Goal: Transaction & Acquisition: Subscribe to service/newsletter

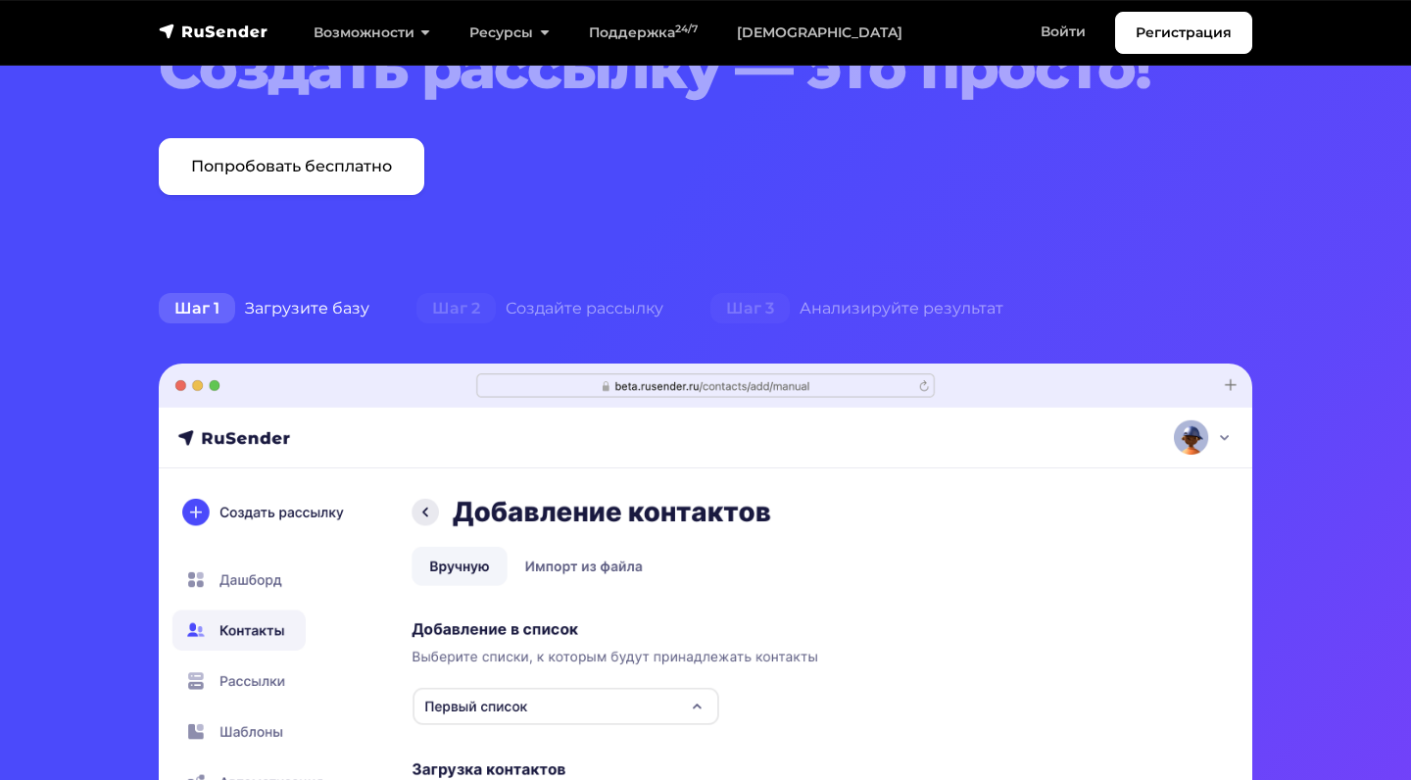
scroll to position [237, 0]
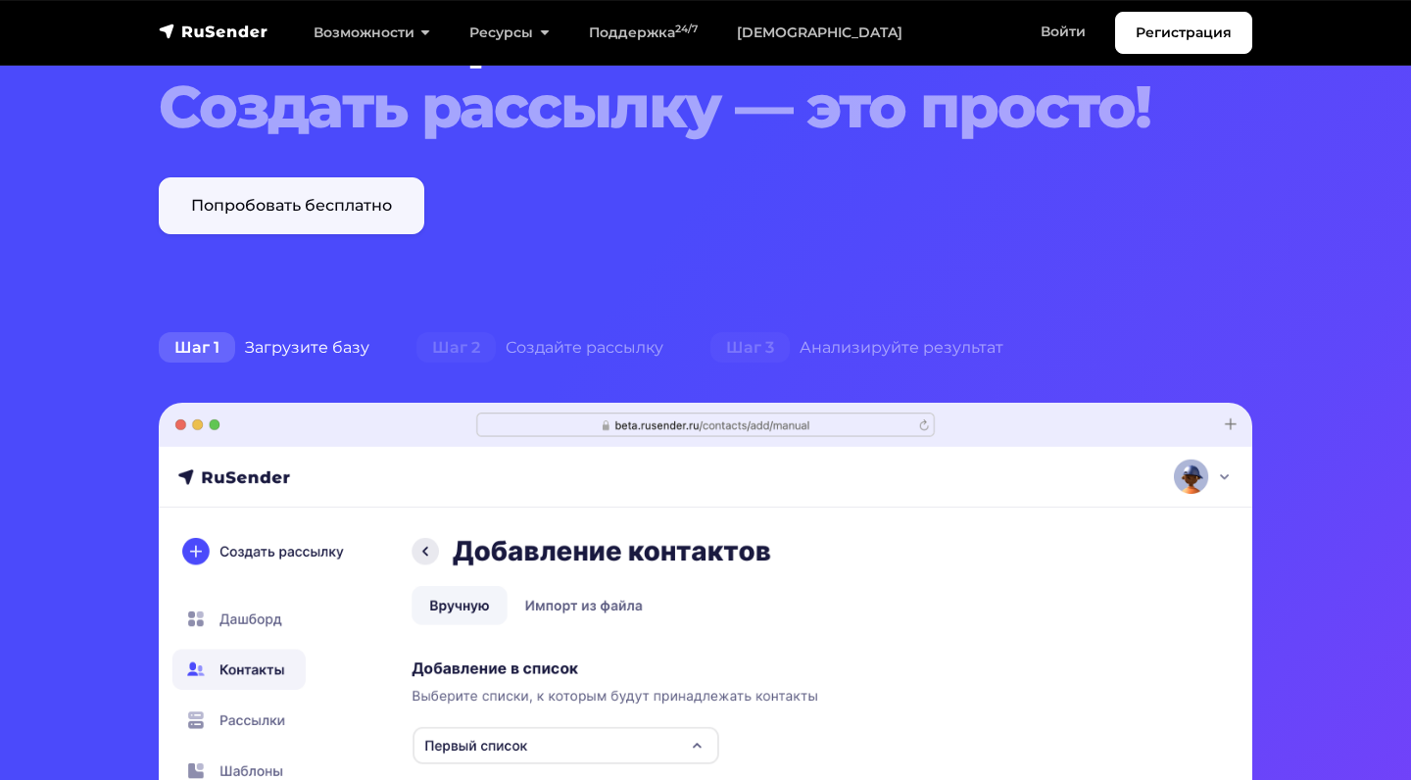
click at [310, 220] on link "Попробовать бесплатно" at bounding box center [292, 205] width 266 height 57
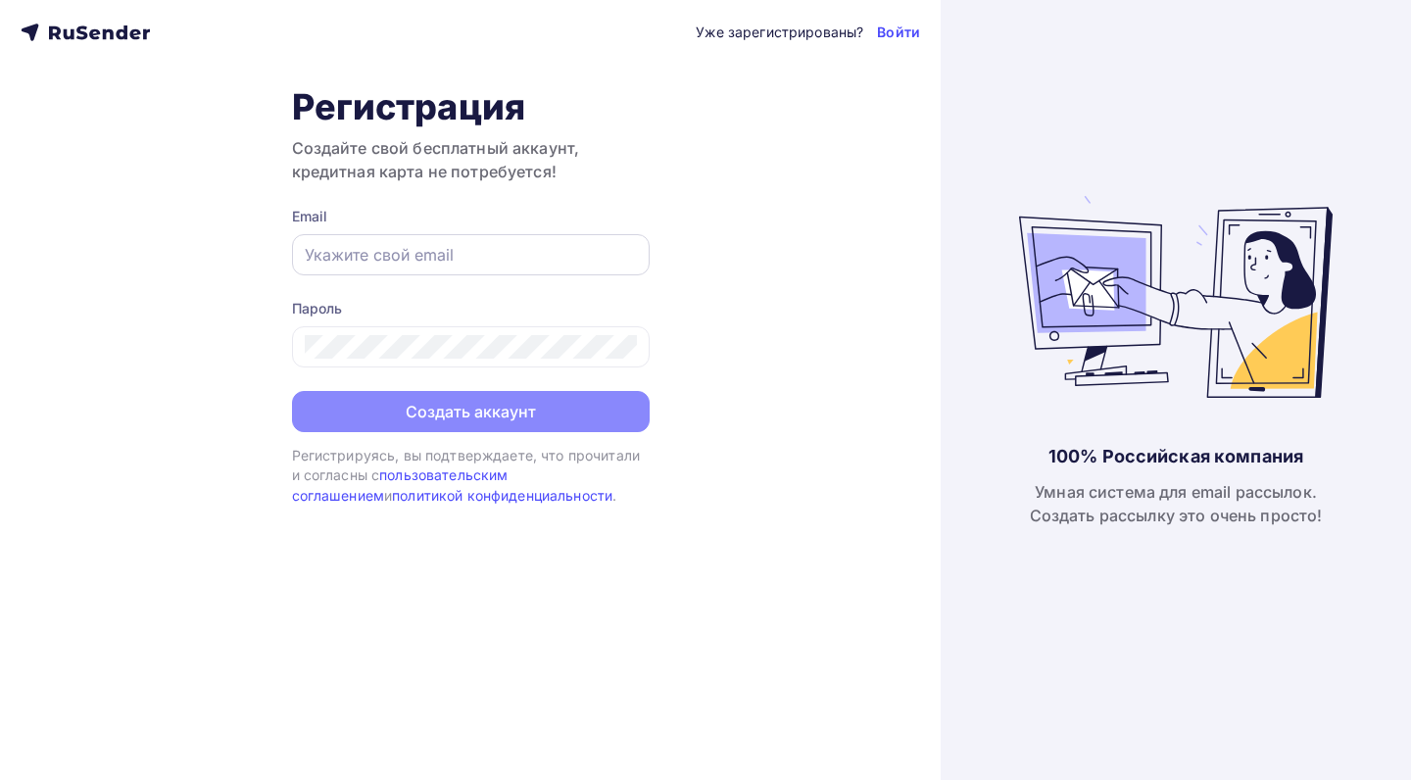
click at [350, 251] on input "text" at bounding box center [471, 255] width 332 height 24
type input "ц"
type input "[EMAIL_ADDRESS][DOMAIN_NAME]"
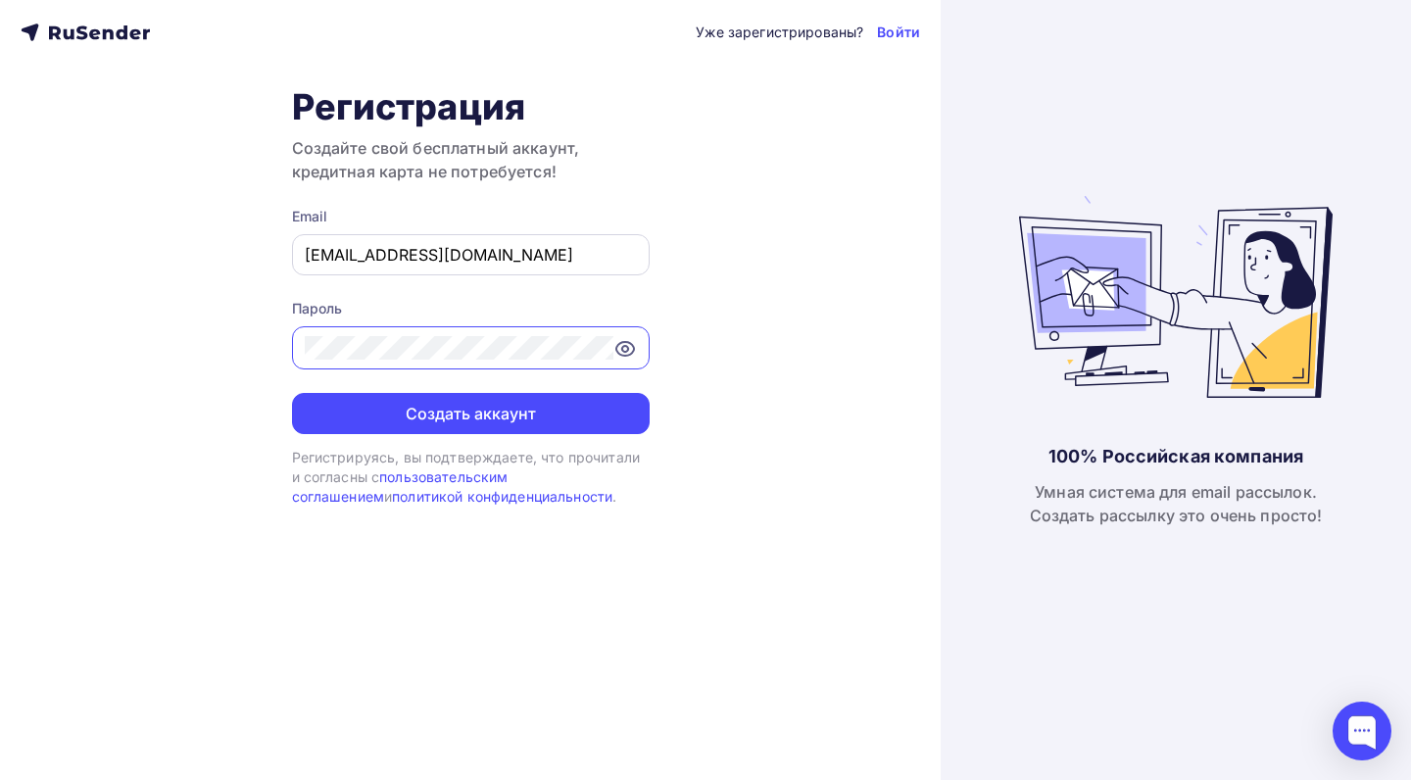
click at [470, 413] on button "Создать аккаунт" at bounding box center [471, 413] width 358 height 41
click at [499, 412] on button "Создать аккаунт" at bounding box center [471, 413] width 358 height 41
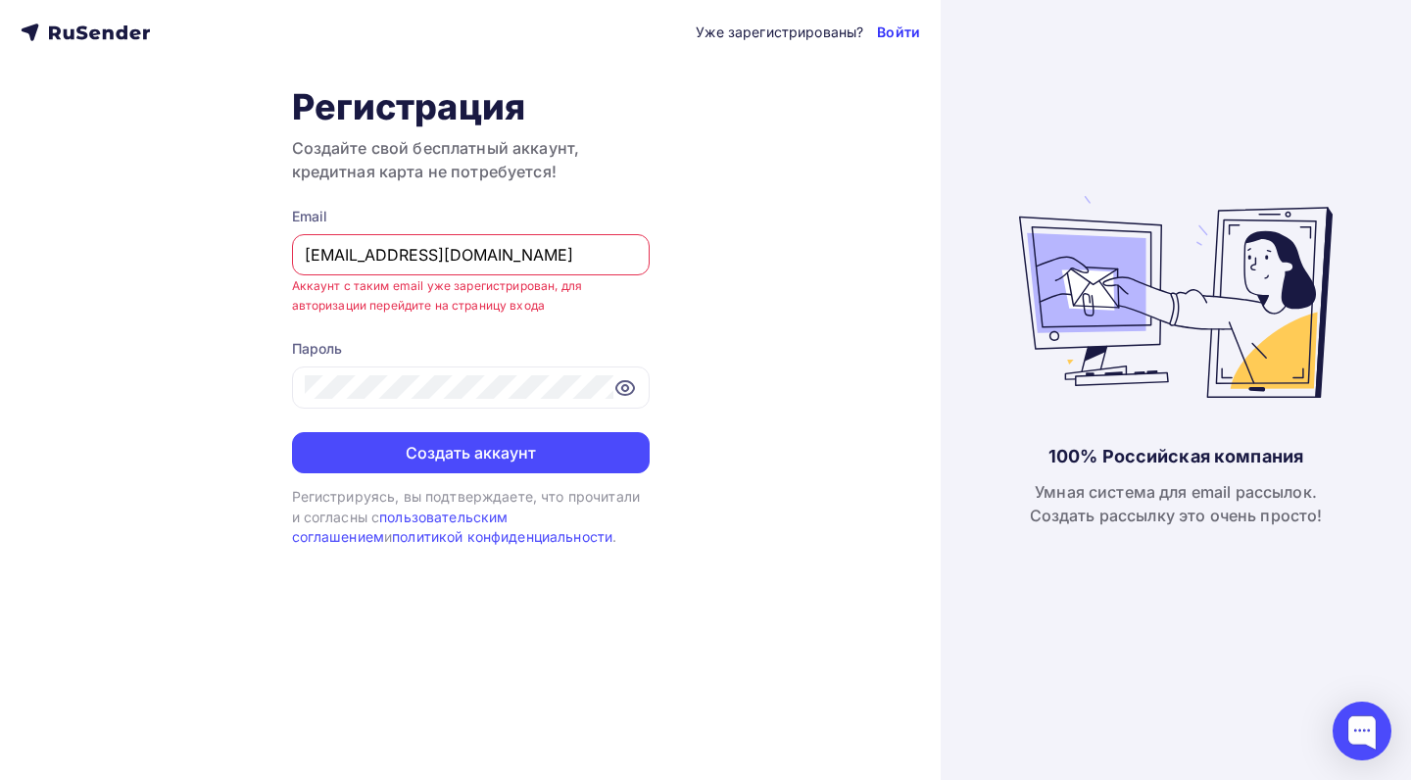
click at [899, 30] on link "Войти" at bounding box center [898, 33] width 43 height 20
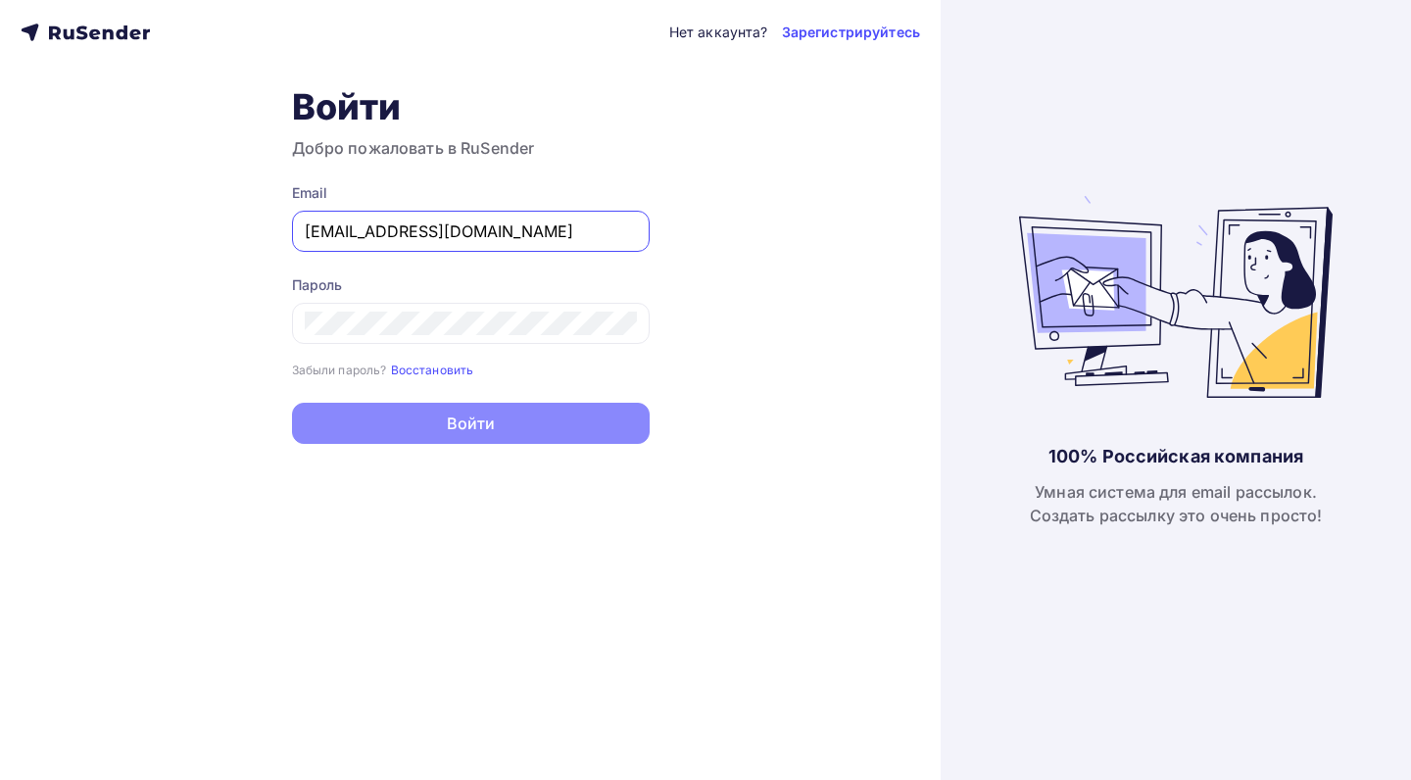
type input "[EMAIL_ADDRESS][DOMAIN_NAME]"
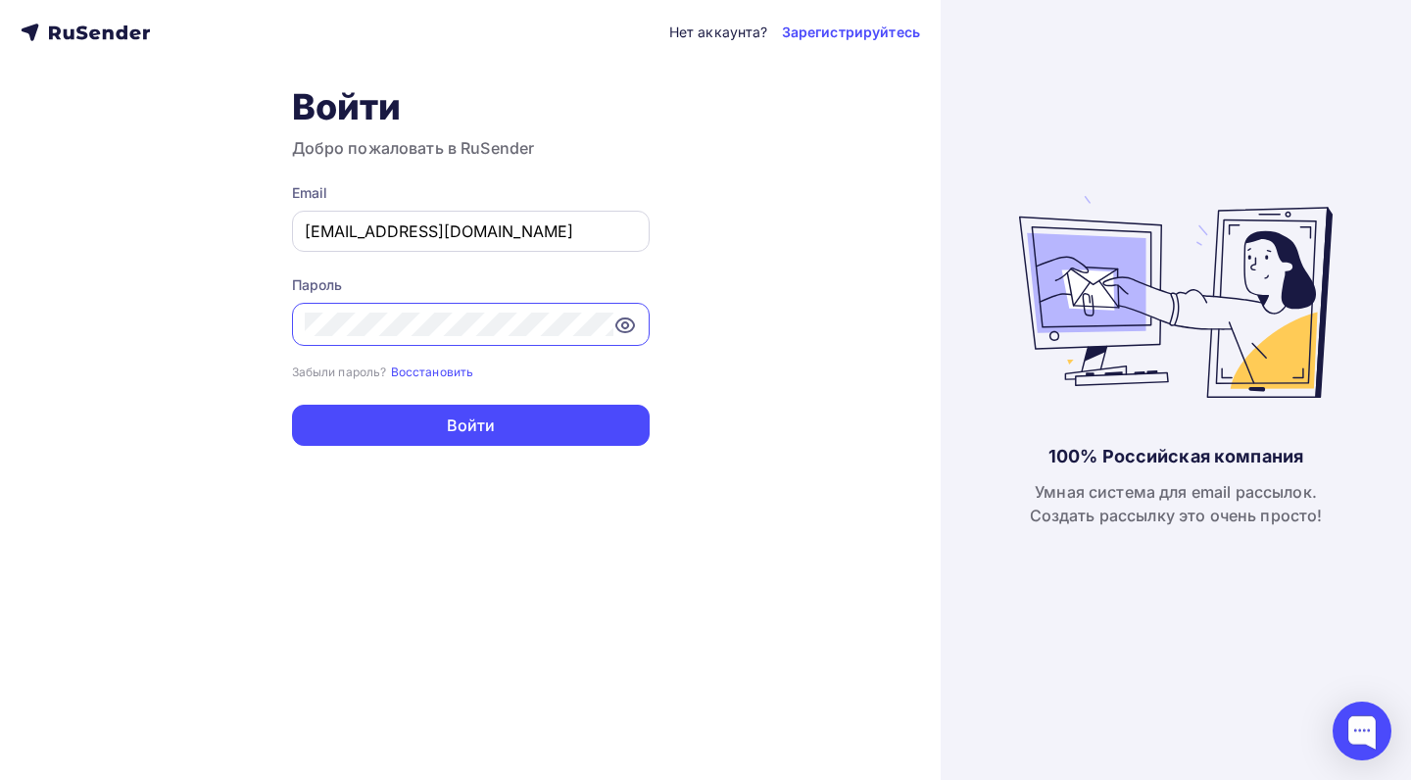
click at [470, 424] on button "Войти" at bounding box center [471, 425] width 358 height 41
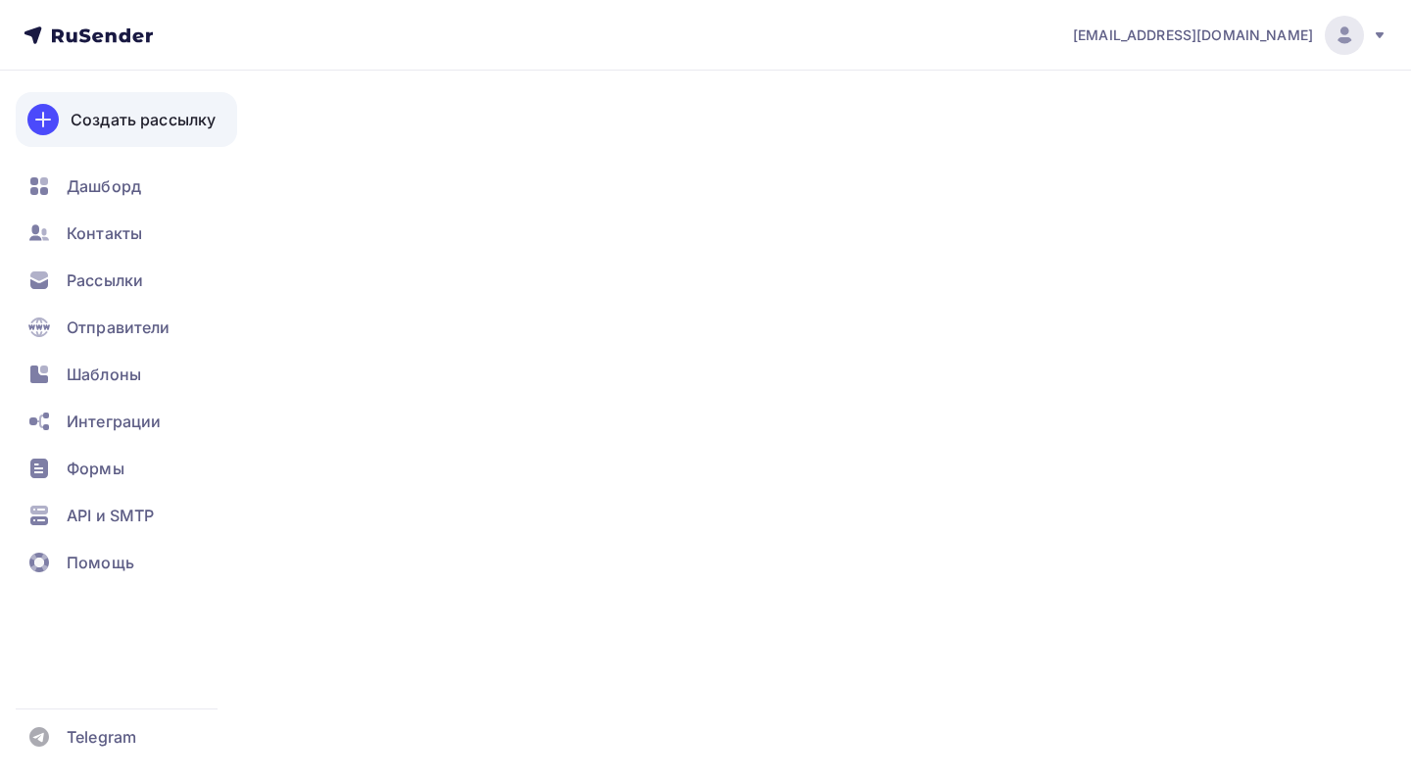
click at [131, 121] on div "Создать рассылку" at bounding box center [143, 120] width 145 height 24
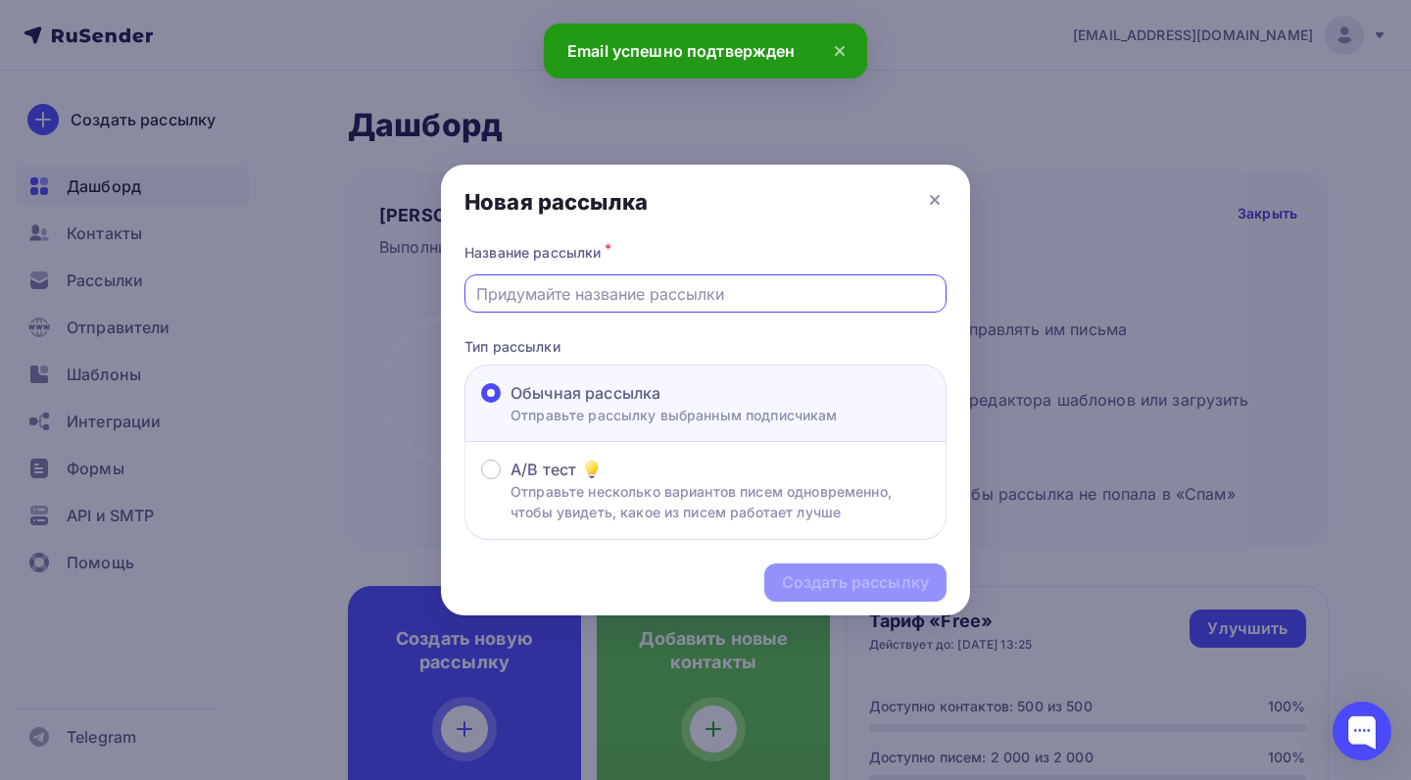
click at [615, 293] on input "text" at bounding box center [706, 294] width 460 height 24
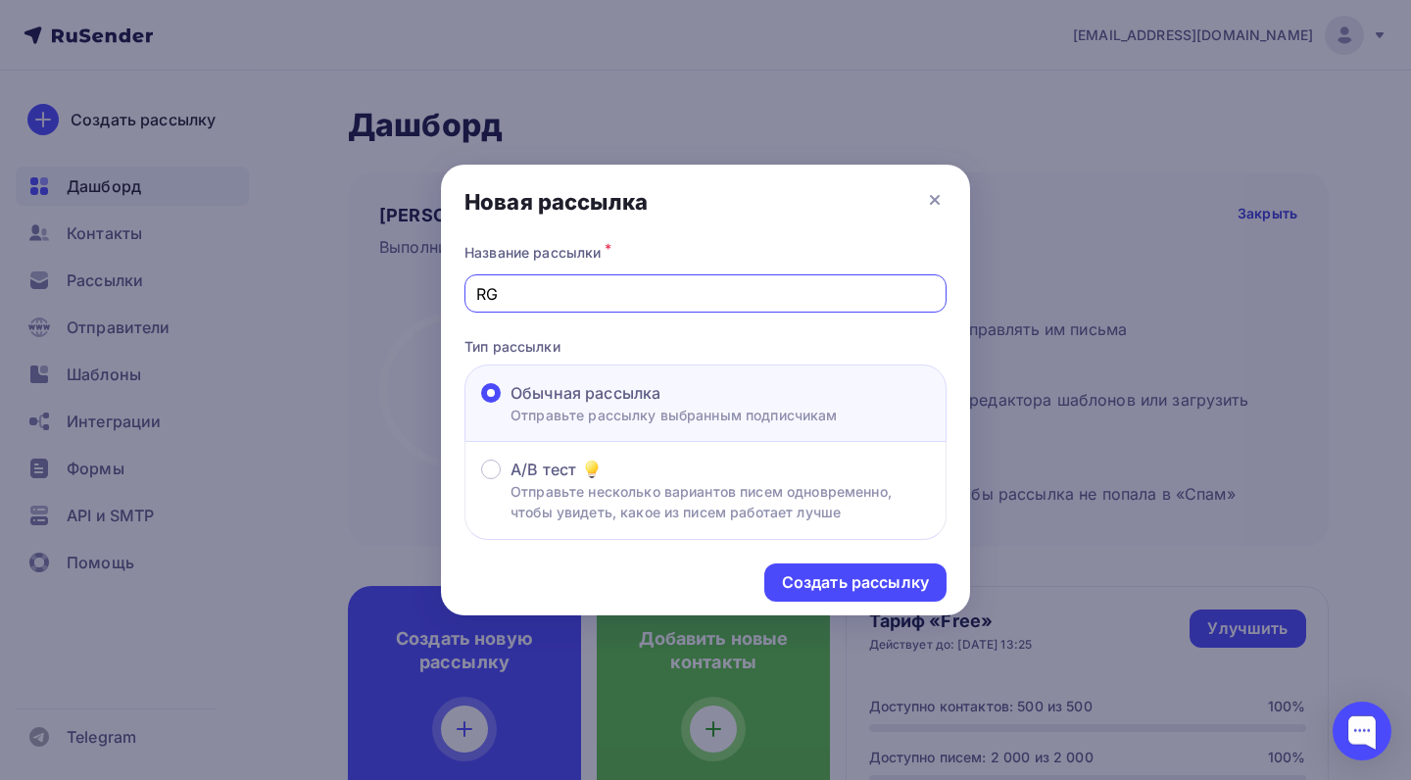
type input "R"
click at [871, 583] on div "Создать рассылку" at bounding box center [855, 582] width 147 height 23
click at [626, 284] on input "KP" at bounding box center [706, 294] width 460 height 24
type input "K"
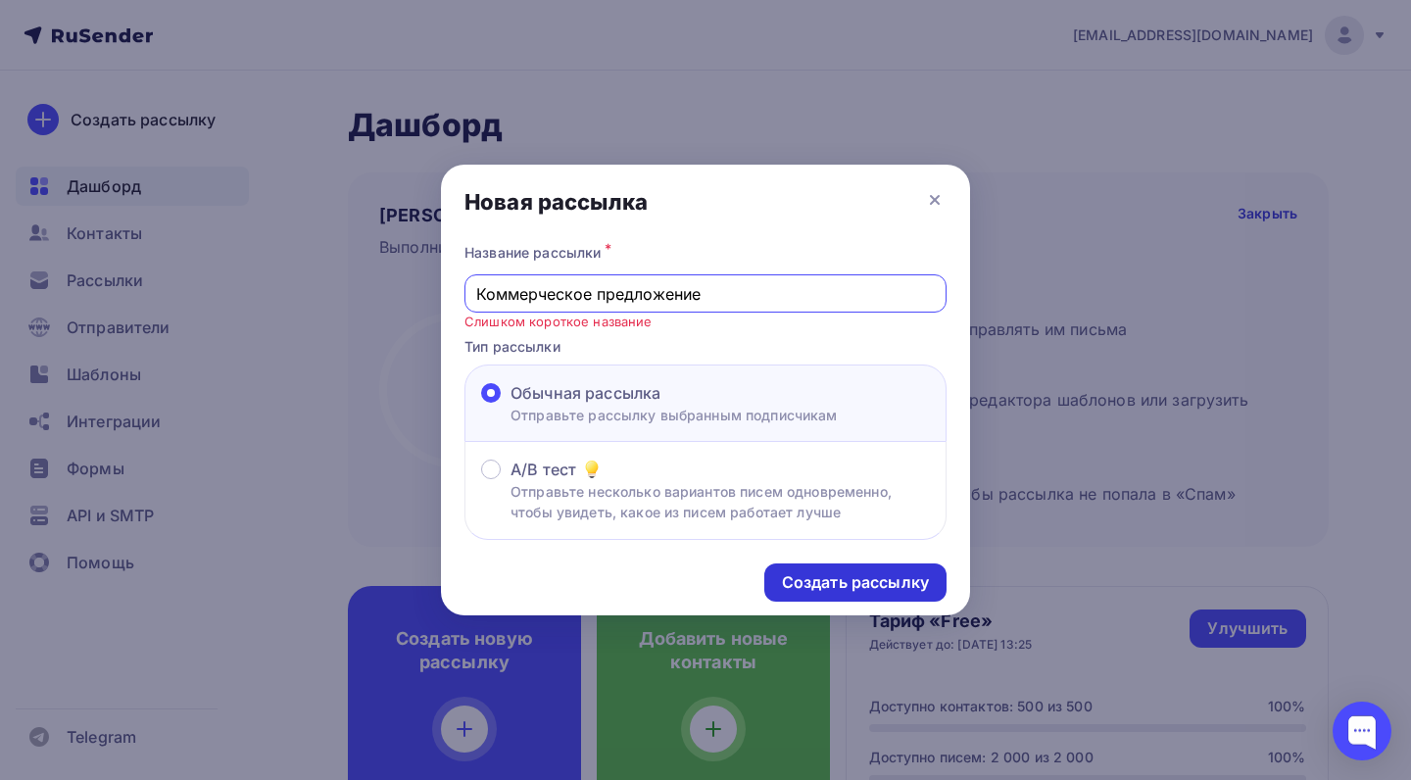
type input "Коммерческое предложение"
click at [850, 581] on div "Создать рассылку" at bounding box center [855, 582] width 147 height 23
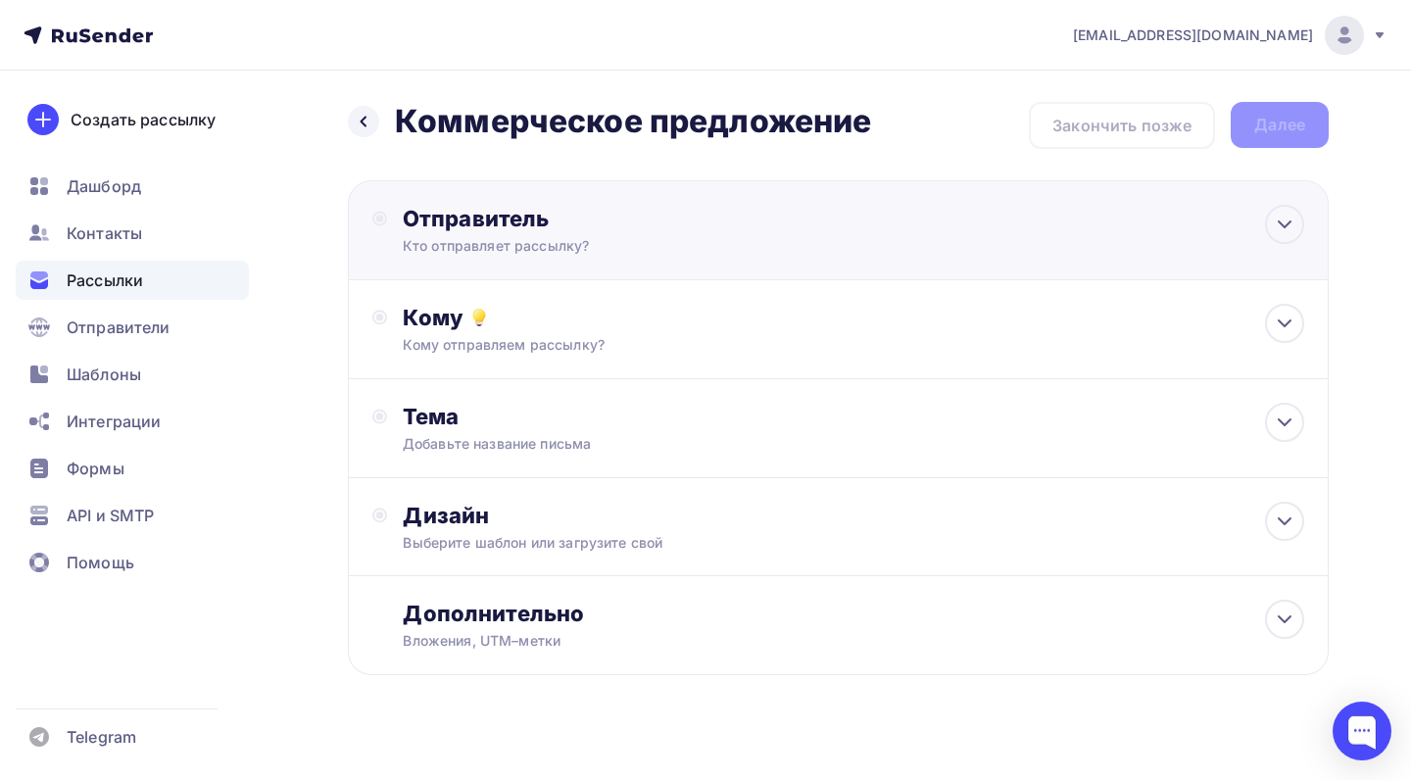
click at [562, 253] on div "Кто отправляет рассылку?" at bounding box center [594, 246] width 382 height 20
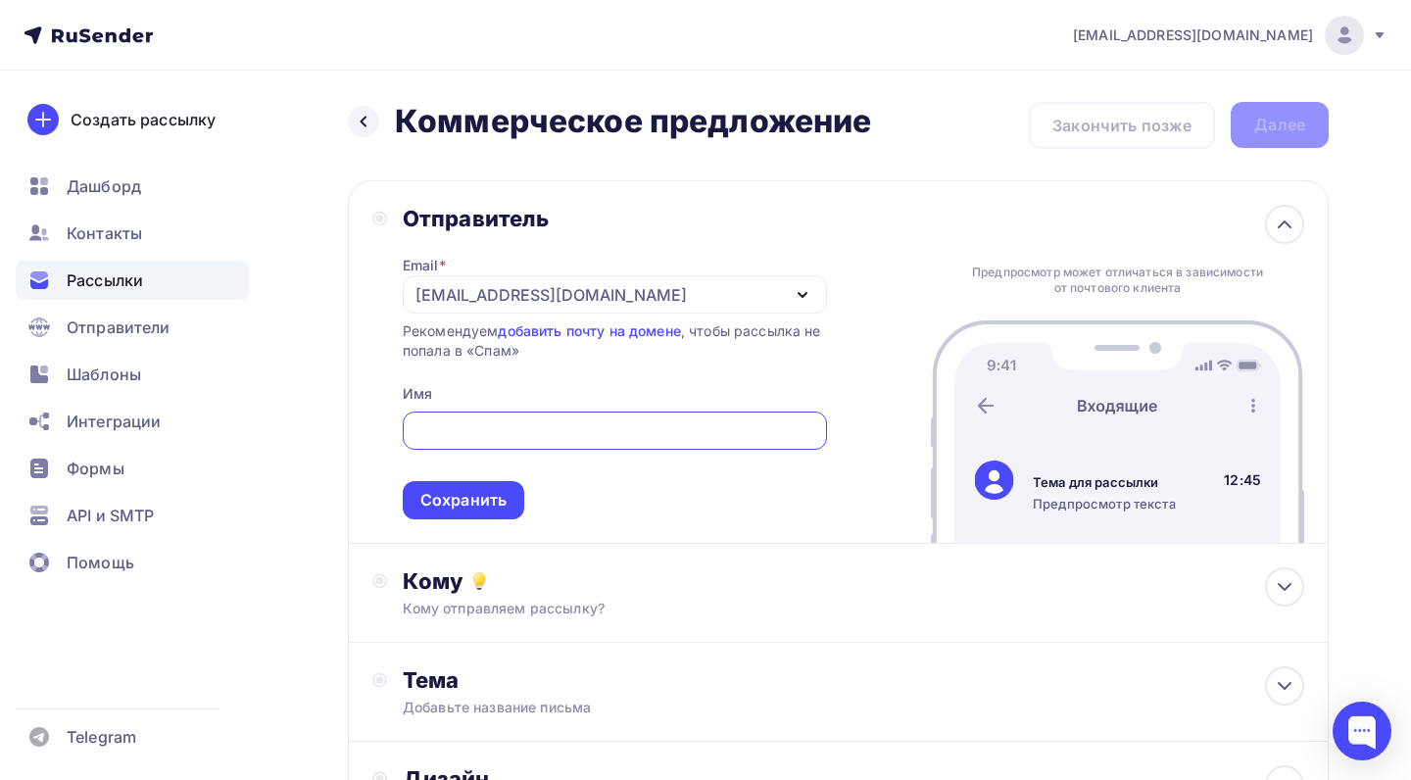
click at [618, 444] on div at bounding box center [615, 431] width 424 height 38
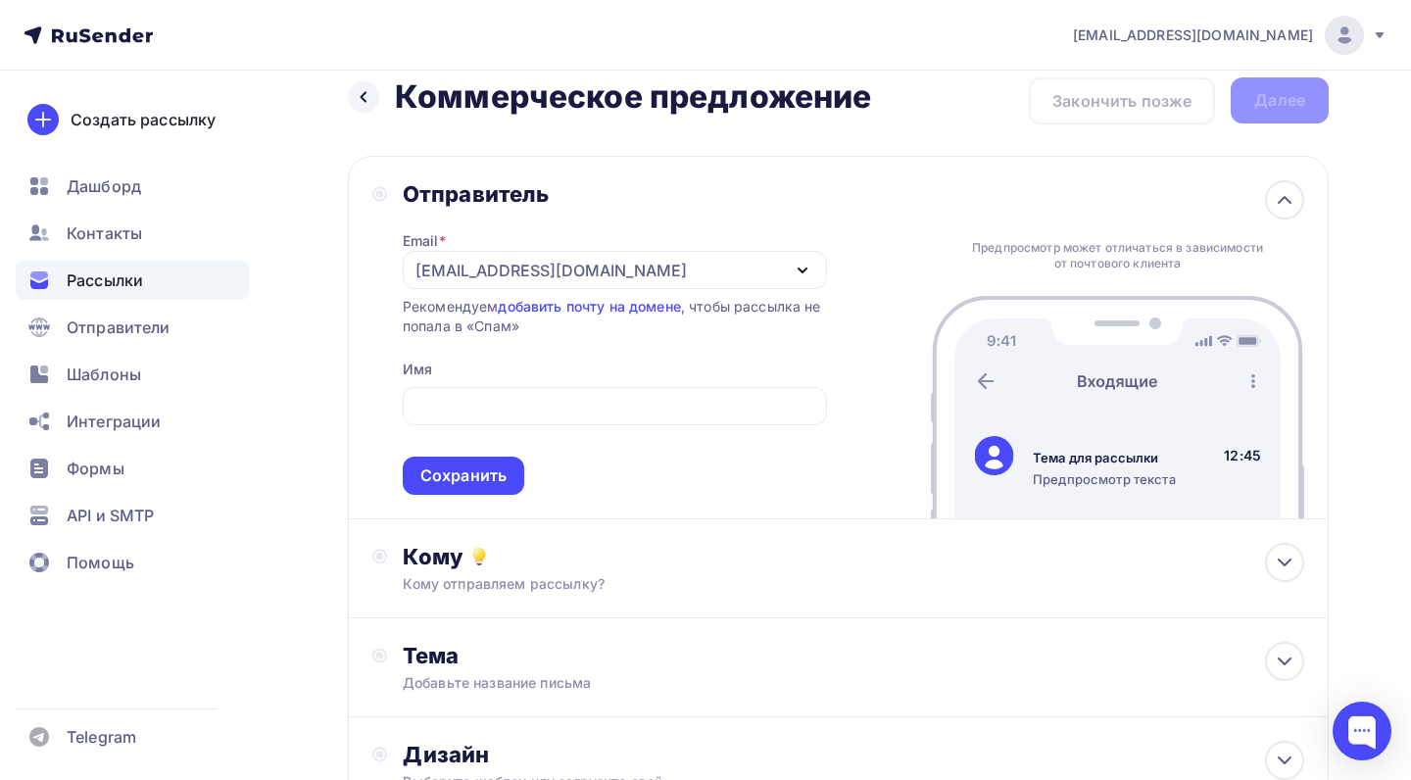
scroll to position [29, 0]
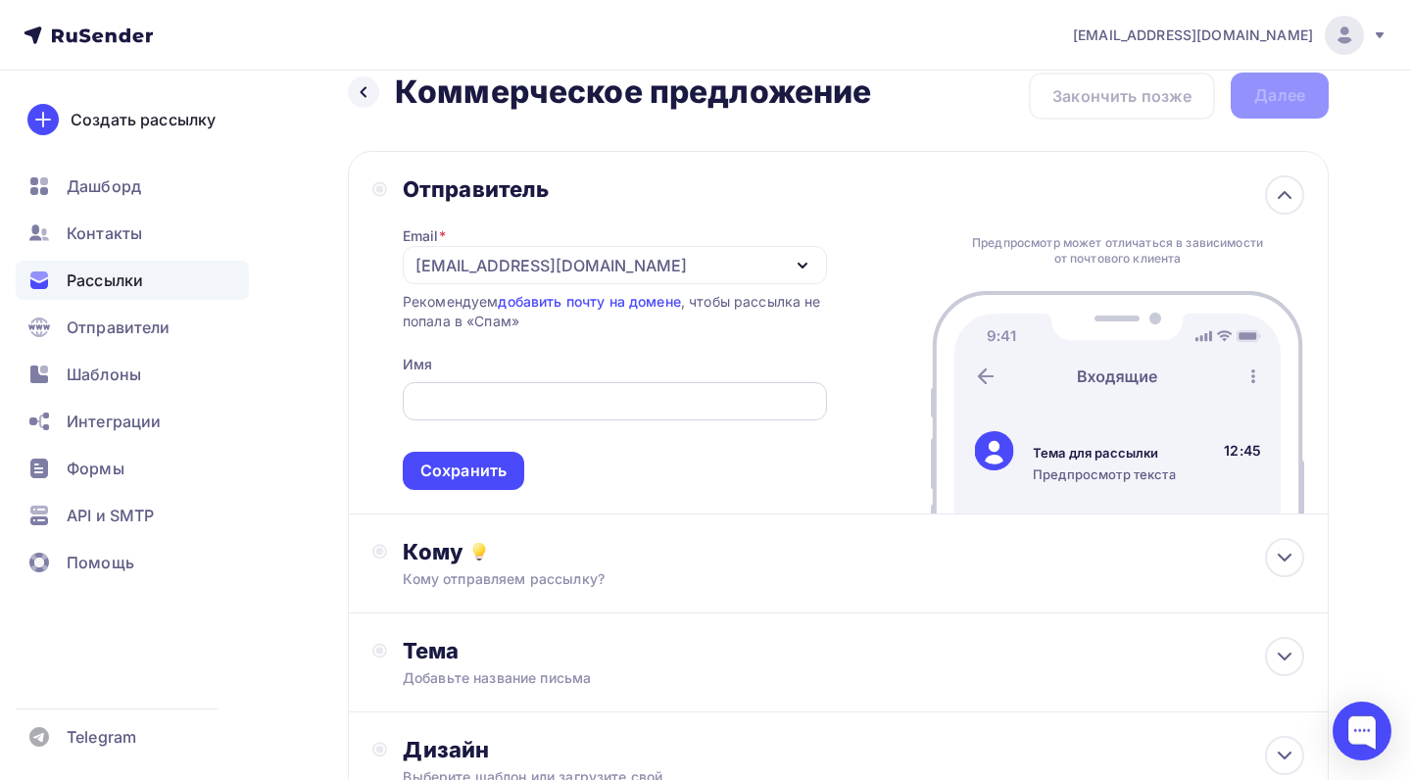
click at [586, 408] on input "text" at bounding box center [615, 402] width 402 height 24
type input "A"
type input "AIPROD-ИИ Для бизнеса"
click at [564, 437] on span "AIPROD-ИИ Для бизнеса Сохранить" at bounding box center [615, 432] width 424 height 116
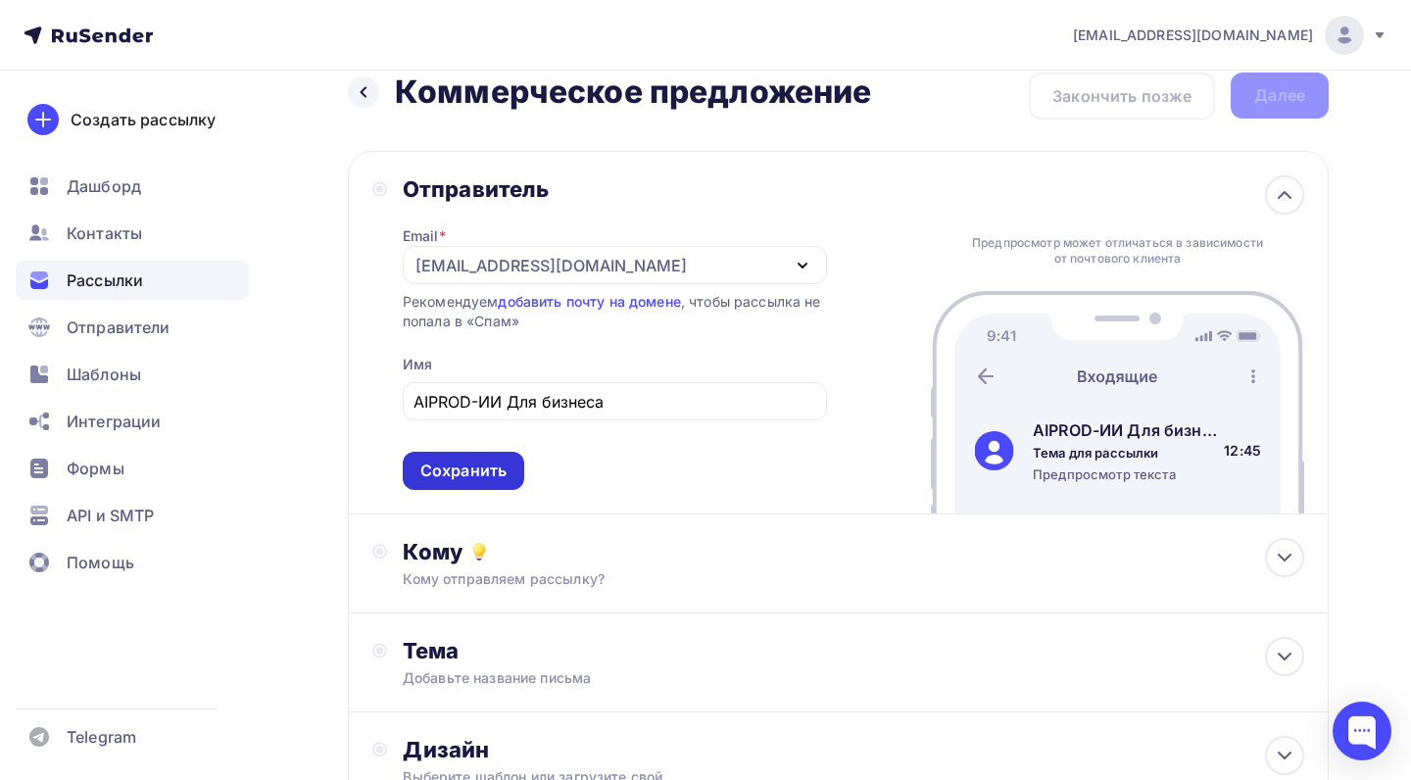
click at [507, 463] on div "Сохранить" at bounding box center [464, 471] width 122 height 38
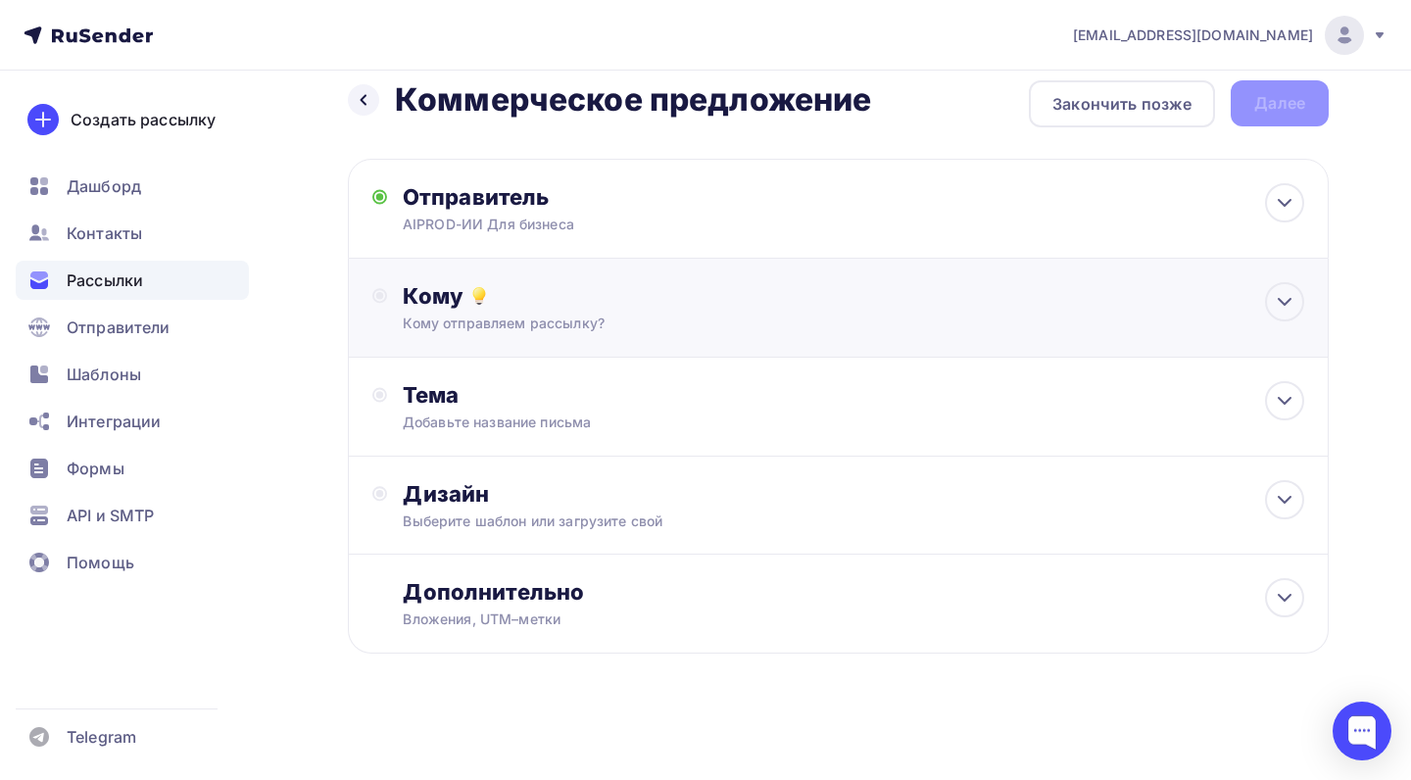
click at [586, 298] on div "Кому" at bounding box center [854, 295] width 902 height 27
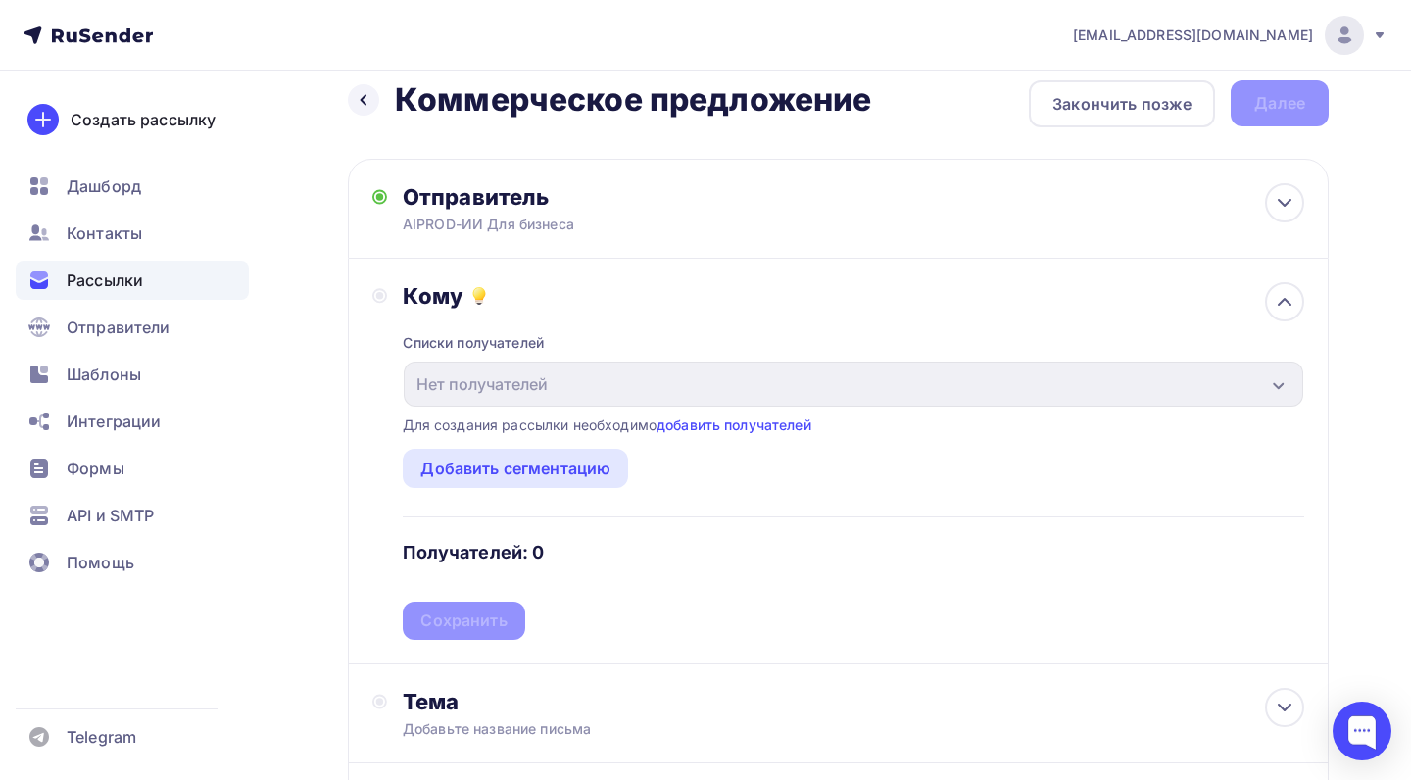
scroll to position [21, 0]
click at [768, 429] on link "добавить получателей" at bounding box center [734, 425] width 155 height 17
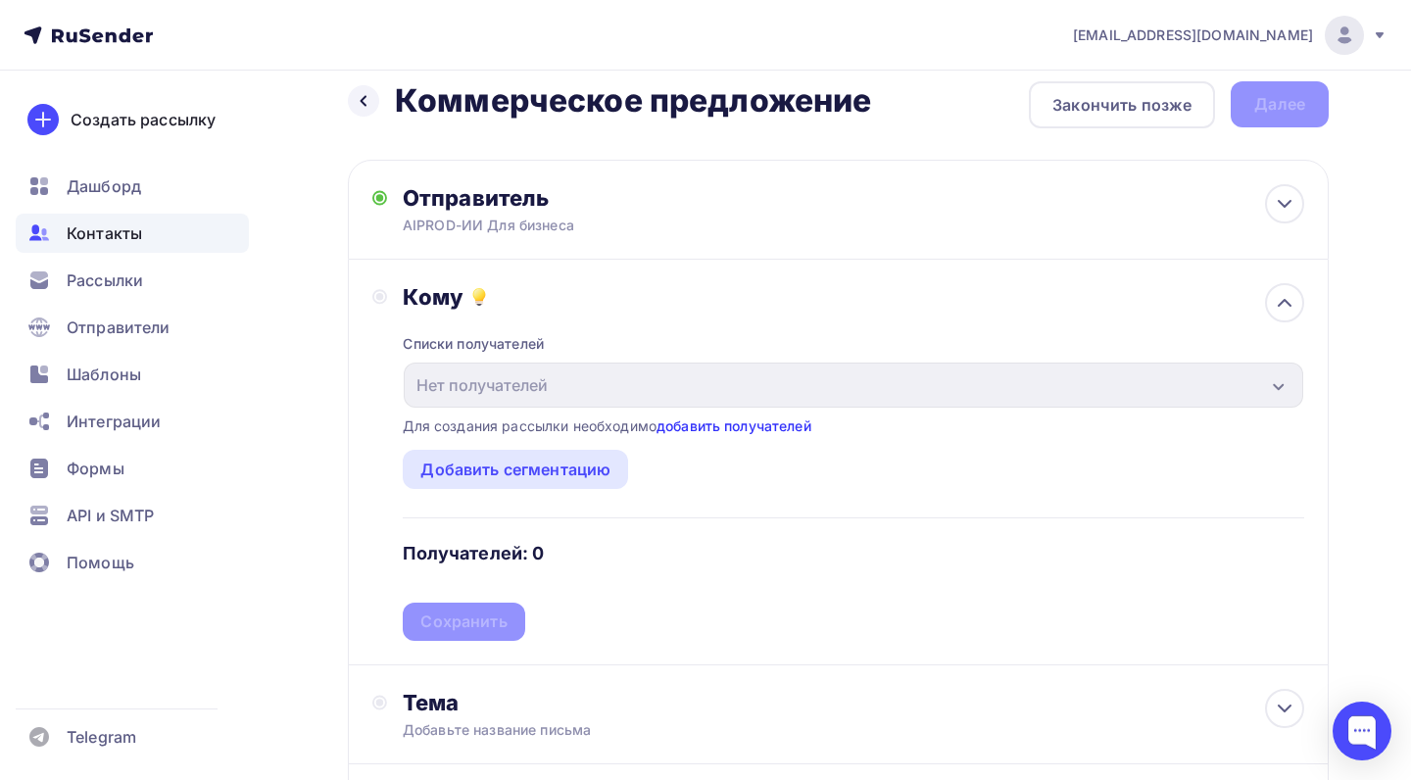
click at [768, 429] on link "добавить получателей" at bounding box center [734, 425] width 155 height 17
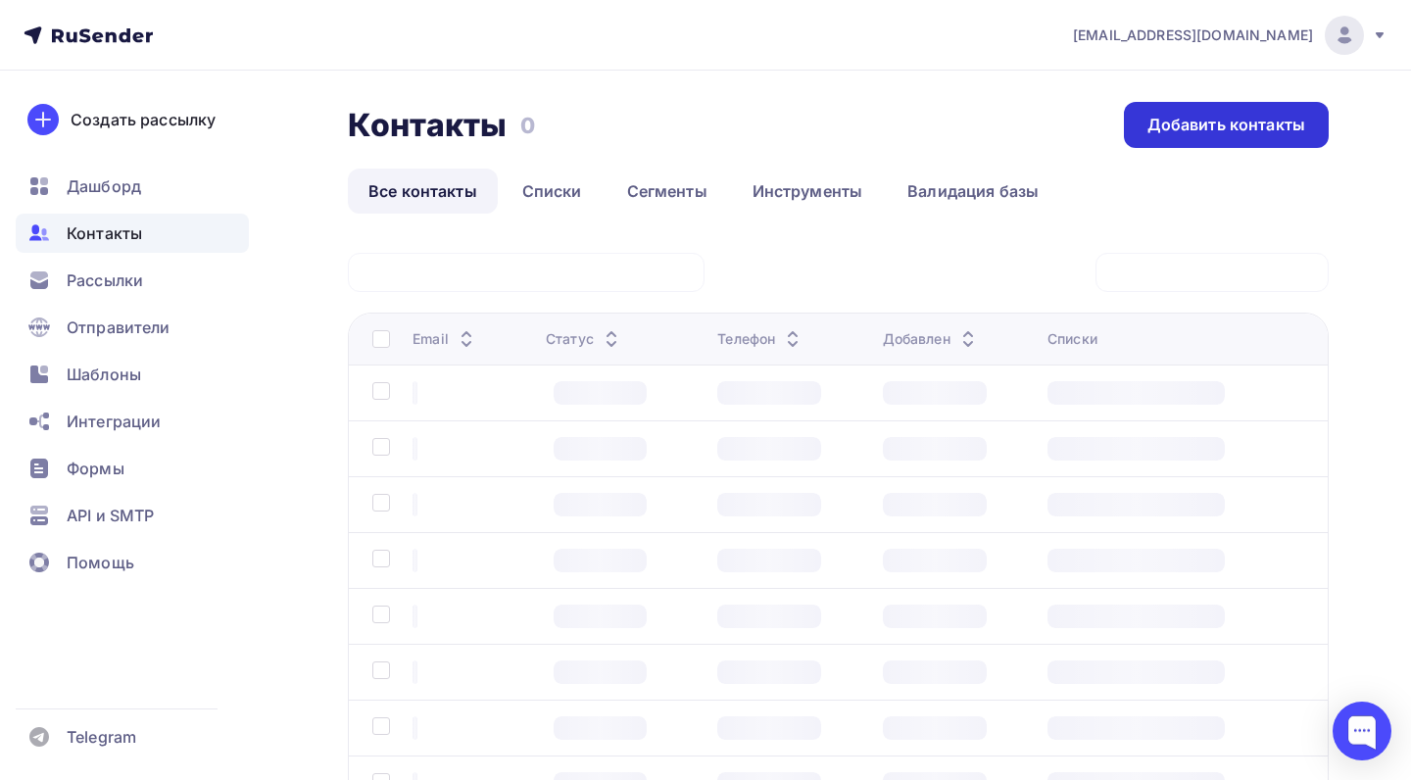
click at [1217, 133] on div "Добавить контакты" at bounding box center [1227, 125] width 158 height 23
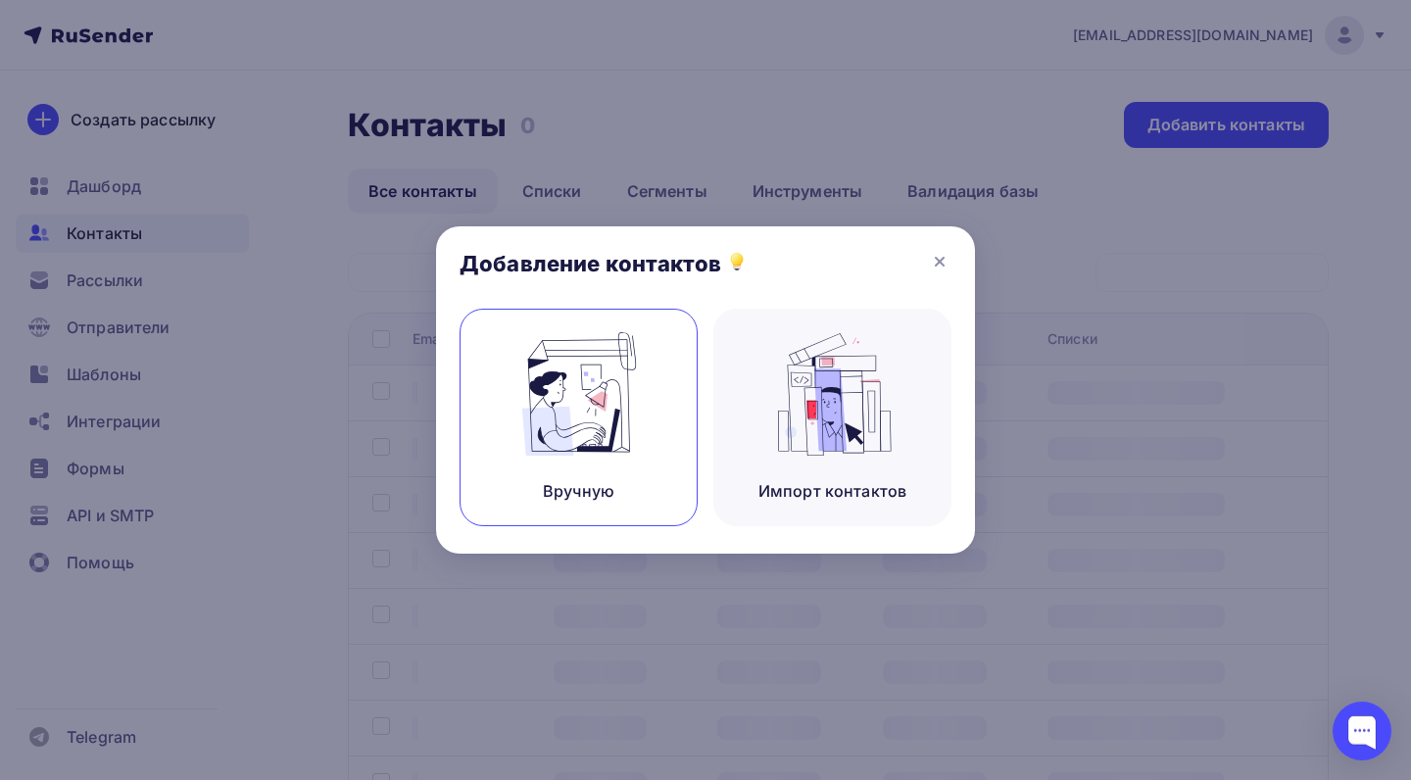
click at [610, 479] on div "Вручную" at bounding box center [579, 491] width 72 height 24
click at [579, 312] on div "Вручную" at bounding box center [579, 418] width 238 height 218
click at [602, 406] on div "Вручную" at bounding box center [579, 418] width 238 height 218
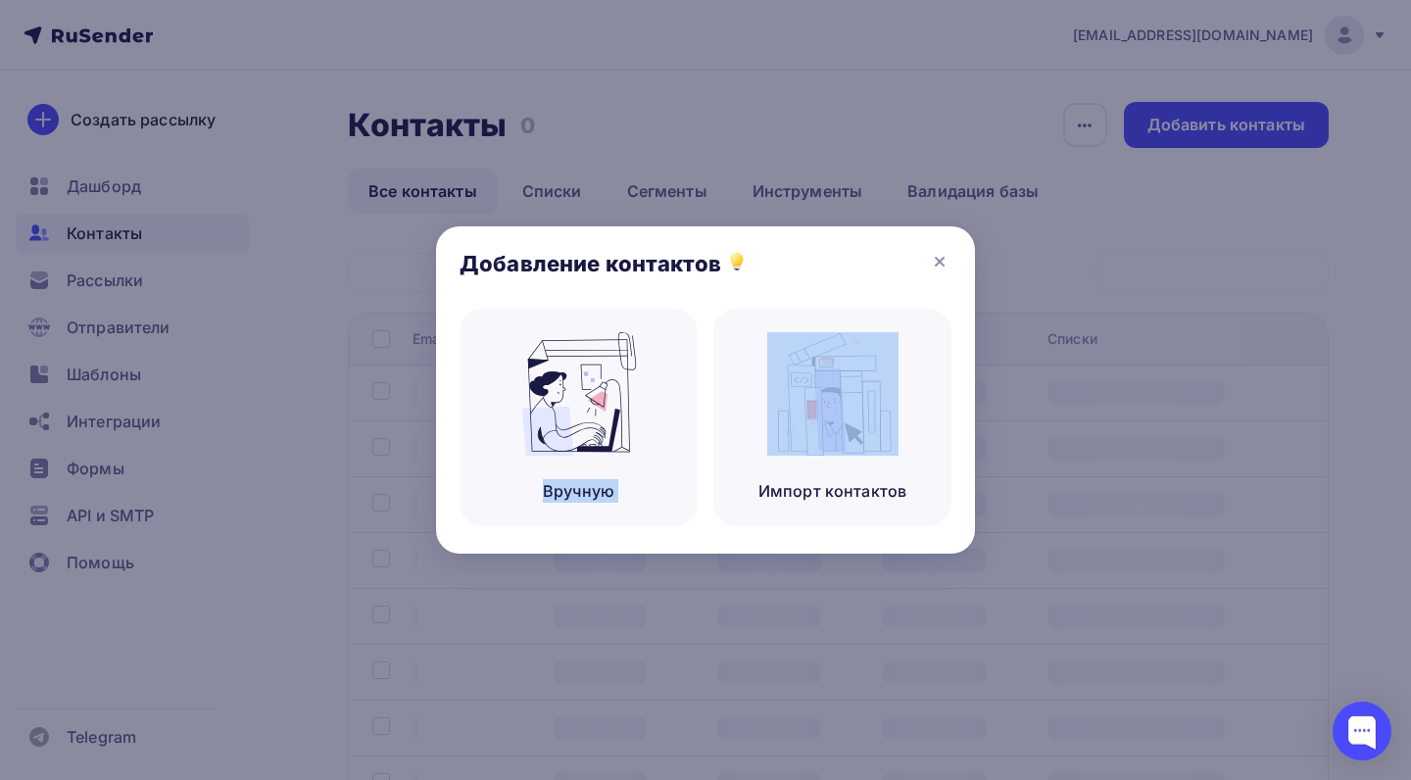
click at [703, 244] on div "Добавление контактов" at bounding box center [705, 267] width 539 height 82
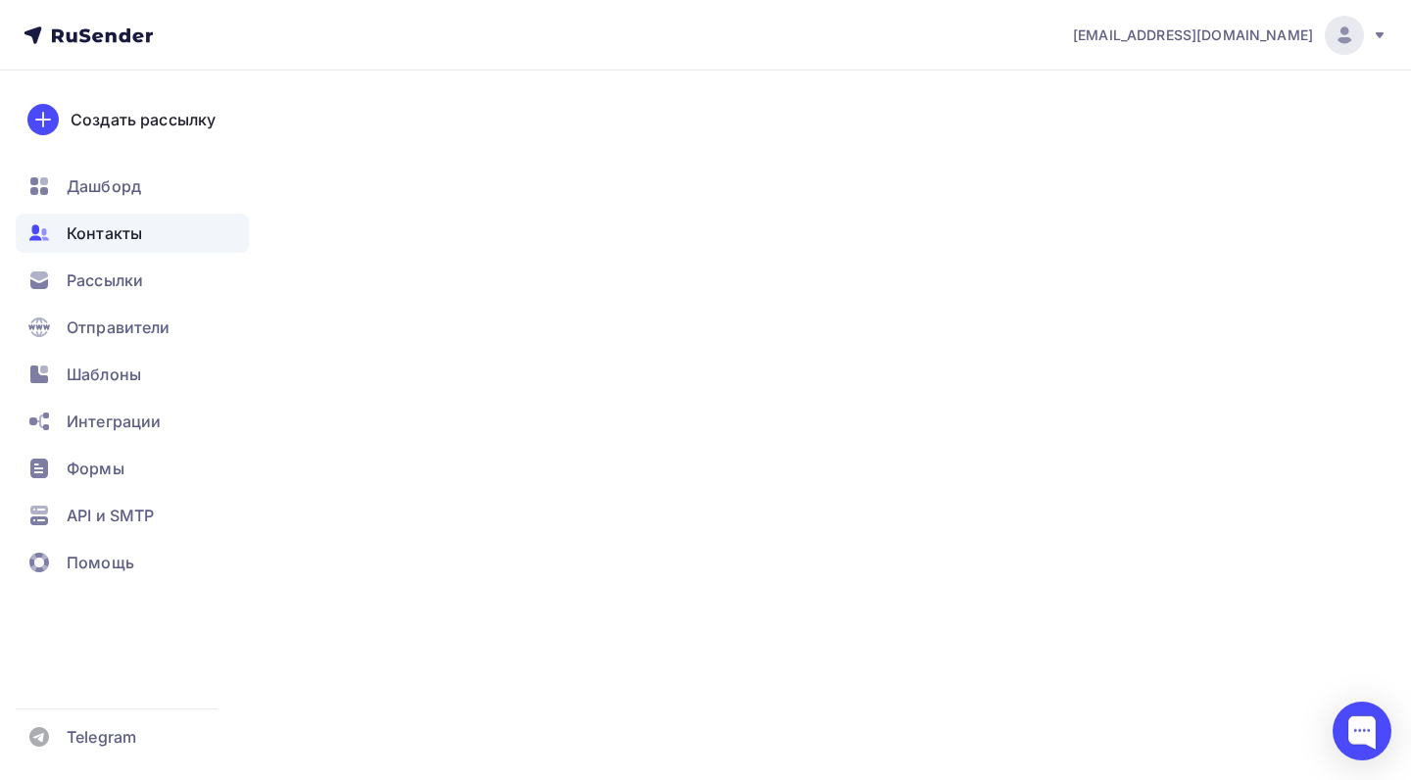
click at [565, 437] on img at bounding box center [579, 393] width 131 height 123
click at [573, 417] on img at bounding box center [579, 393] width 131 height 123
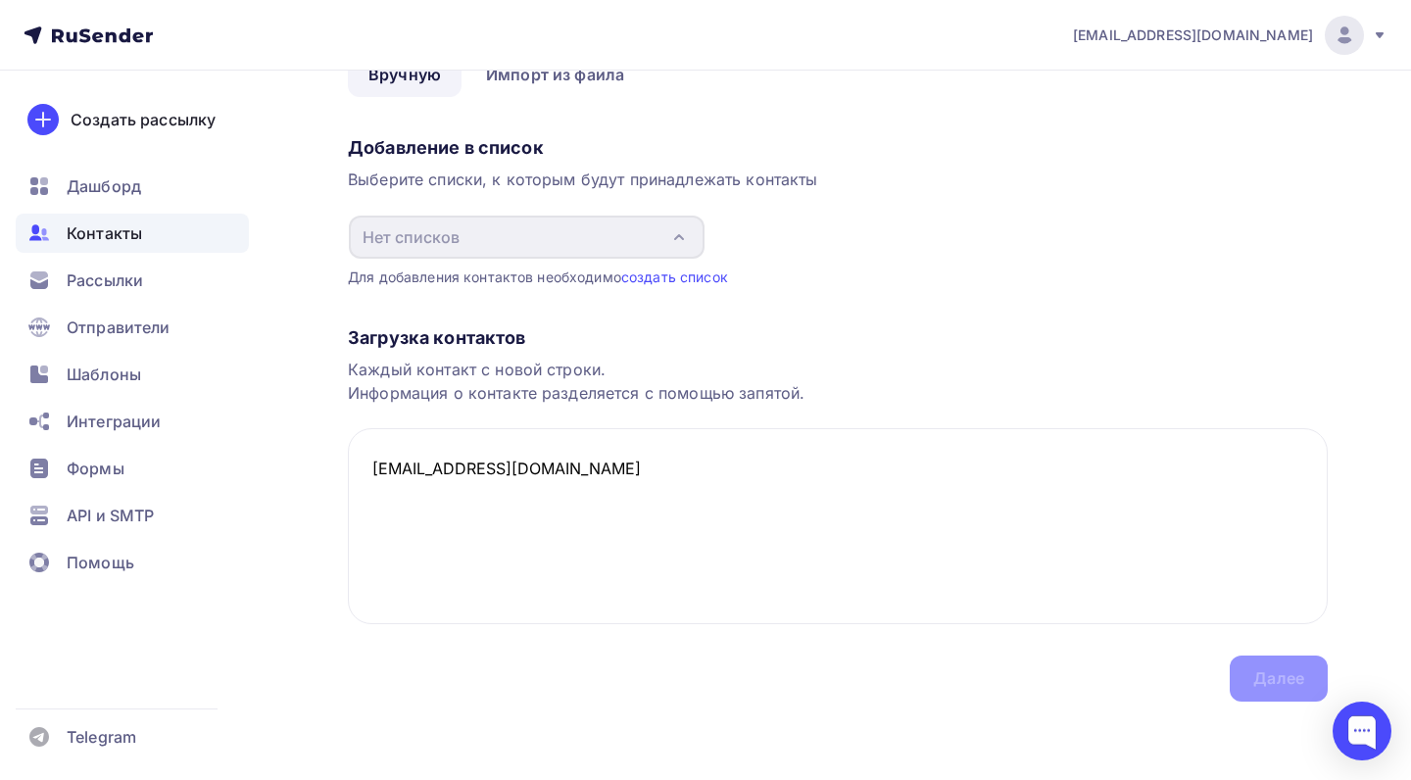
scroll to position [110, 0]
click at [823, 761] on div "Назад Добавление контактов Добавление контактов Вручную Импорт из файла Вручную…" at bounding box center [705, 370] width 1411 height 819
click at [758, 558] on textarea "willinor12@gmail.com" at bounding box center [838, 526] width 980 height 196
type textarea "willinor12@gmail.com willinor14@gmail.com willinor13@gmail.com"
click at [318, 539] on div "Назад Добавление контактов Добавление контактов Вручную Импорт из файла Вручную…" at bounding box center [705, 370] width 1411 height 819
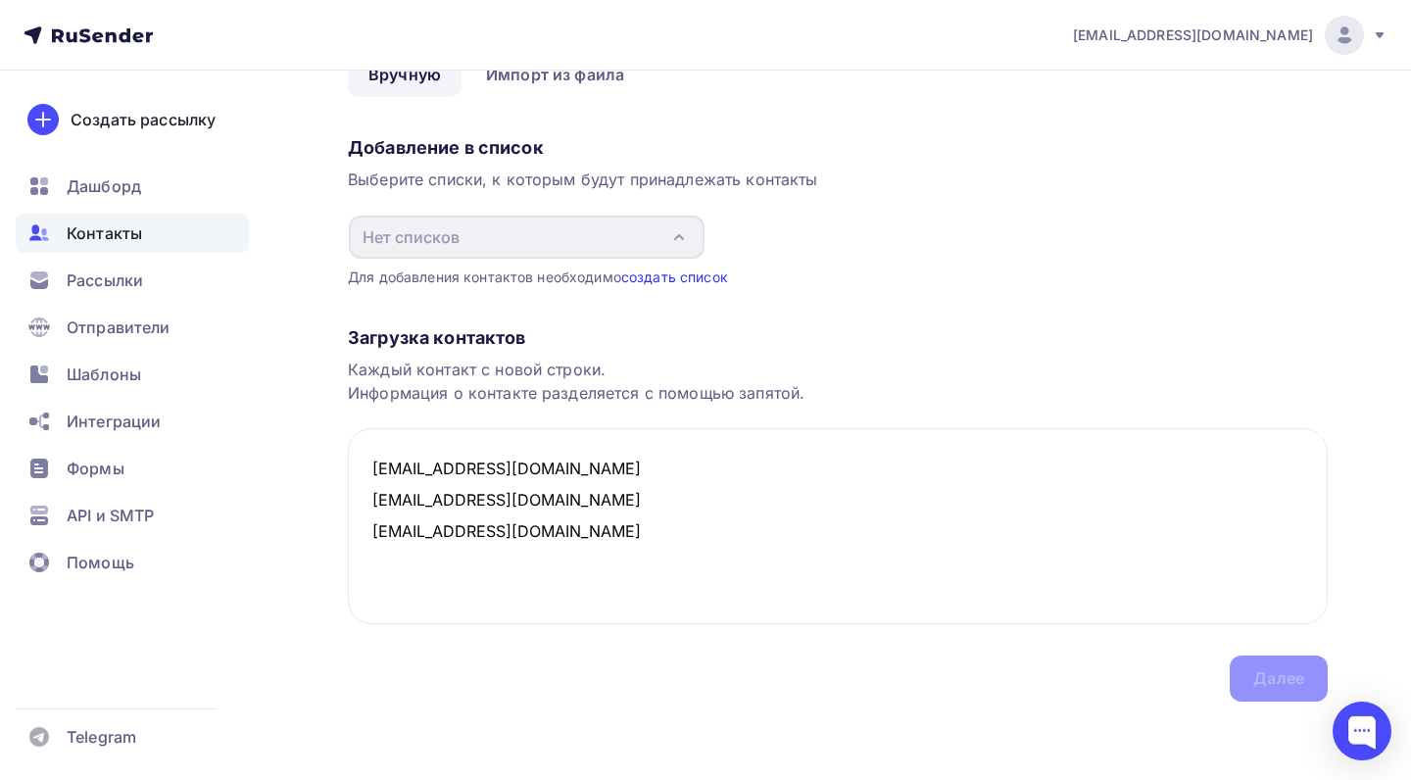
click at [676, 269] on link "создать список" at bounding box center [674, 277] width 107 height 17
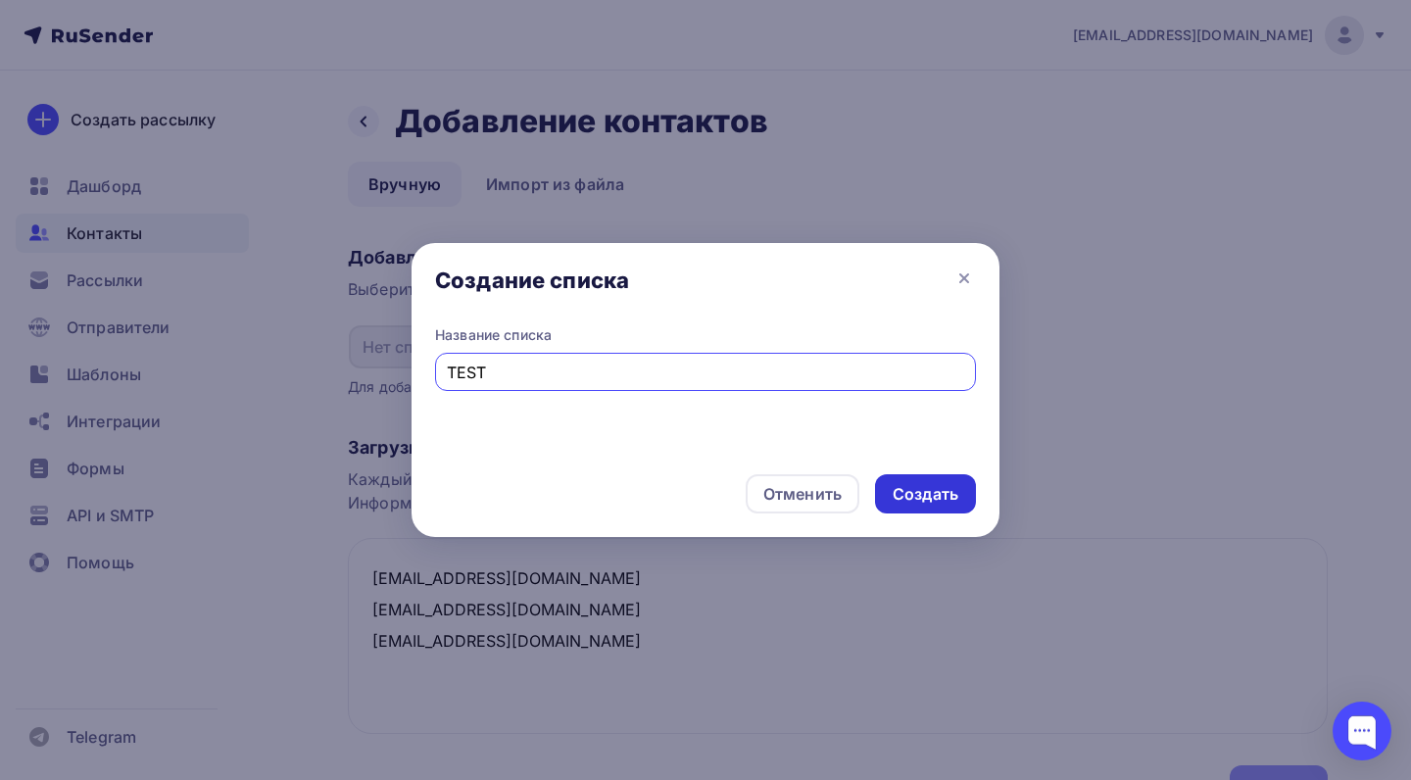
type input "TEST"
click at [905, 484] on div "Создать" at bounding box center [926, 494] width 66 height 23
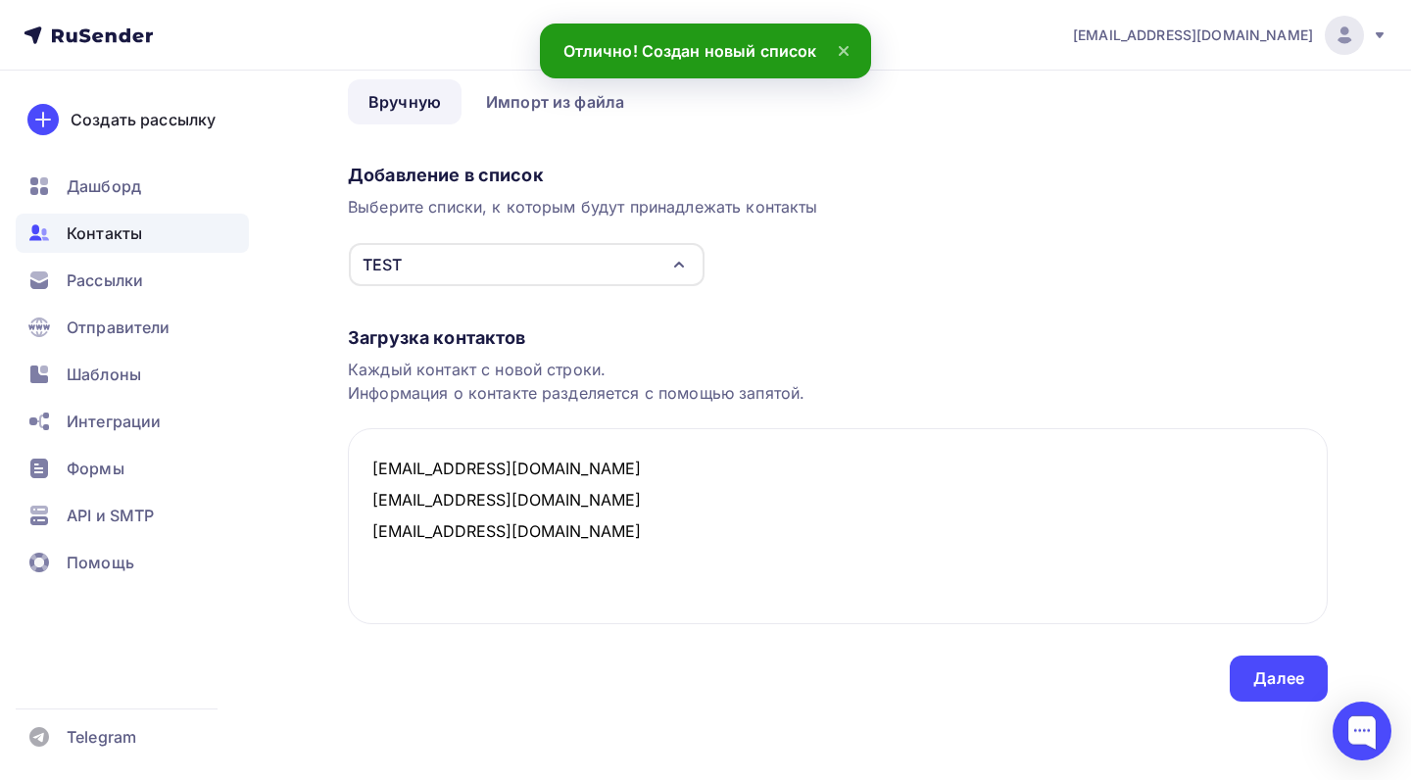
scroll to position [82, 0]
click at [1273, 671] on div "Далее" at bounding box center [1278, 678] width 51 height 23
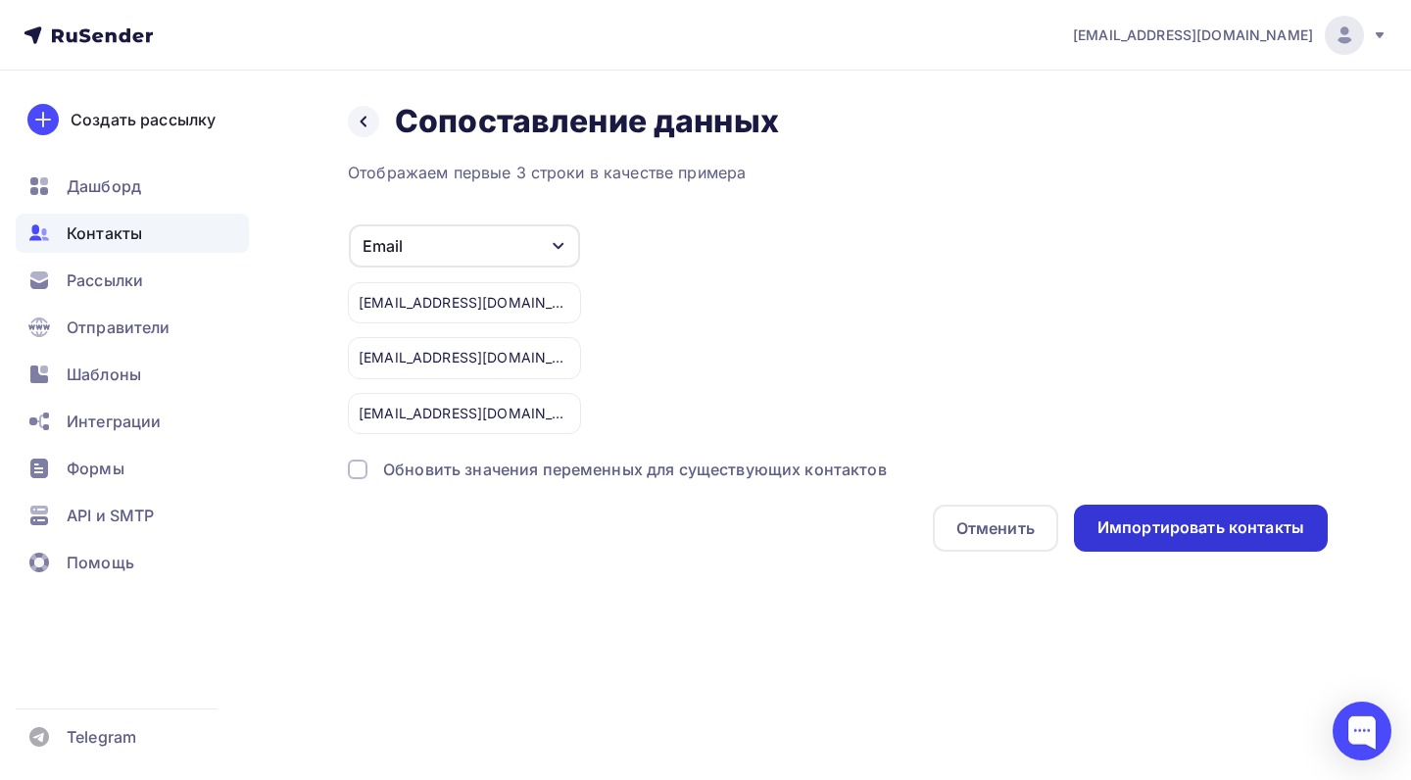
click at [1178, 526] on div "Импортировать контакты" at bounding box center [1201, 527] width 207 height 23
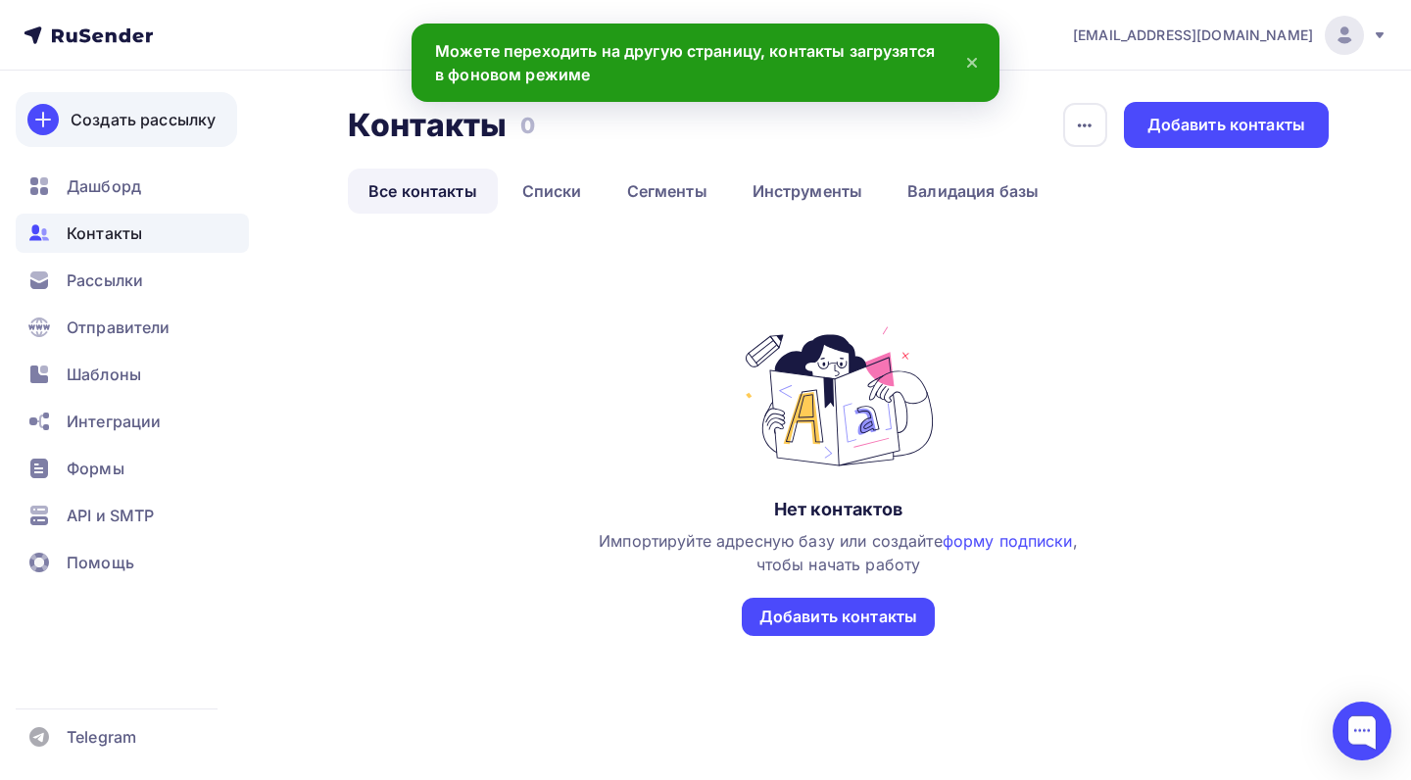
click at [188, 119] on div "Создать рассылку" at bounding box center [143, 120] width 145 height 24
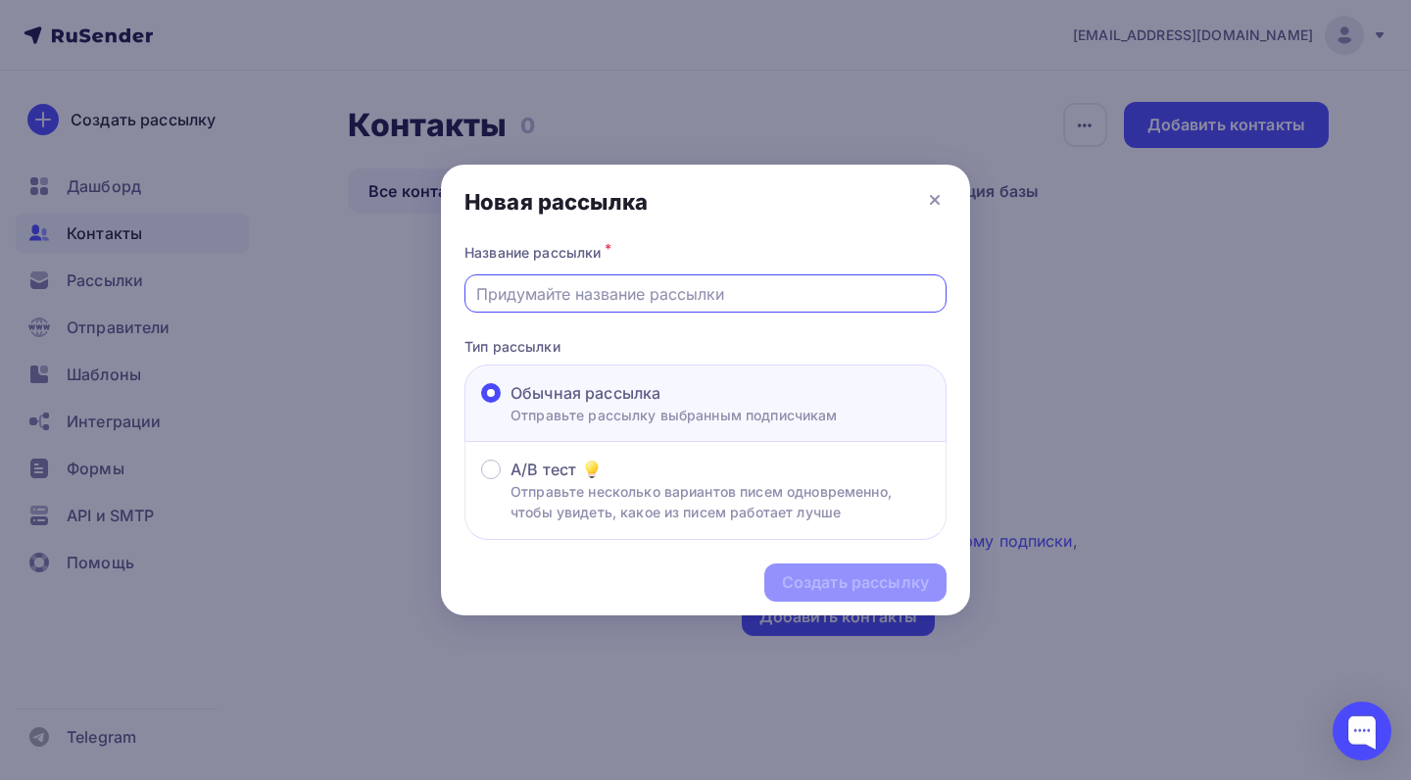
click at [638, 283] on input "text" at bounding box center [706, 294] width 460 height 24
click at [922, 199] on div "Новая рассылка" at bounding box center [705, 202] width 529 height 74
click at [942, 199] on icon at bounding box center [935, 200] width 24 height 24
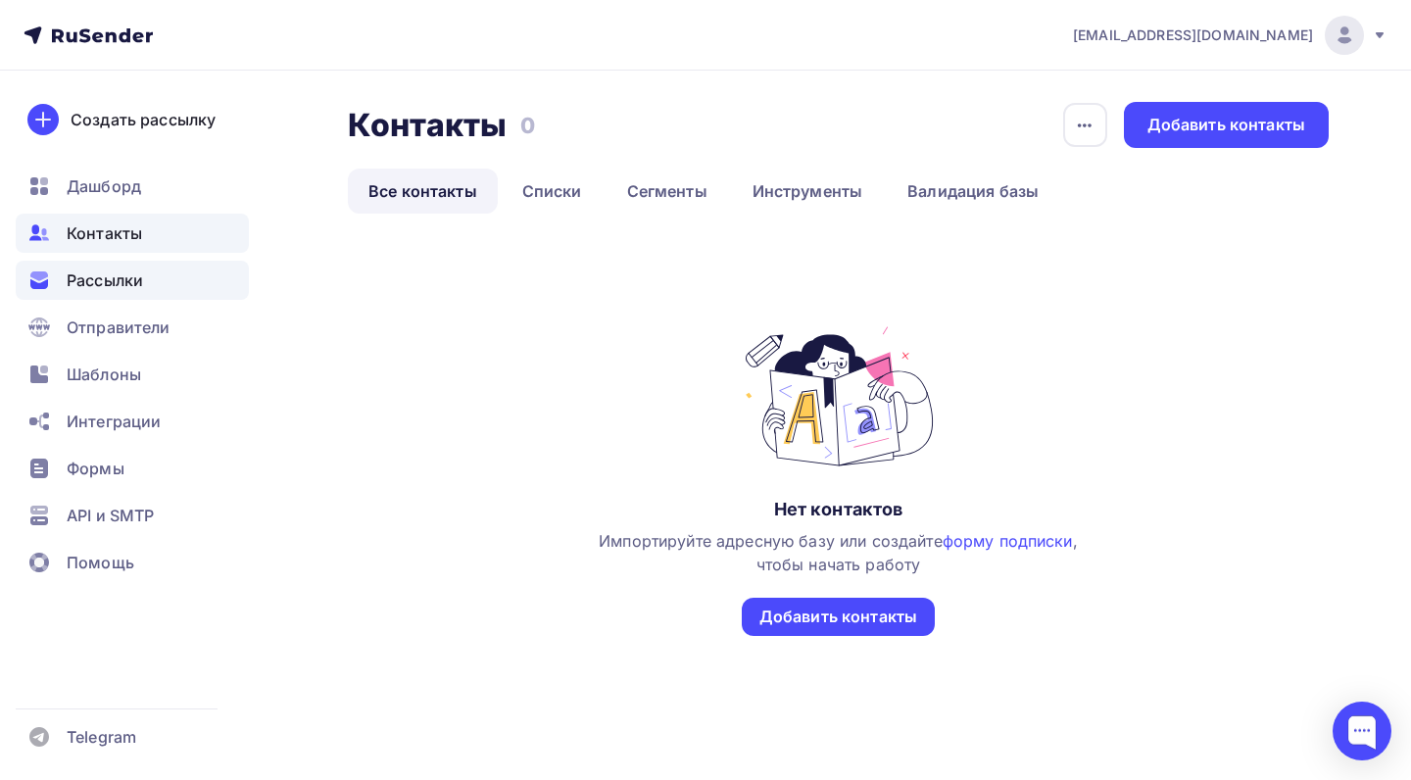
click at [123, 274] on span "Рассылки" at bounding box center [105, 281] width 76 height 24
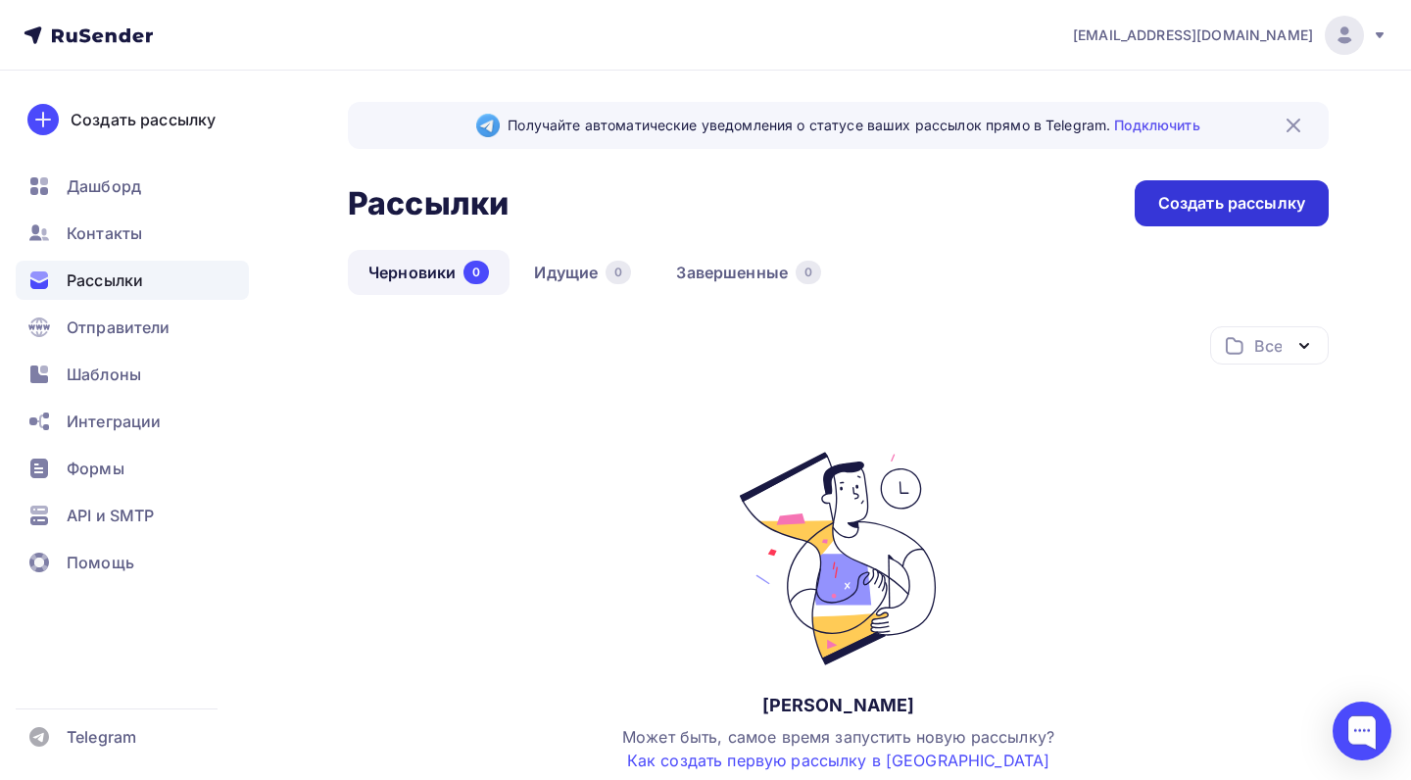
click at [1177, 214] on div "Создать рассылку" at bounding box center [1231, 203] width 147 height 23
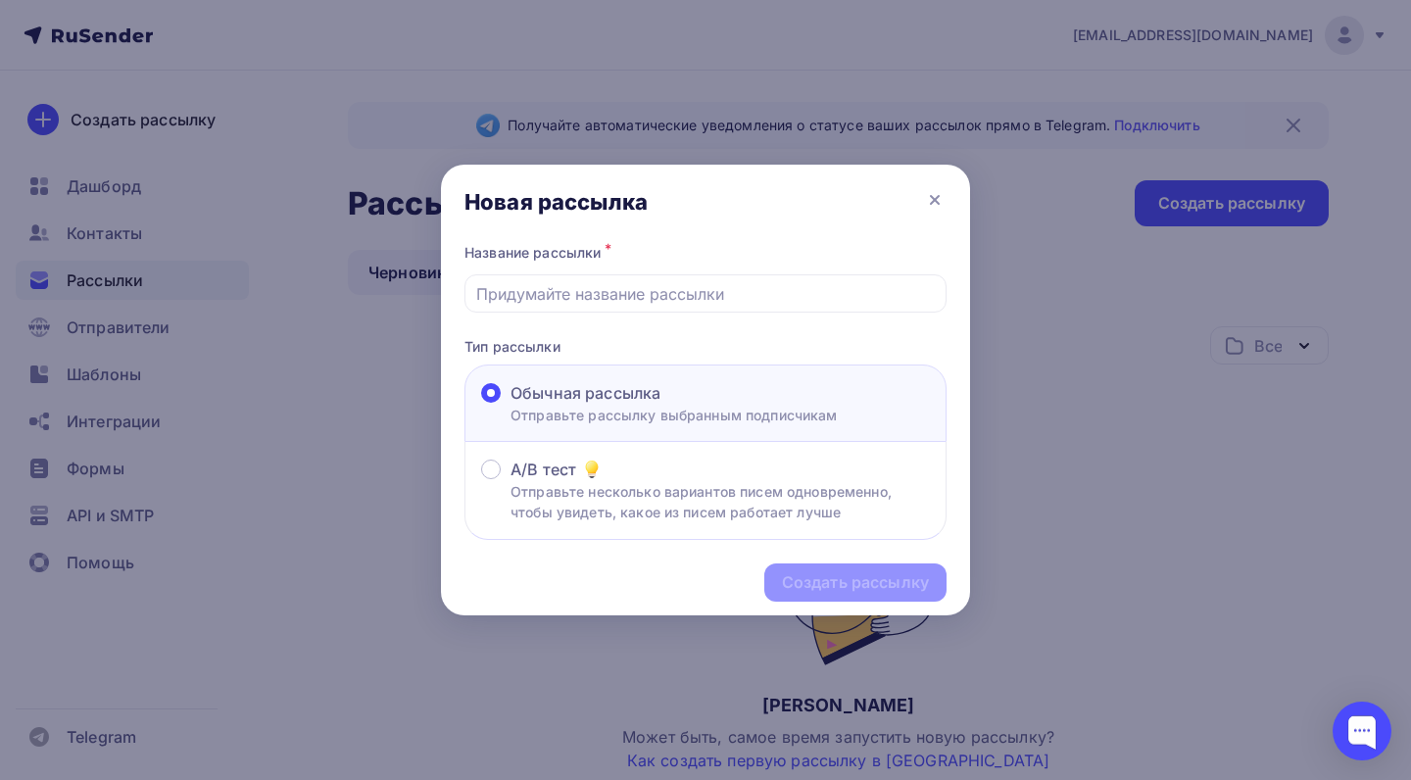
click at [827, 270] on div "Название рассылки *" at bounding box center [706, 276] width 482 height 74
click at [717, 286] on input "text" at bounding box center [706, 294] width 460 height 24
type input "f"
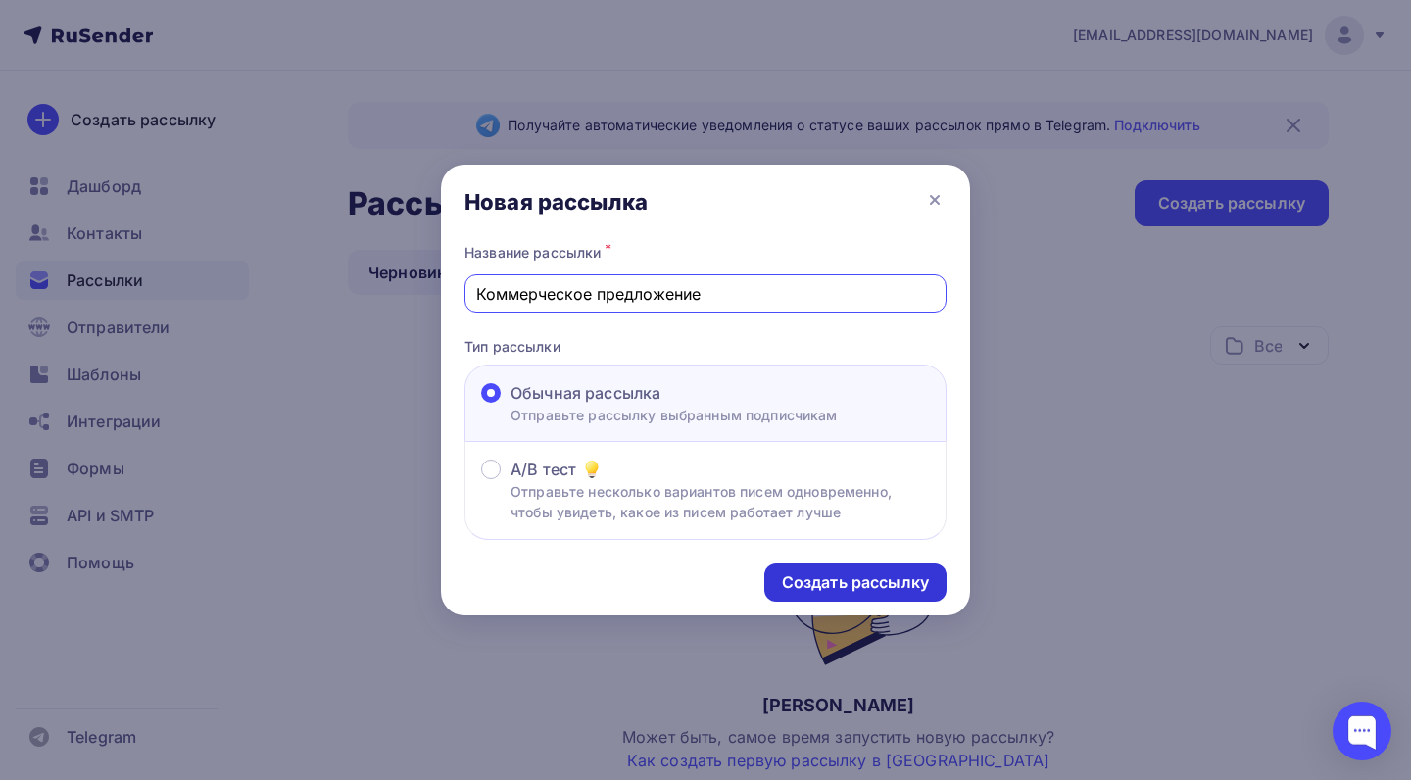
type input "Коммерческое предложение"
click at [882, 583] on div "Создать рассылку" at bounding box center [855, 582] width 147 height 23
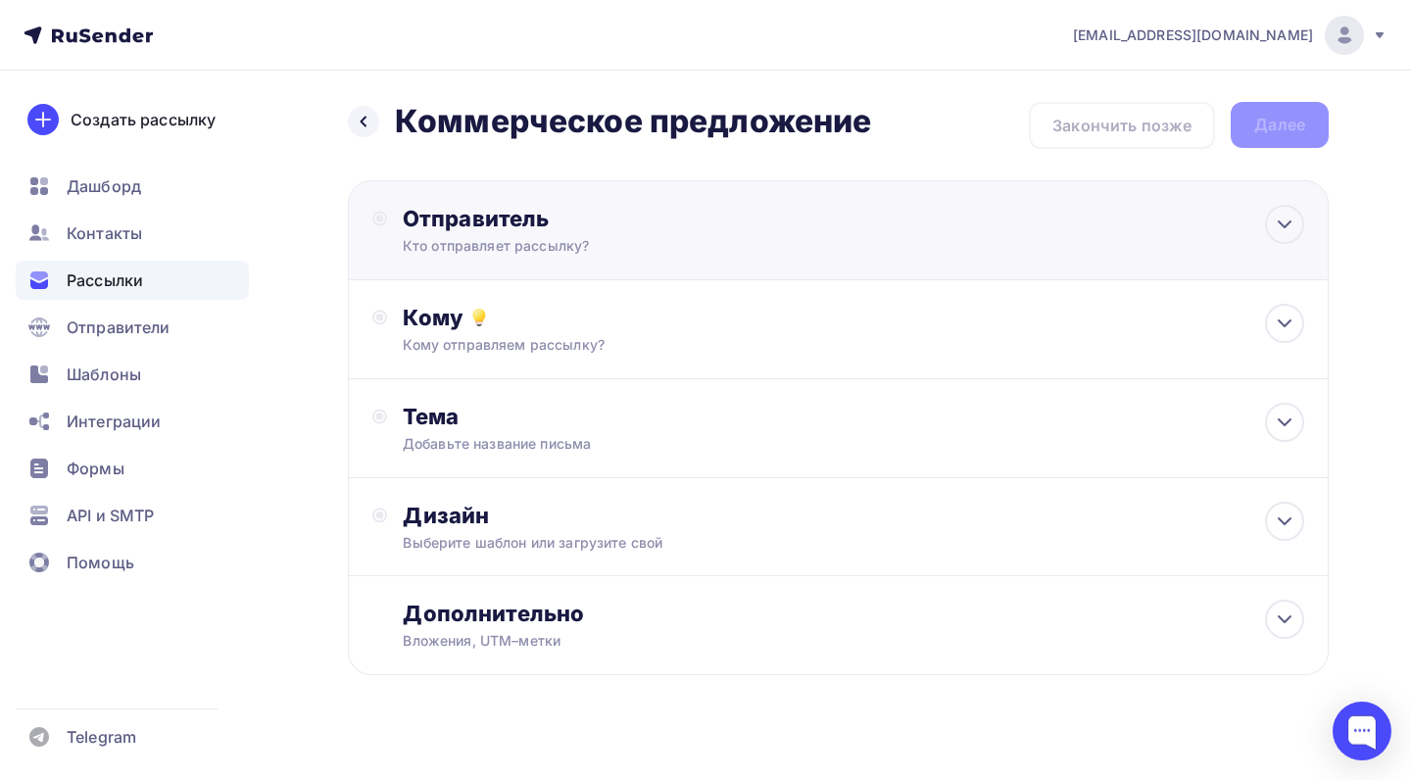
click at [613, 251] on div "Кто отправляет рассылку?" at bounding box center [594, 246] width 382 height 20
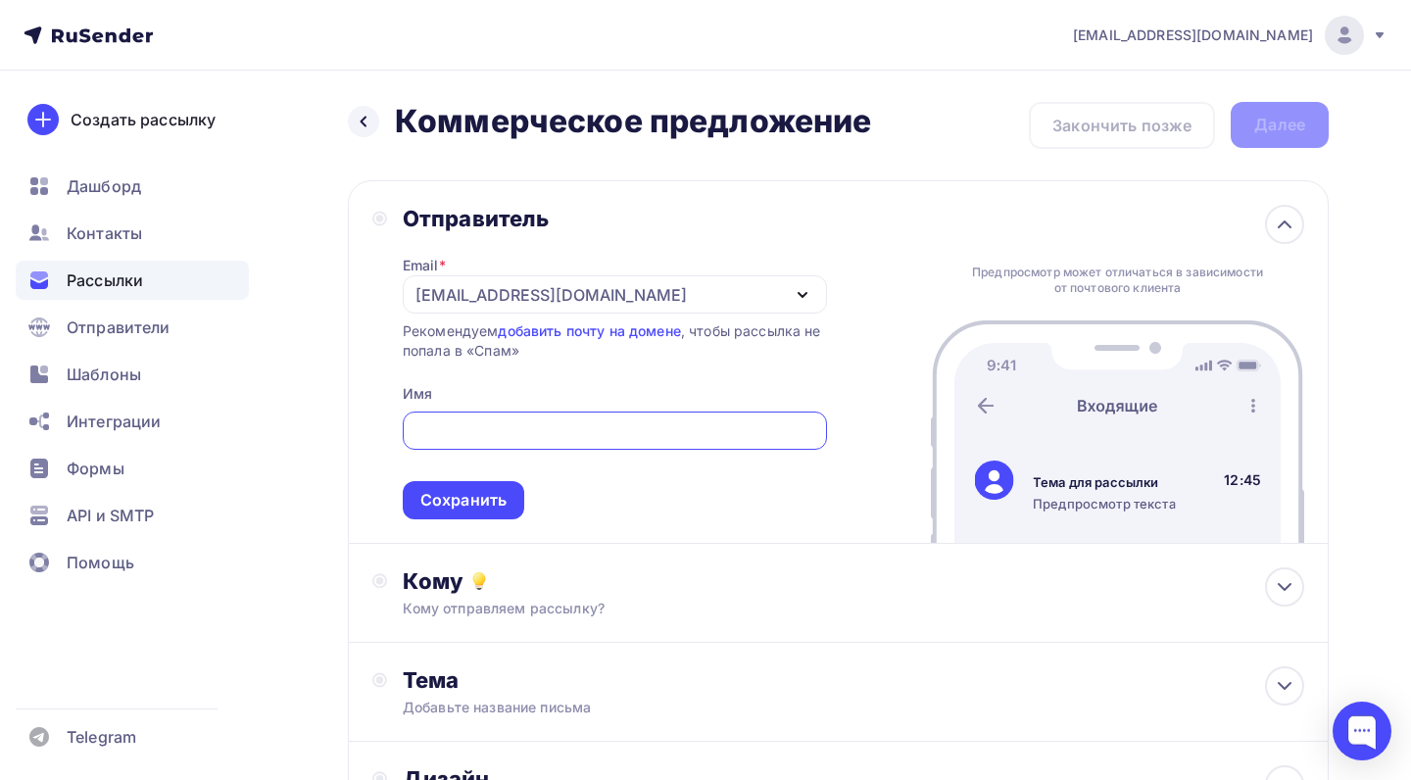
click at [565, 395] on div "Email * eroffprod@gmail.com eroffprod@gmail.com Добавить отправителя Рекомендуе…" at bounding box center [615, 375] width 424 height 287
click at [551, 425] on input "text" at bounding box center [615, 431] width 402 height 24
type input "Ф"
click at [798, 503] on span "AIPROD-ИИ для бизнеса Сохранить" at bounding box center [615, 462] width 424 height 116
click at [454, 429] on input "AIPROD-ИИ для бизнеса" at bounding box center [615, 431] width 402 height 24
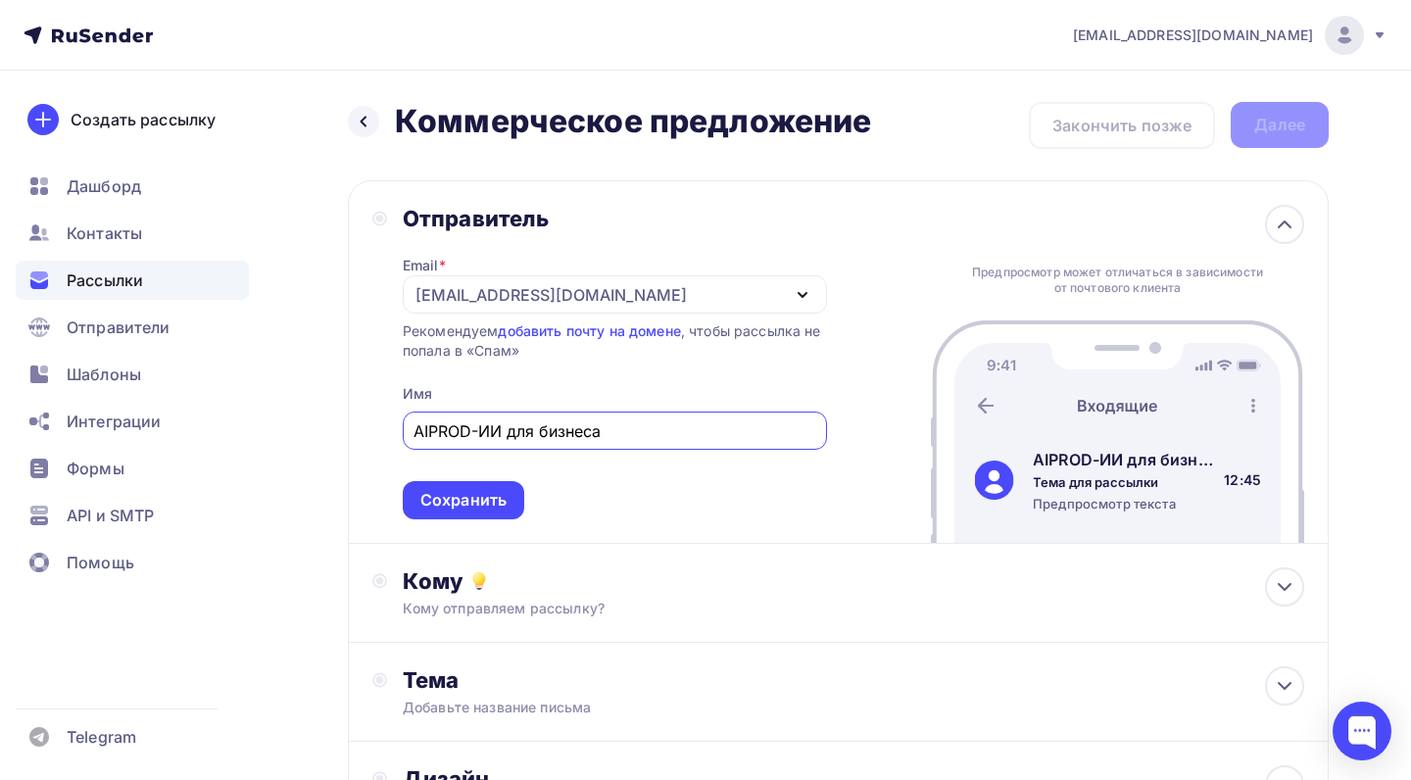
click at [476, 431] on input "AIPROD-ИИ для бизнеса" at bounding box center [615, 431] width 402 height 24
click at [472, 432] on input "AIPROD-ИИ для бизнеса" at bounding box center [615, 431] width 402 height 24
type input "AITEC-ИИ для бизнеса"
click at [607, 478] on span "AITEC-ИИ для бизнеса Сохранить" at bounding box center [615, 462] width 424 height 116
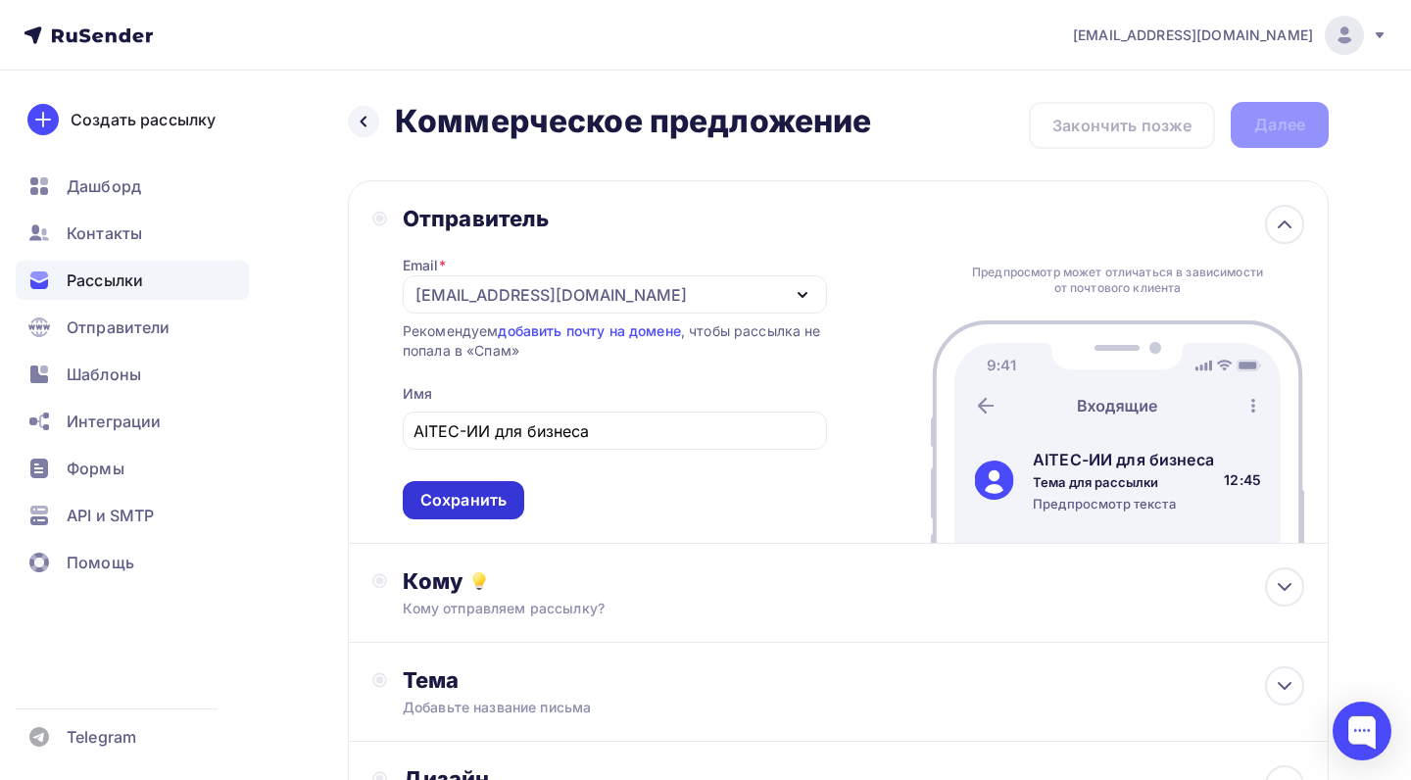
click at [467, 490] on div "Сохранить" at bounding box center [463, 500] width 86 height 23
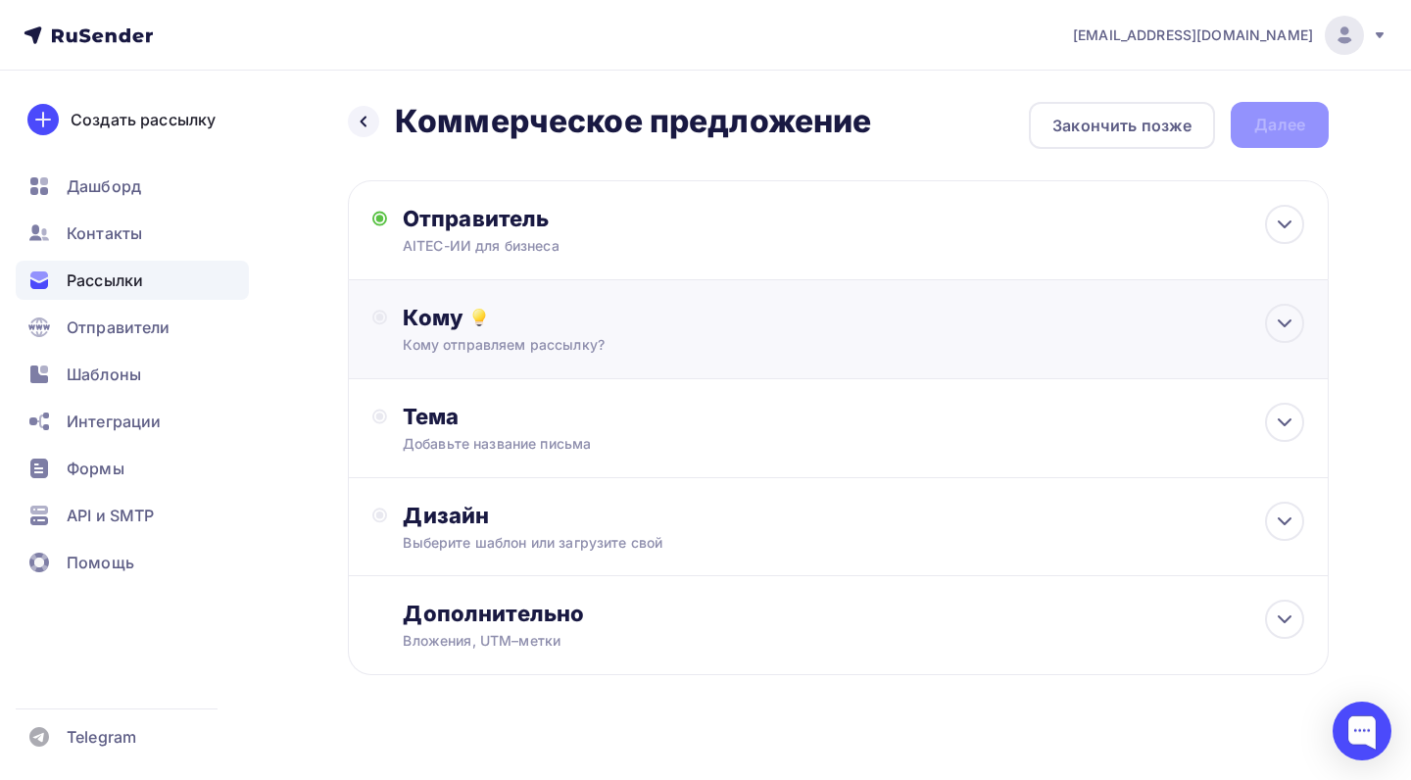
click at [603, 323] on div "Кому" at bounding box center [854, 317] width 902 height 27
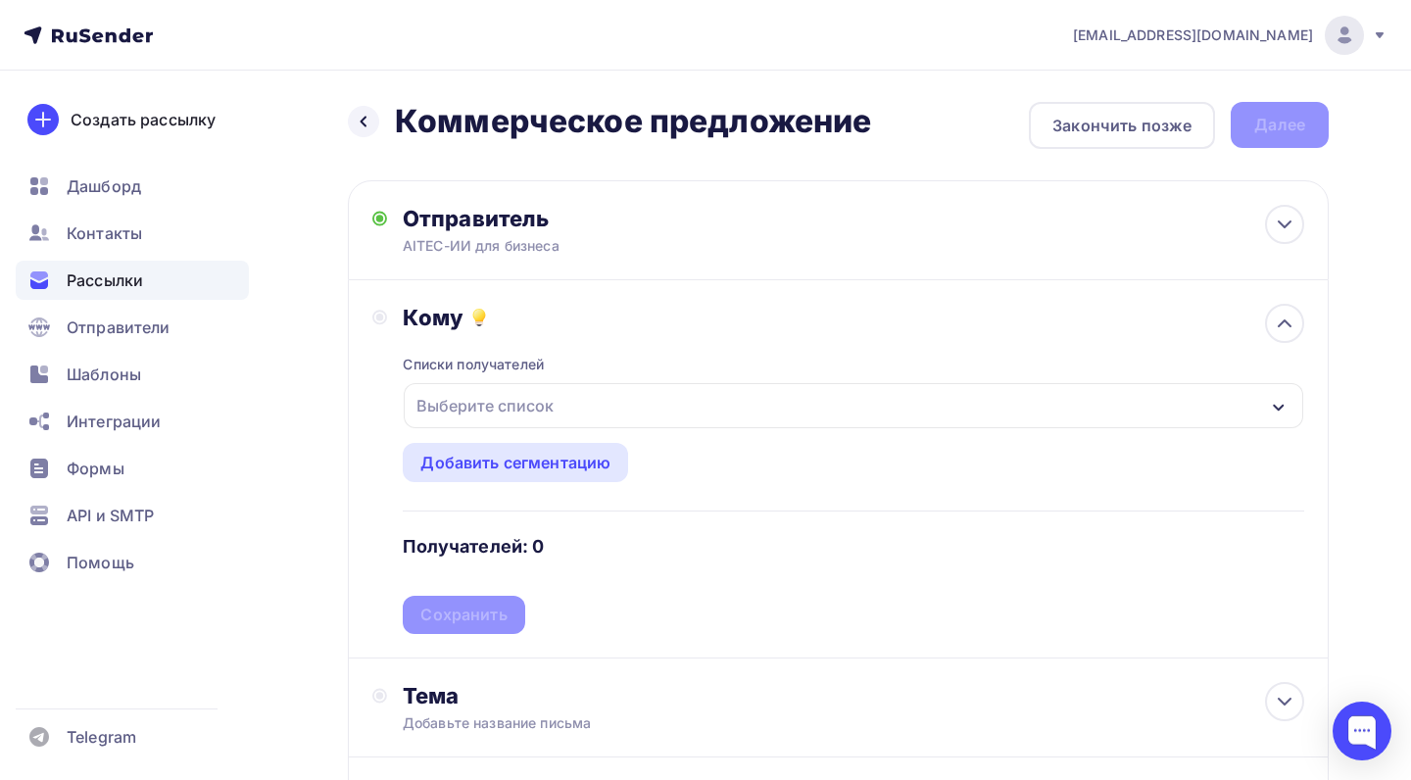
click at [604, 413] on div "Выберите список" at bounding box center [854, 405] width 900 height 45
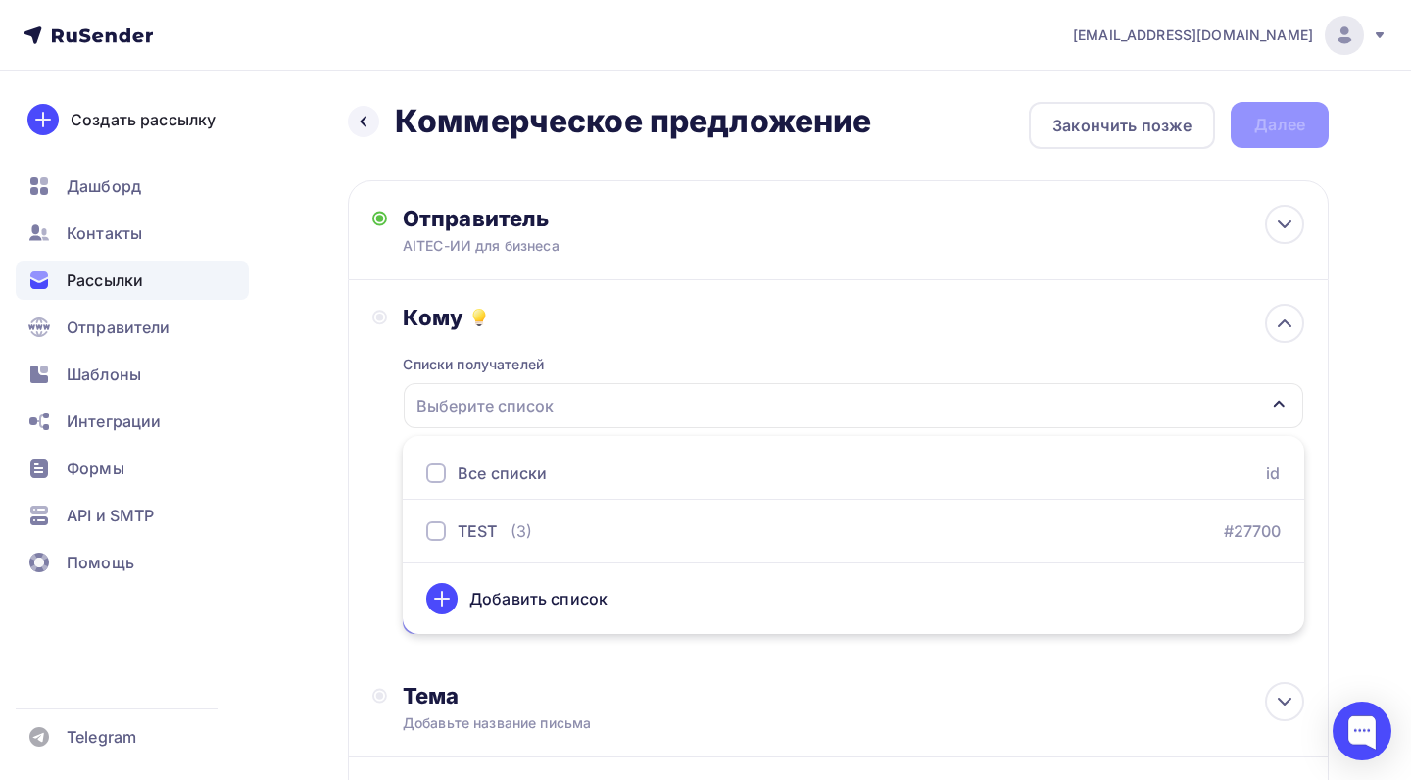
click at [578, 509] on ul "Все списки id TEST (3) #27700 Добавить список" at bounding box center [854, 535] width 902 height 198
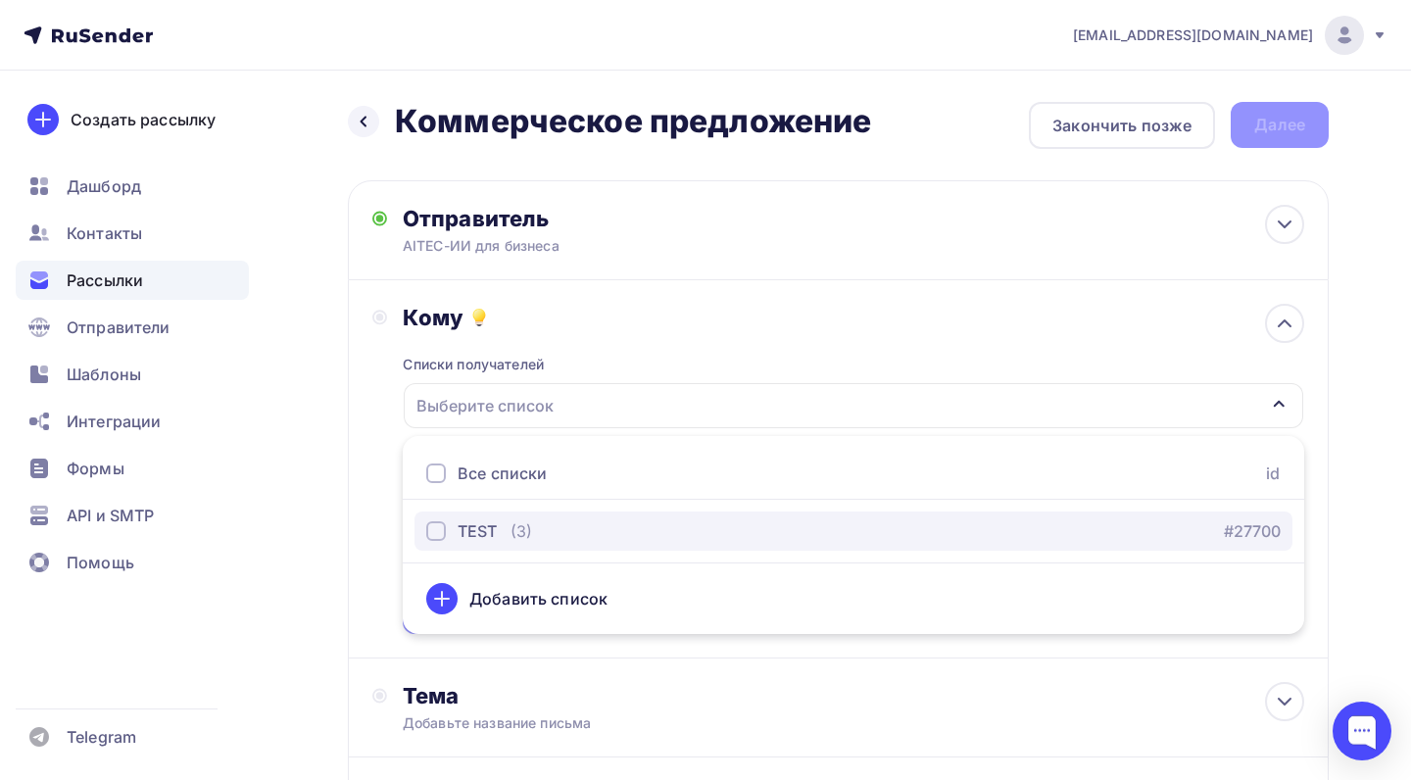
click at [523, 519] on div "(3)" at bounding box center [522, 531] width 22 height 24
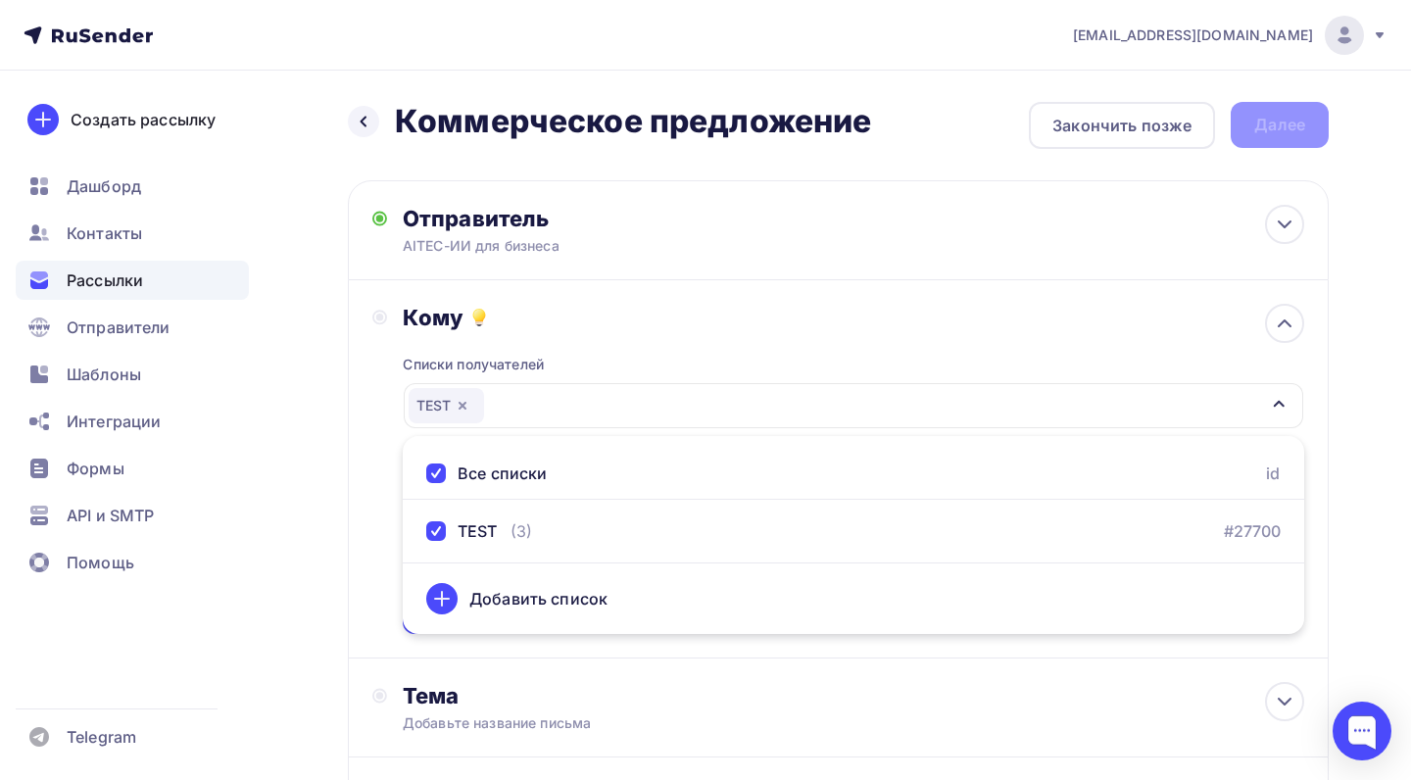
click at [383, 514] on div "Кому Списки получателей TEST Все списки id TEST (3) #27700 Добавить список Доба…" at bounding box center [838, 469] width 932 height 330
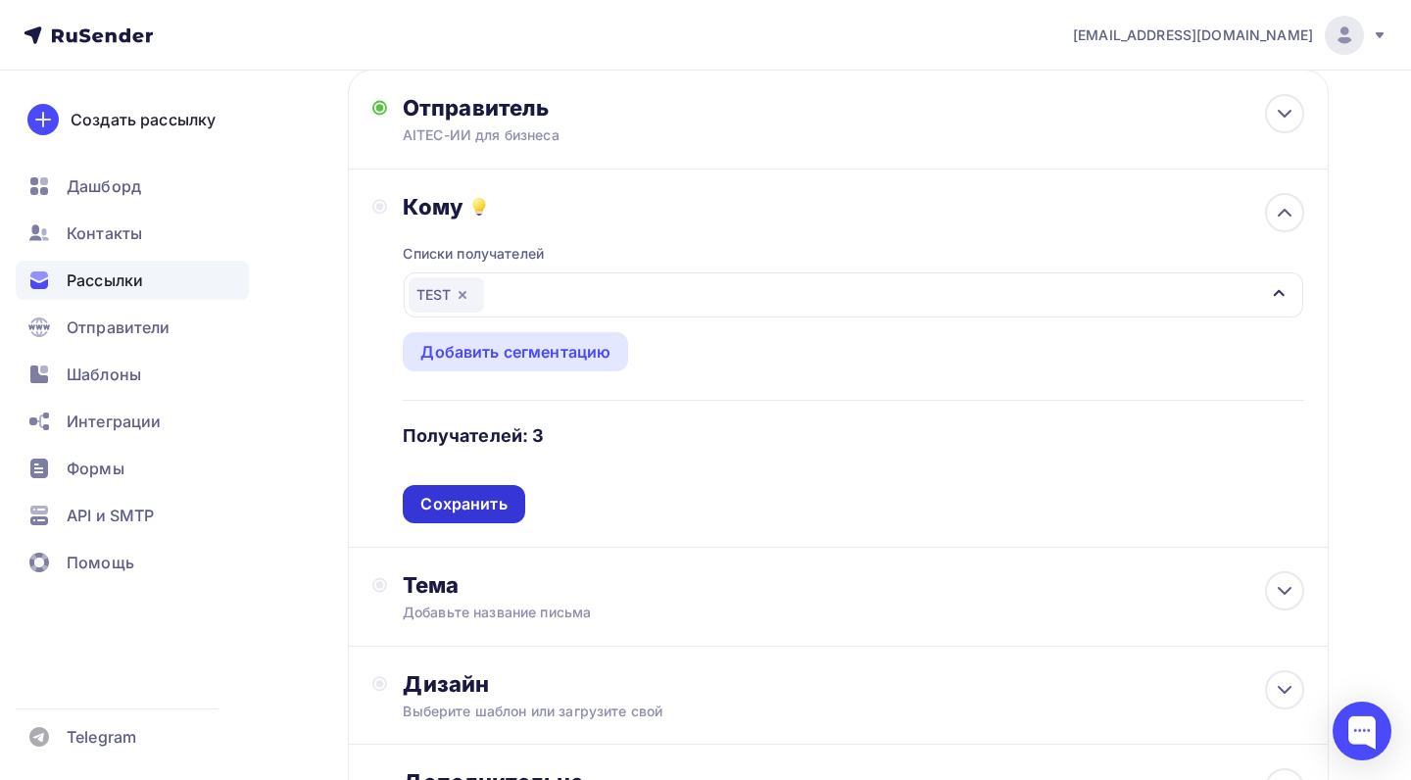
scroll to position [123, 0]
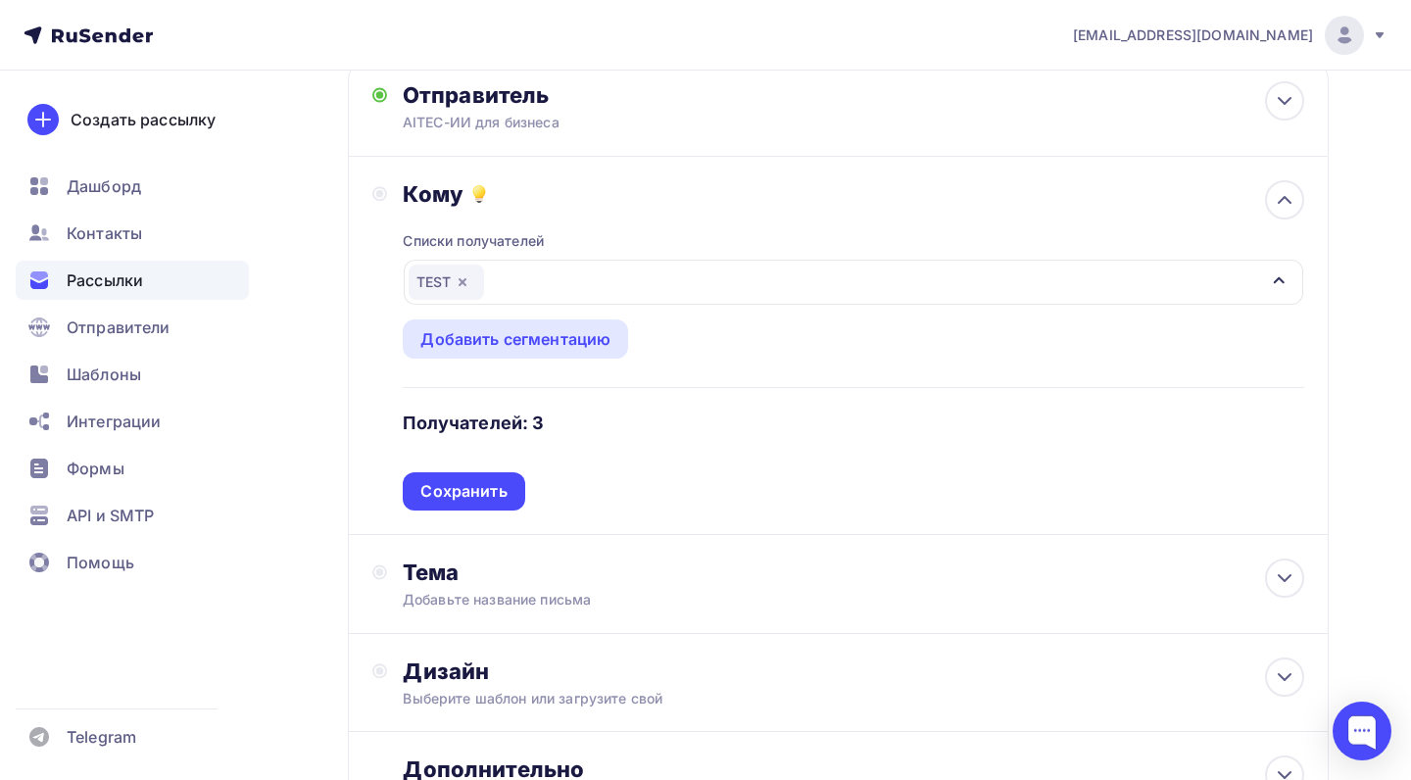
click at [571, 425] on div "Списки получателей TEST Все списки id TEST (3) #27700 Добавить список Добавить …" at bounding box center [854, 359] width 902 height 303
click at [490, 489] on div "Сохранить" at bounding box center [463, 491] width 86 height 23
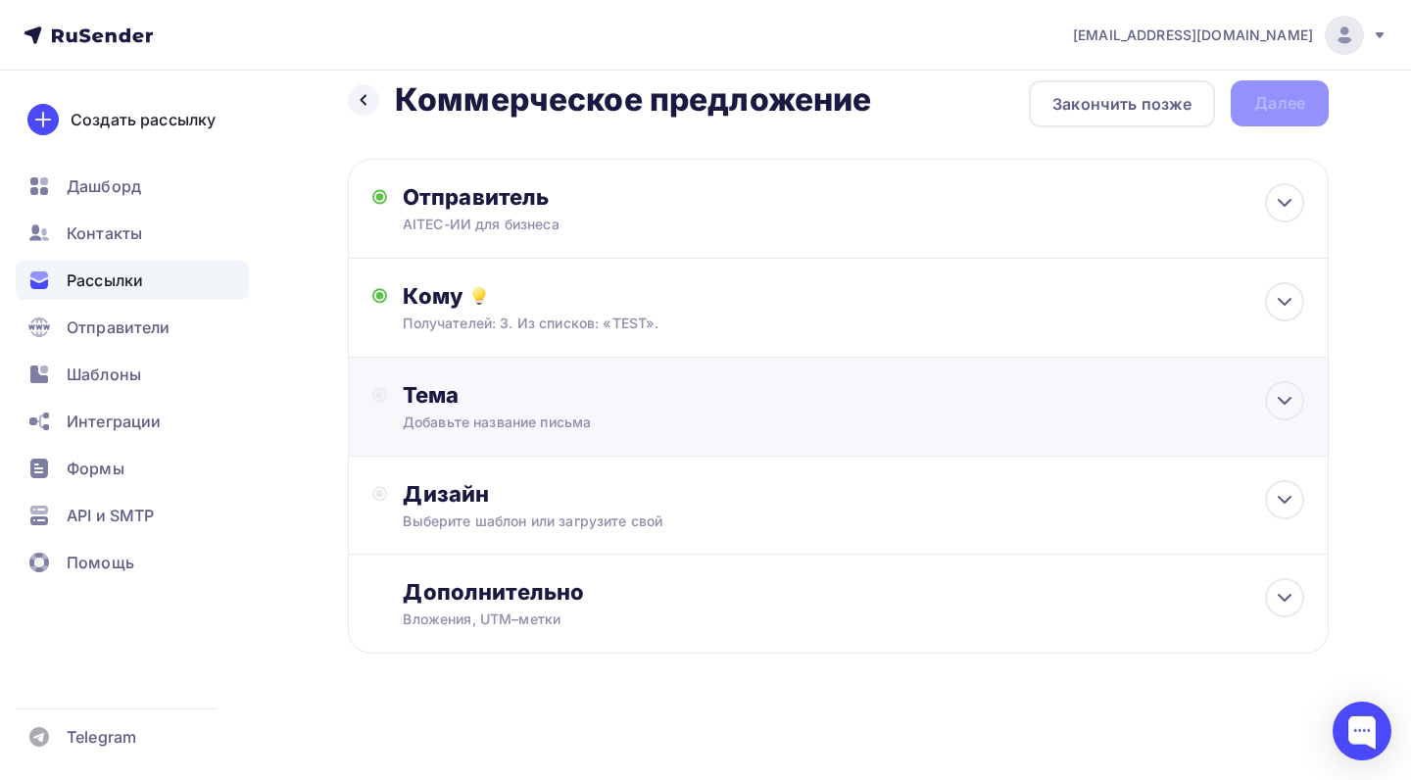
click at [615, 420] on div "Добавьте название письма" at bounding box center [577, 423] width 349 height 20
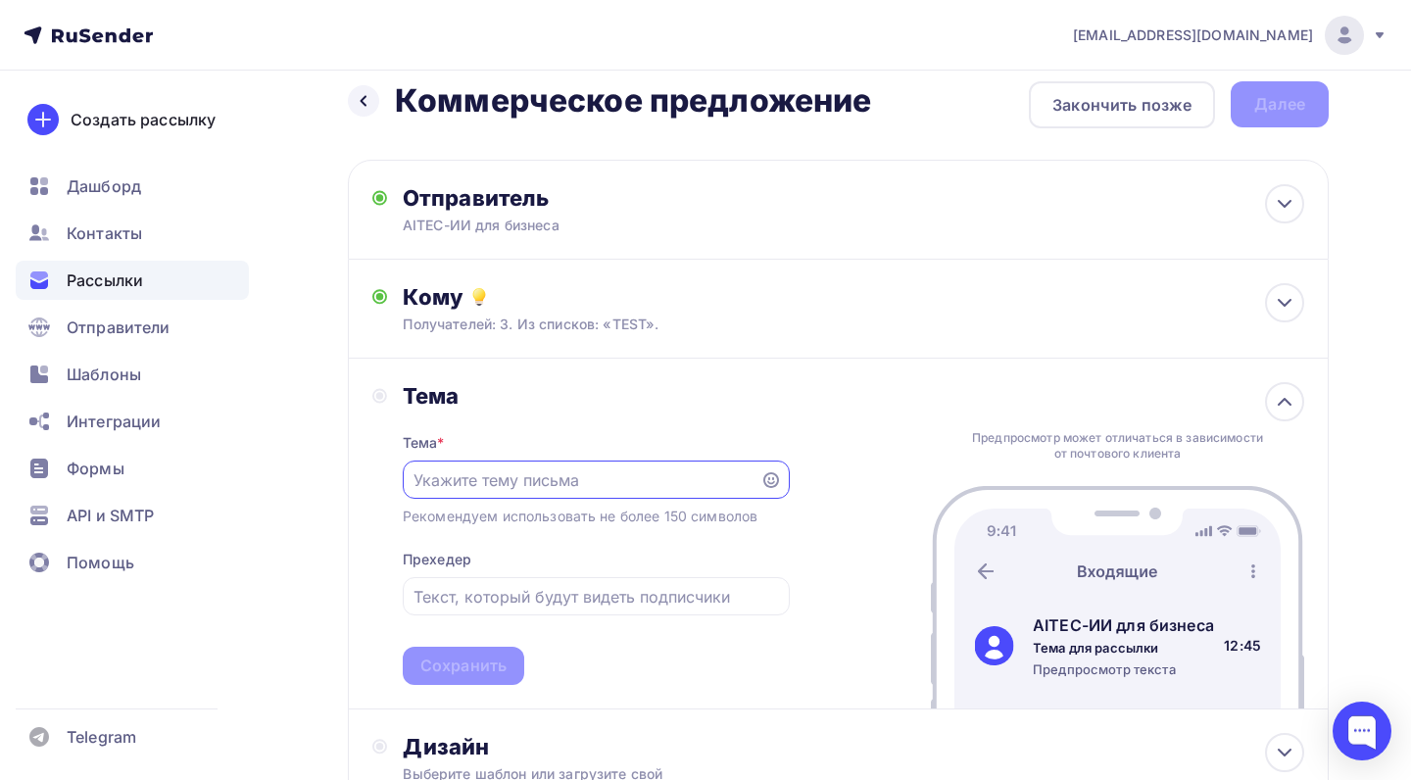
scroll to position [0, 0]
click at [540, 472] on input "text" at bounding box center [581, 480] width 335 height 24
type input "F"
type input "А"
type input "П"
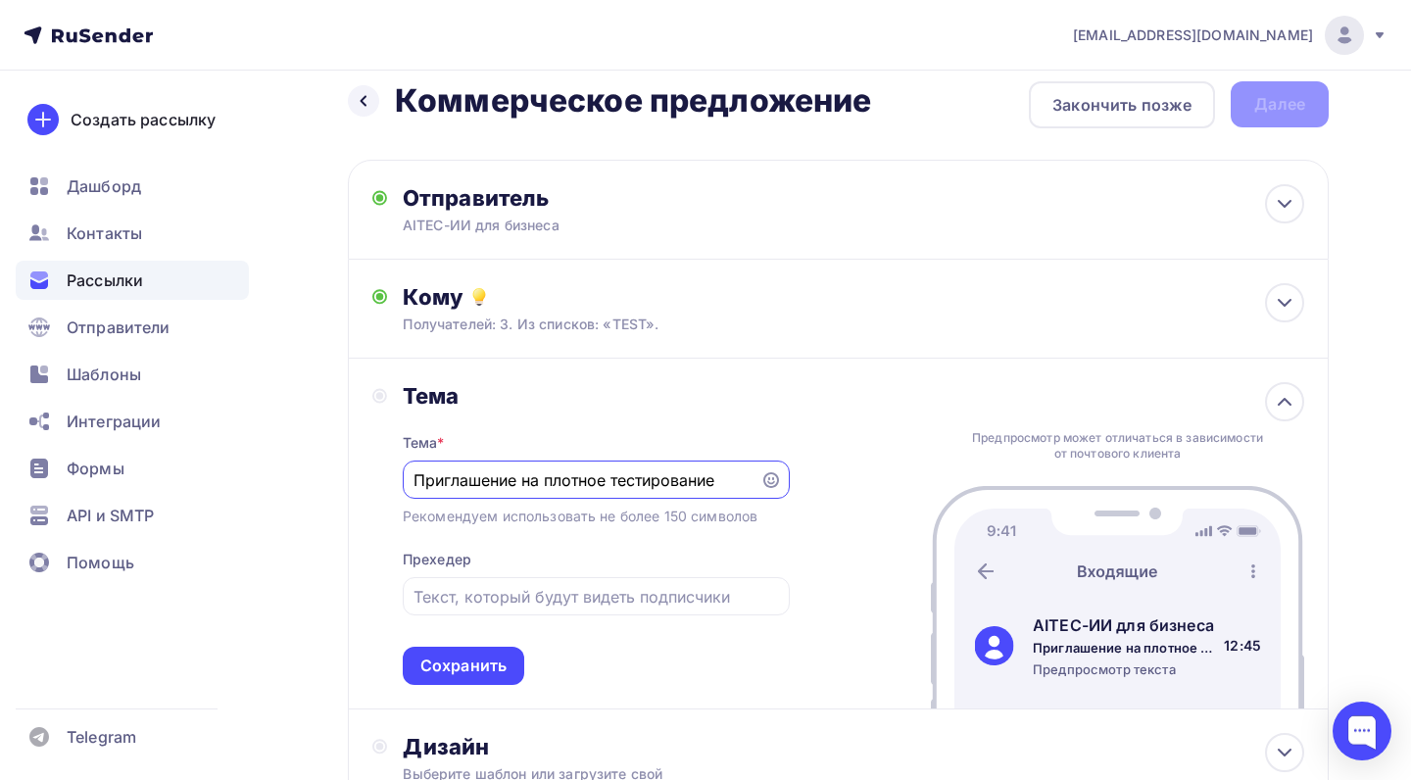
type input "Приглашение на плотное тестирование"
click at [495, 646] on div "Тема * Приглашение на плотное тестирование Рекомендуем использовать не более 15…" at bounding box center [596, 547] width 387 height 275
click at [476, 662] on div "Сохранить" at bounding box center [463, 666] width 86 height 23
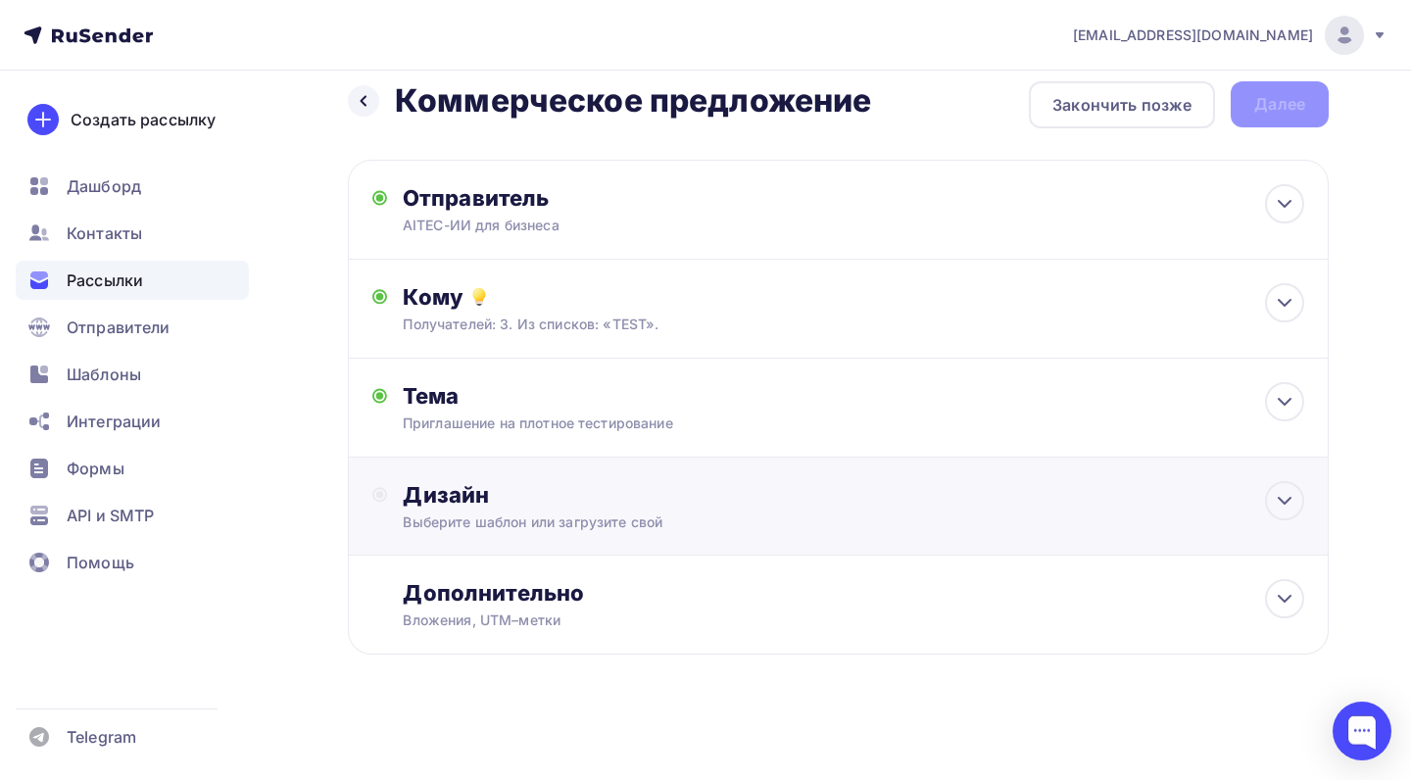
click at [615, 526] on div "Выберите шаблон или загрузите свой" at bounding box center [808, 523] width 811 height 20
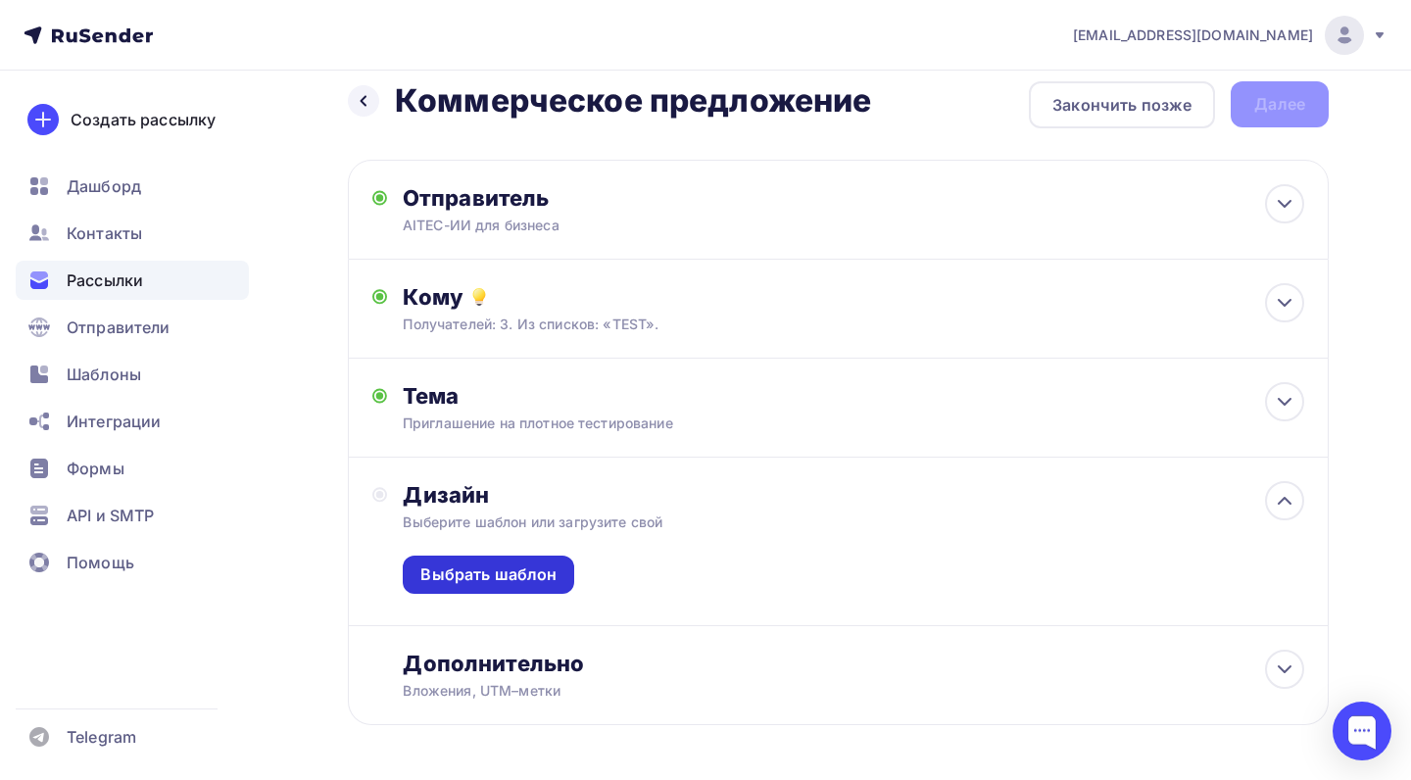
click at [537, 586] on div "Выбрать шаблон" at bounding box center [489, 575] width 172 height 38
click at [509, 588] on div "Выбрать шаблон" at bounding box center [489, 575] width 172 height 38
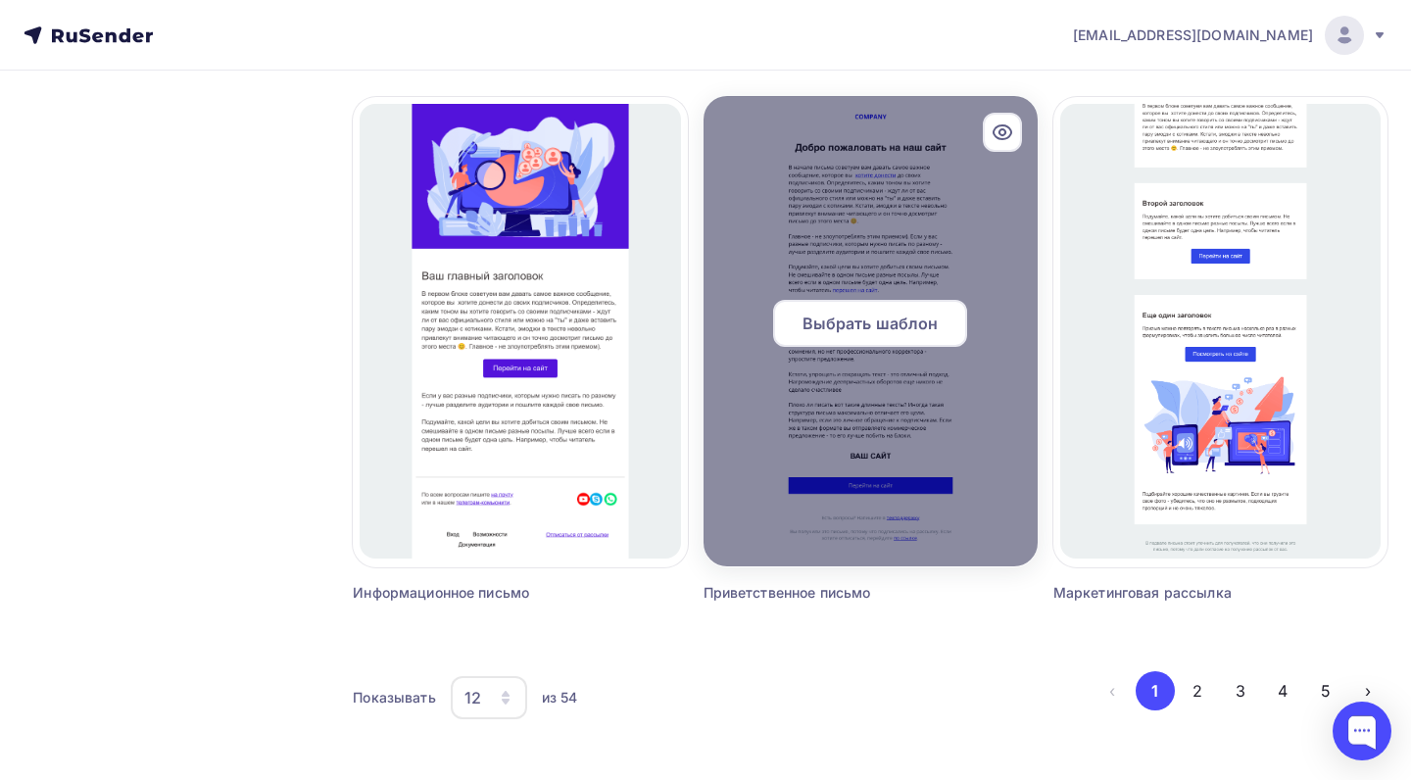
scroll to position [1767, 0]
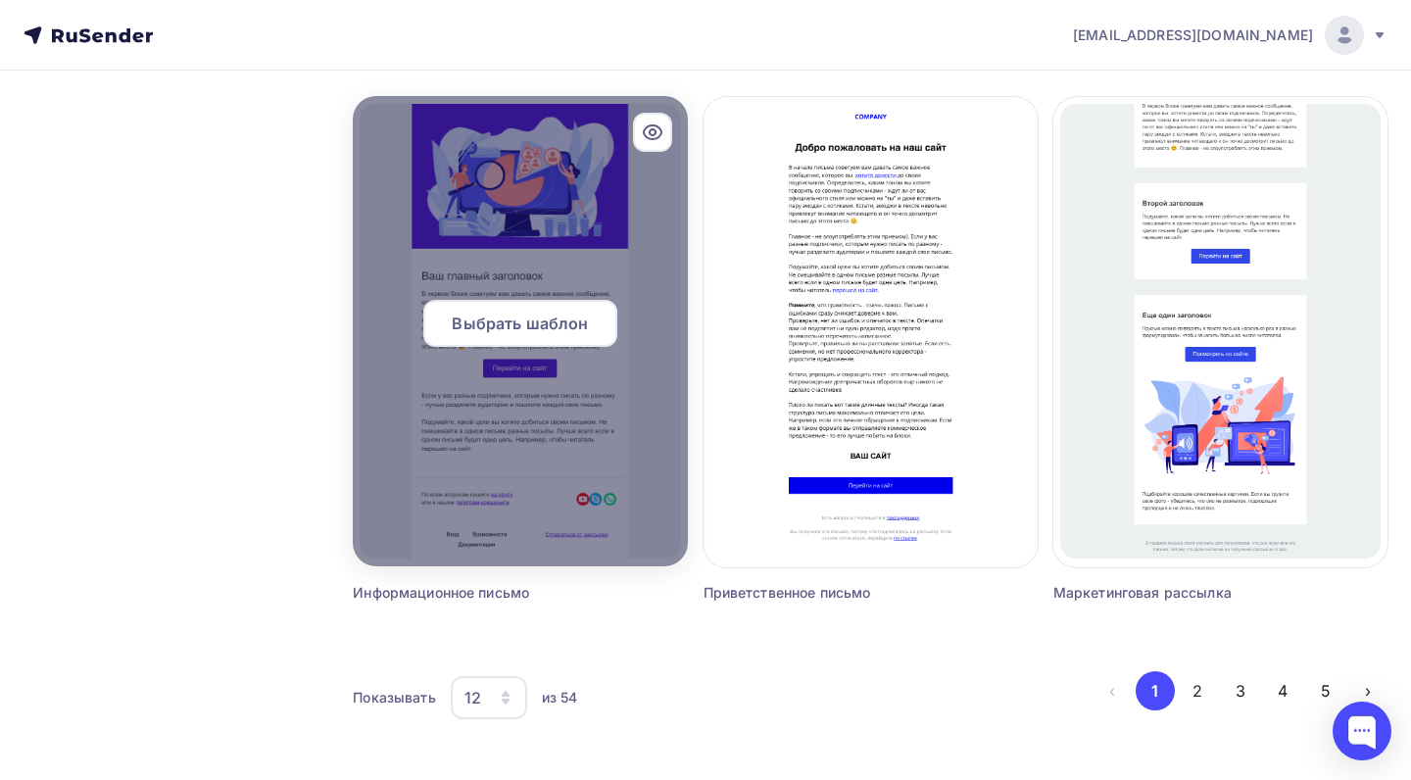
click at [482, 464] on div at bounding box center [520, 331] width 334 height 470
click at [544, 320] on span "Выбрать шаблон" at bounding box center [520, 324] width 136 height 24
click at [489, 318] on span "Выбрать шаблон" at bounding box center [520, 324] width 136 height 24
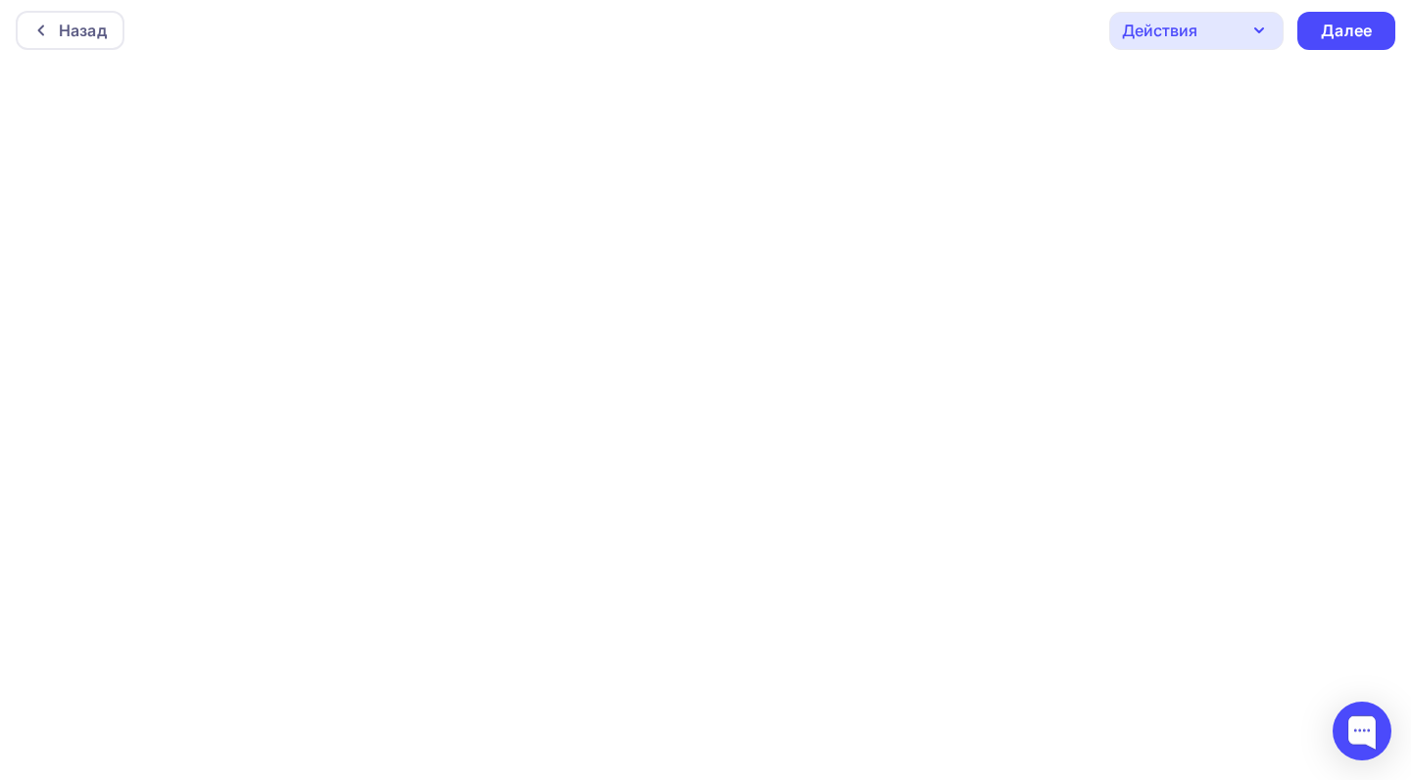
scroll to position [5, 0]
click at [1221, 37] on div "Действия" at bounding box center [1196, 31] width 174 height 38
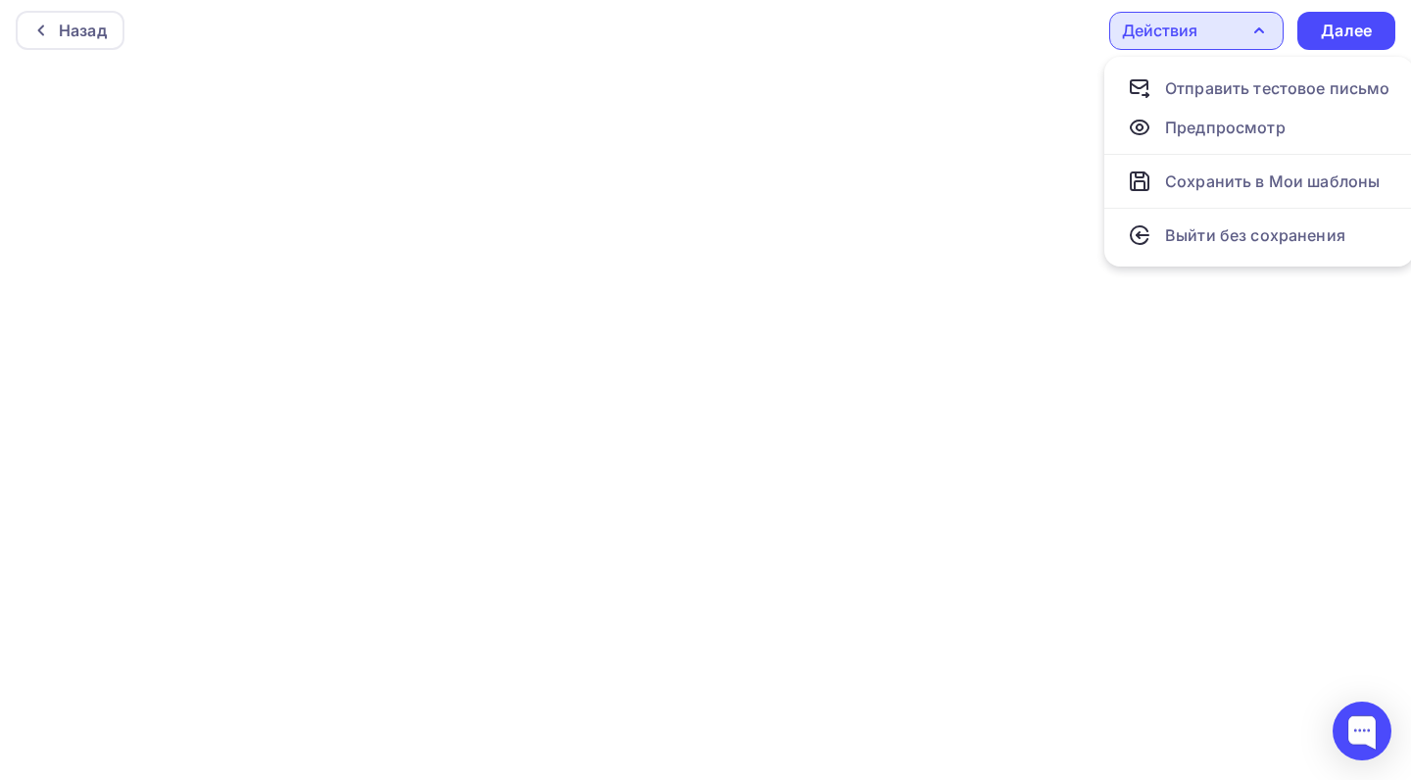
click at [1221, 37] on div "Действия" at bounding box center [1196, 31] width 174 height 38
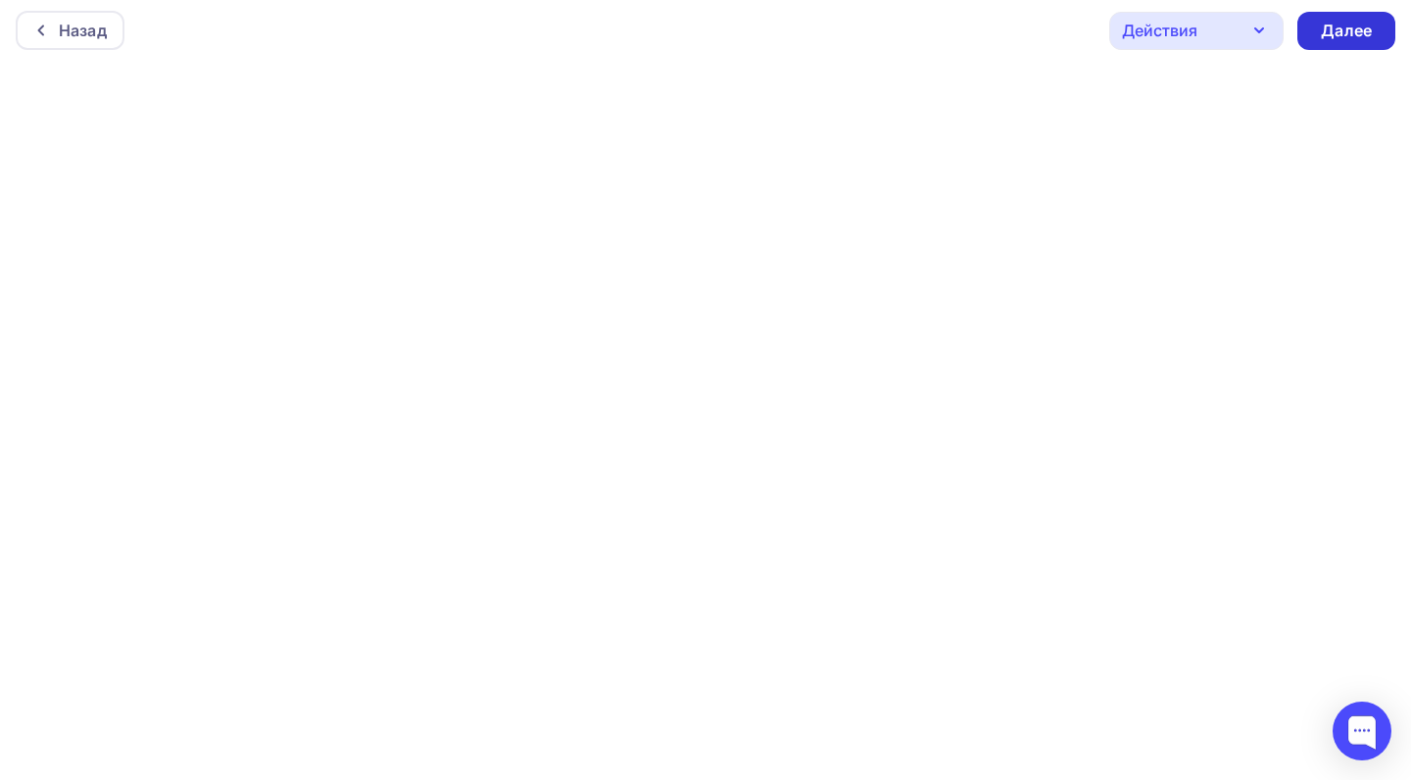
click at [1345, 31] on div "Далее" at bounding box center [1346, 31] width 51 height 23
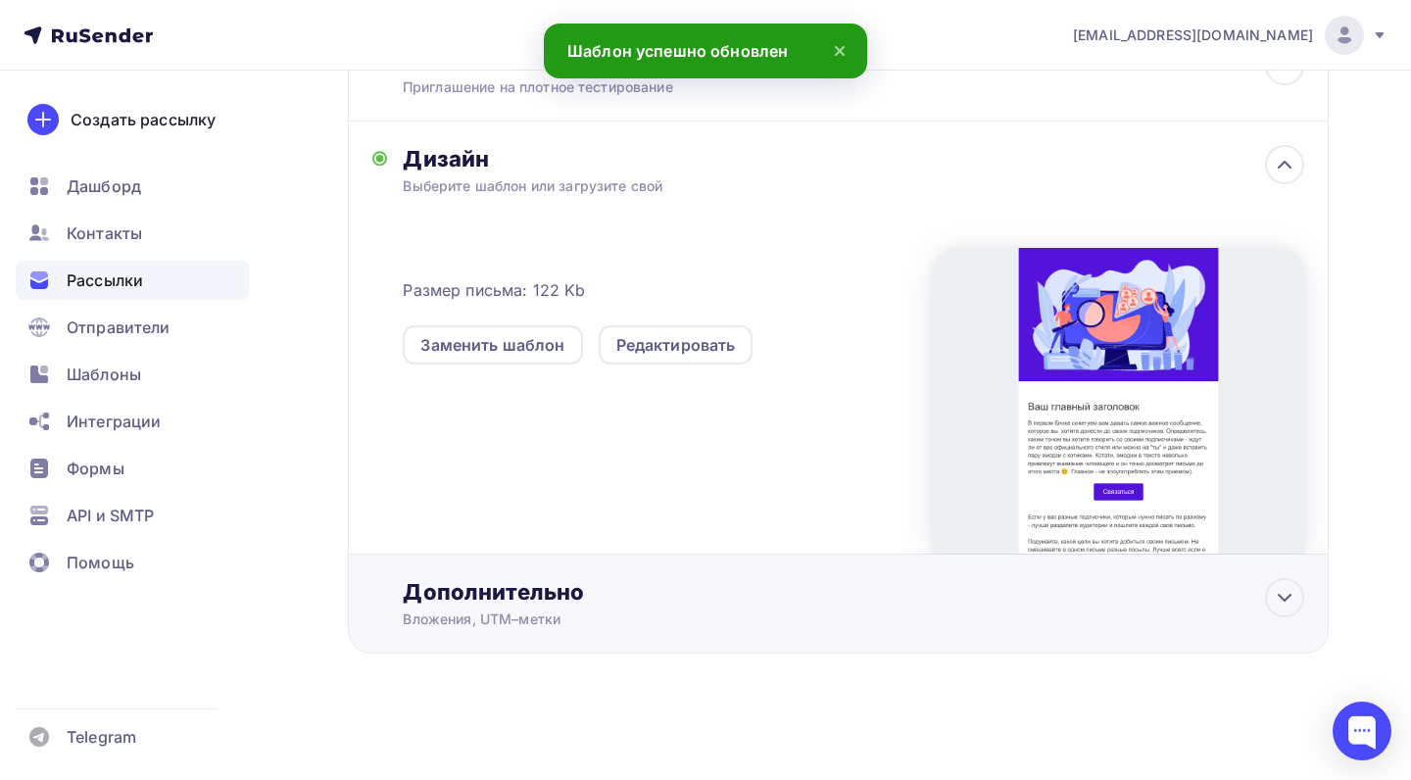
click at [1073, 605] on div "Дополнительно" at bounding box center [854, 591] width 902 height 27
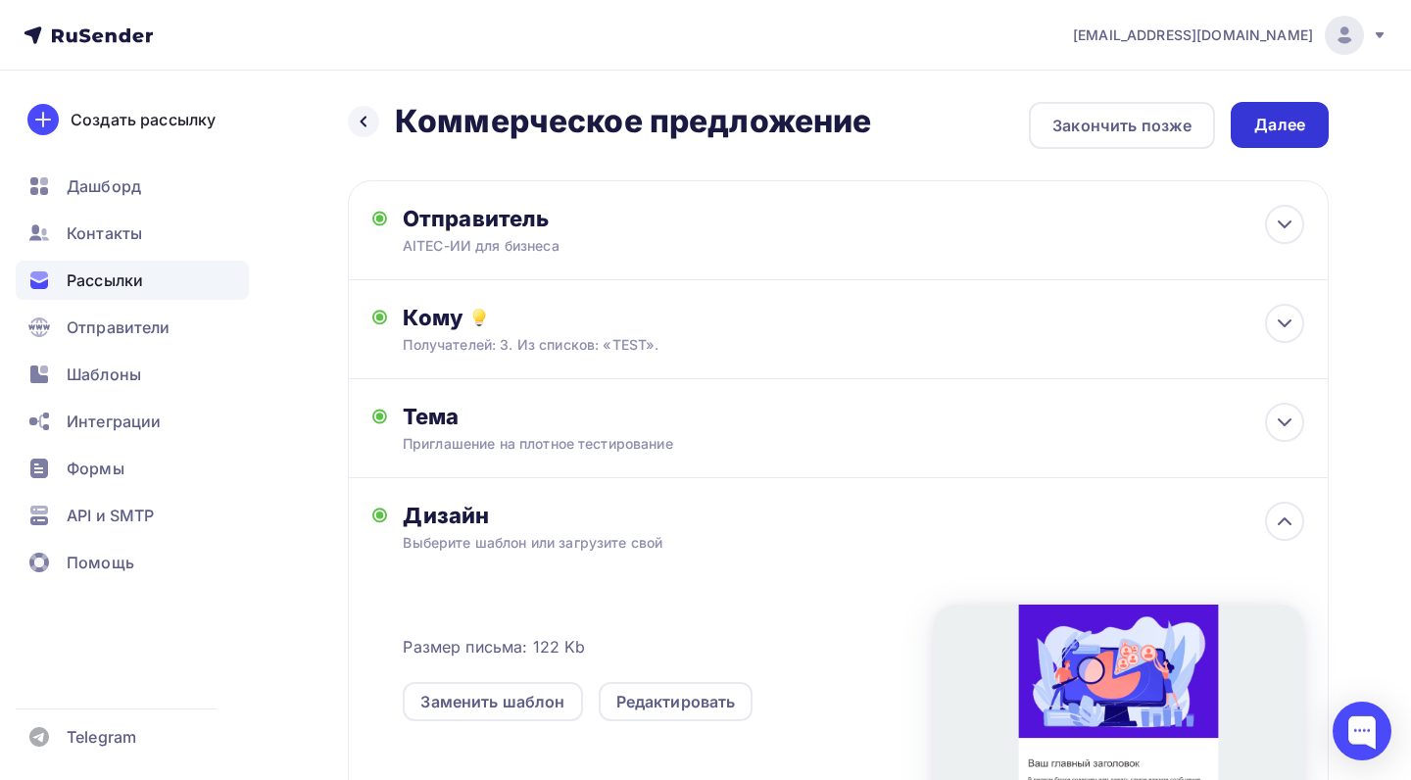
click at [1282, 133] on div "Далее" at bounding box center [1279, 125] width 51 height 23
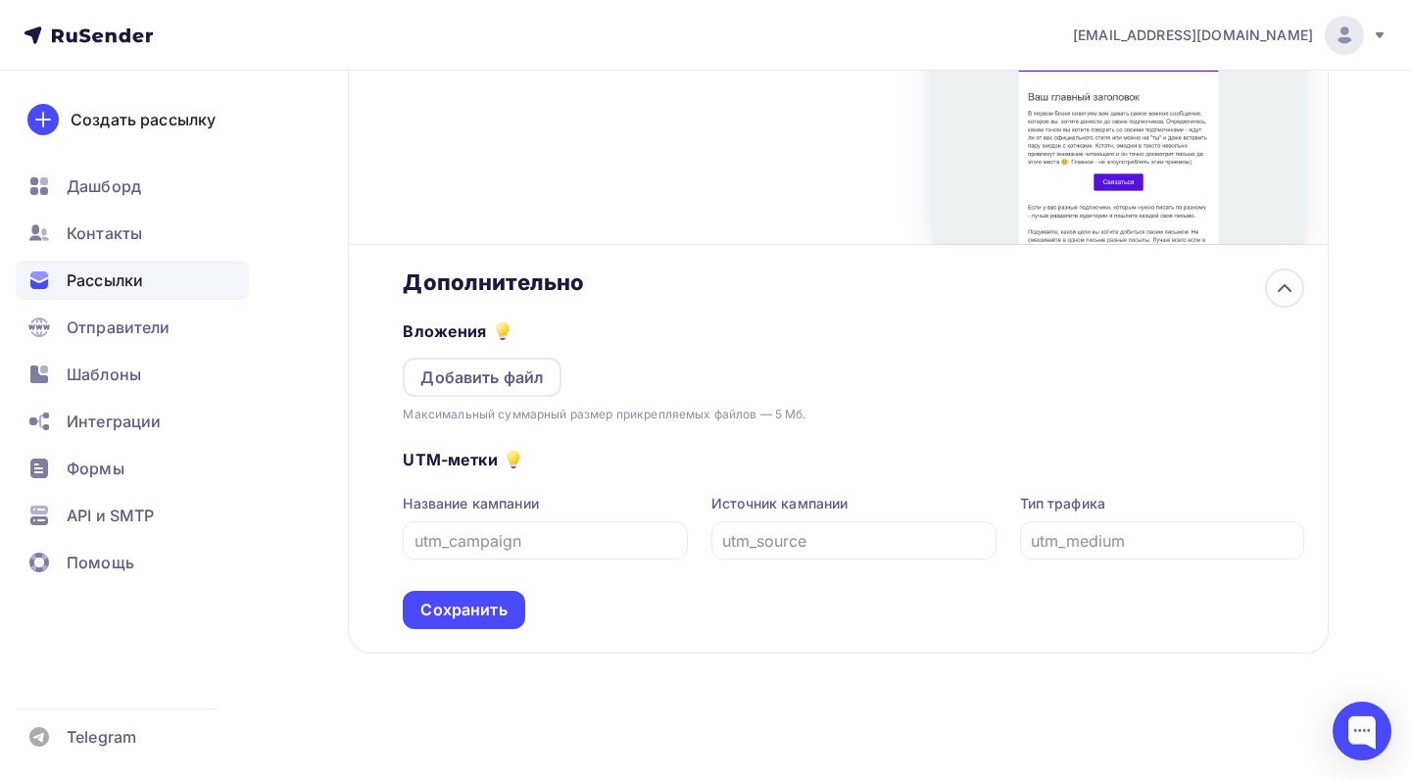
scroll to position [666, 0]
click at [660, 442] on div "UTM-метки Название кампании Источник кампании Тип трафика Сохранить" at bounding box center [854, 526] width 902 height 205
click at [587, 541] on input "text" at bounding box center [546, 541] width 263 height 24
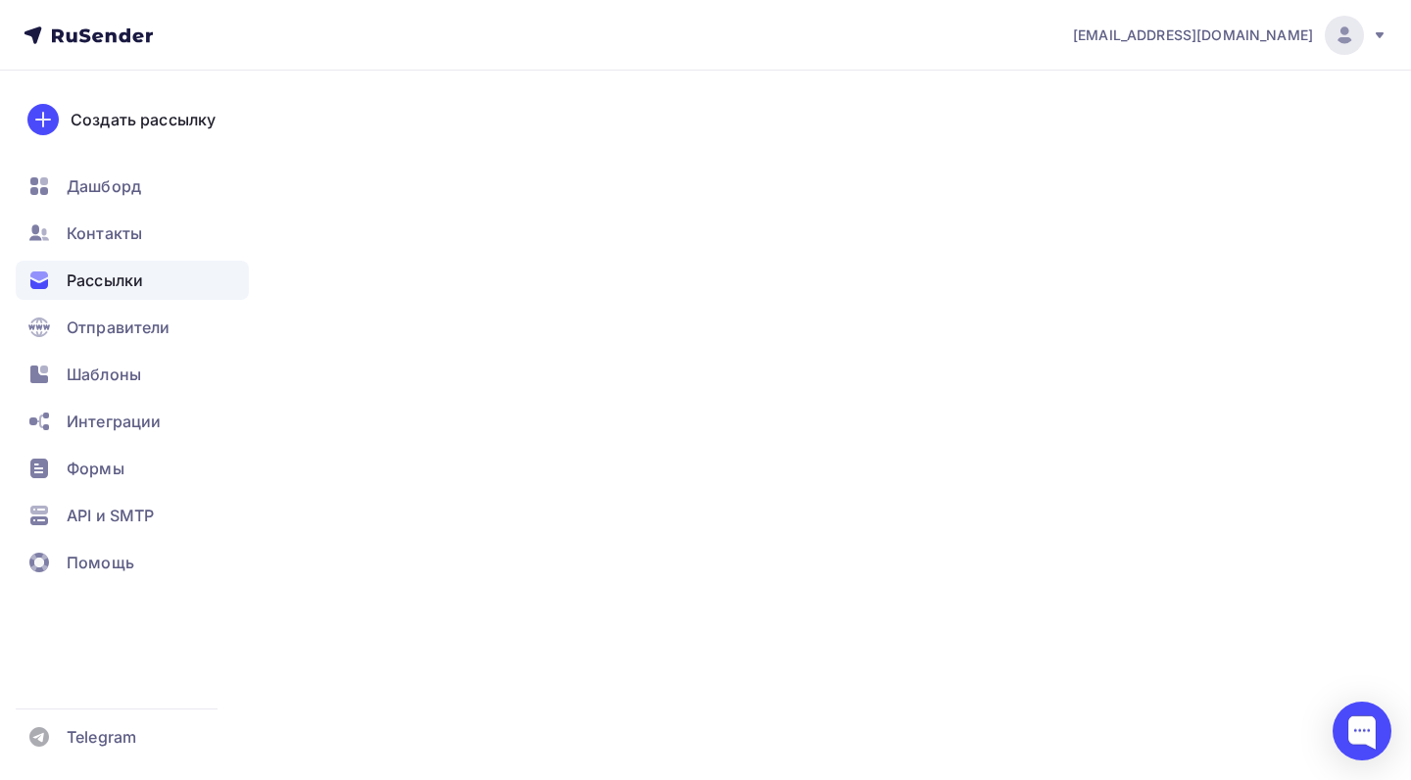
click at [587, 541] on input "text" at bounding box center [546, 541] width 263 height 24
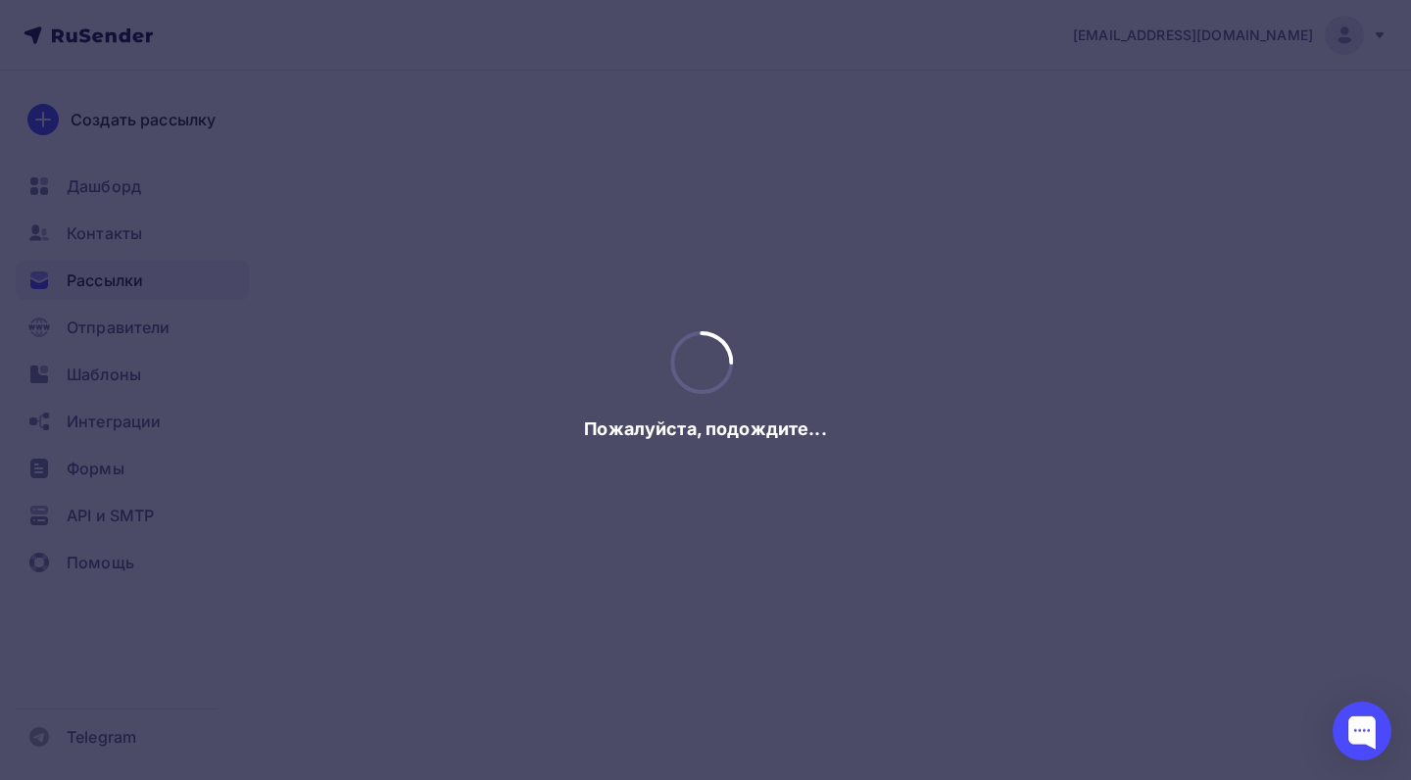
click at [587, 584] on div at bounding box center [705, 390] width 1411 height 780
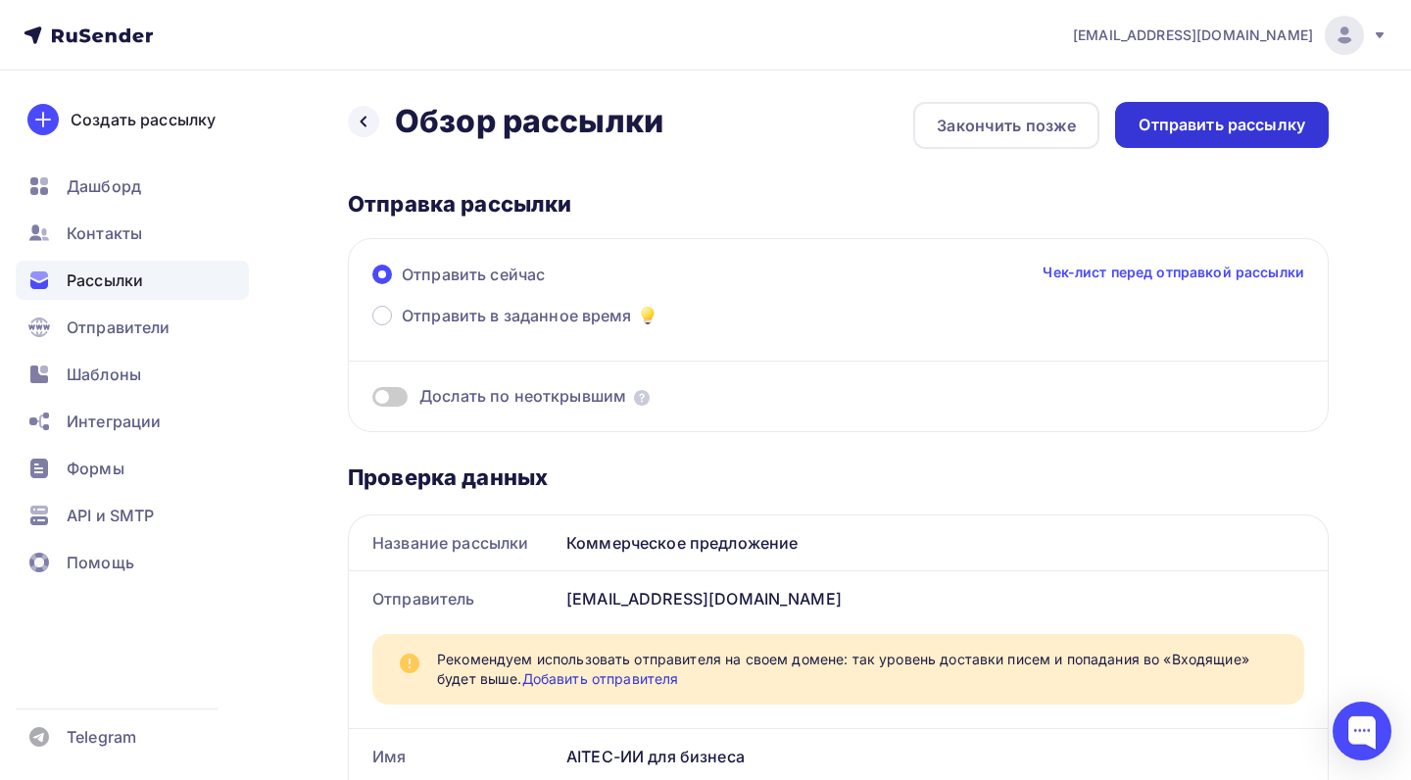
click at [1226, 129] on div "Отправить рассылку" at bounding box center [1222, 125] width 167 height 23
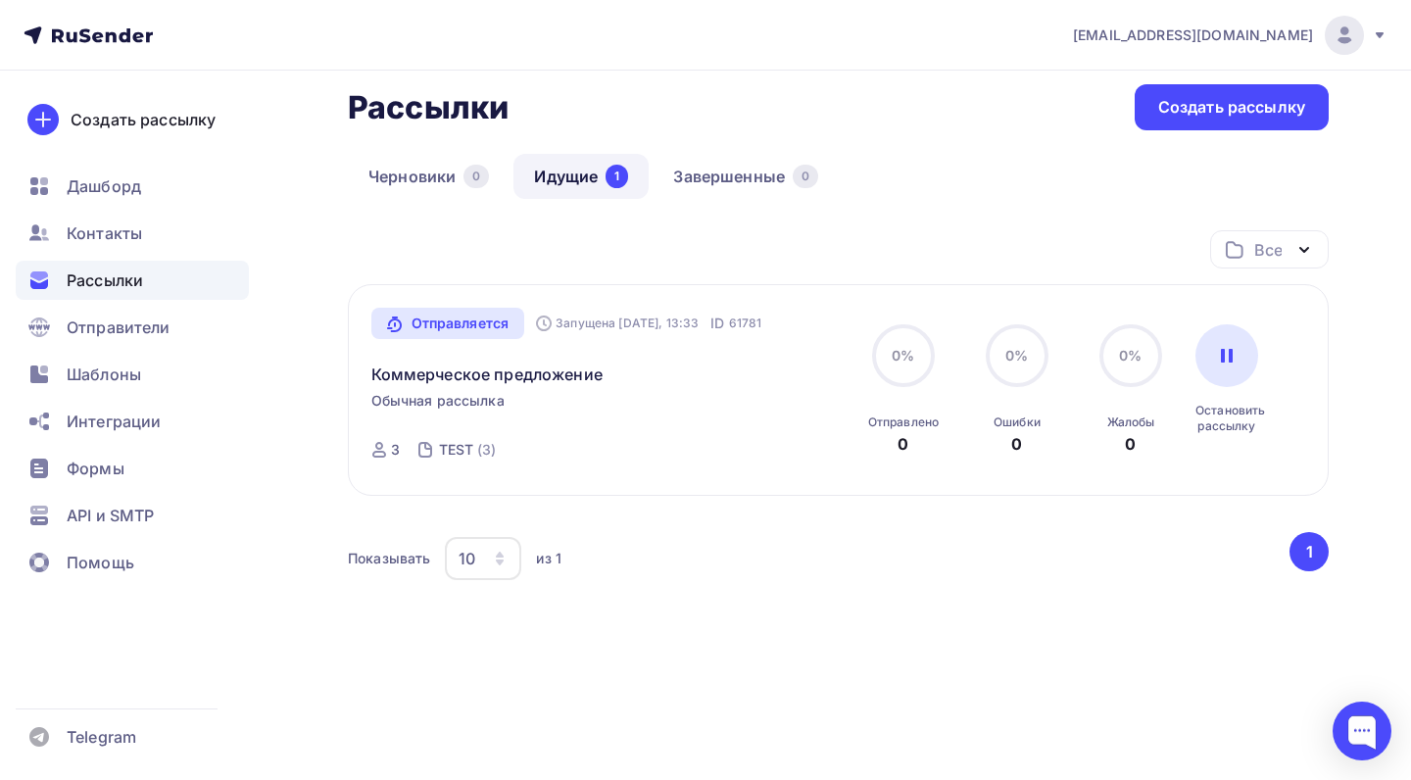
scroll to position [96, 0]
click at [909, 366] on circle at bounding box center [903, 355] width 59 height 59
click at [392, 323] on icon at bounding box center [395, 325] width 16 height 16
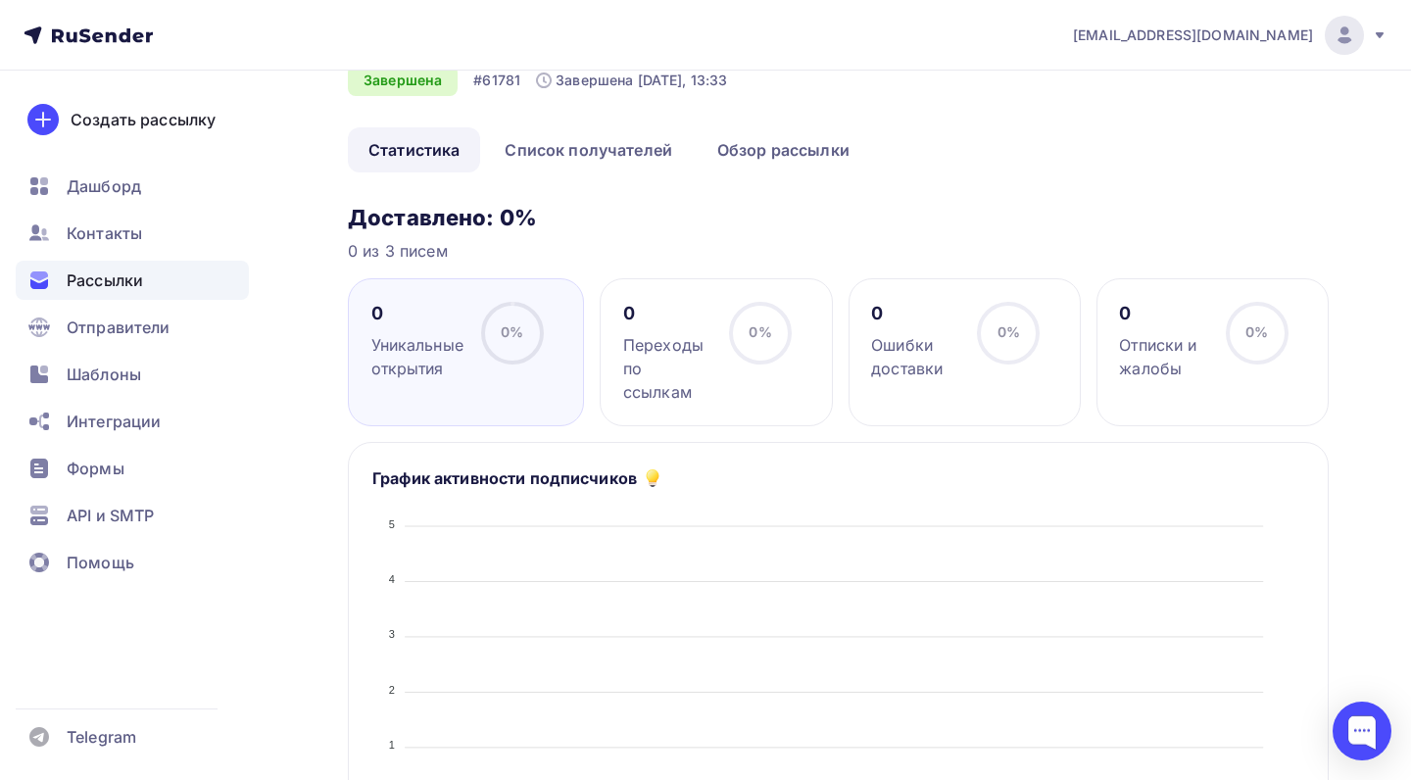
scroll to position [-4, 0]
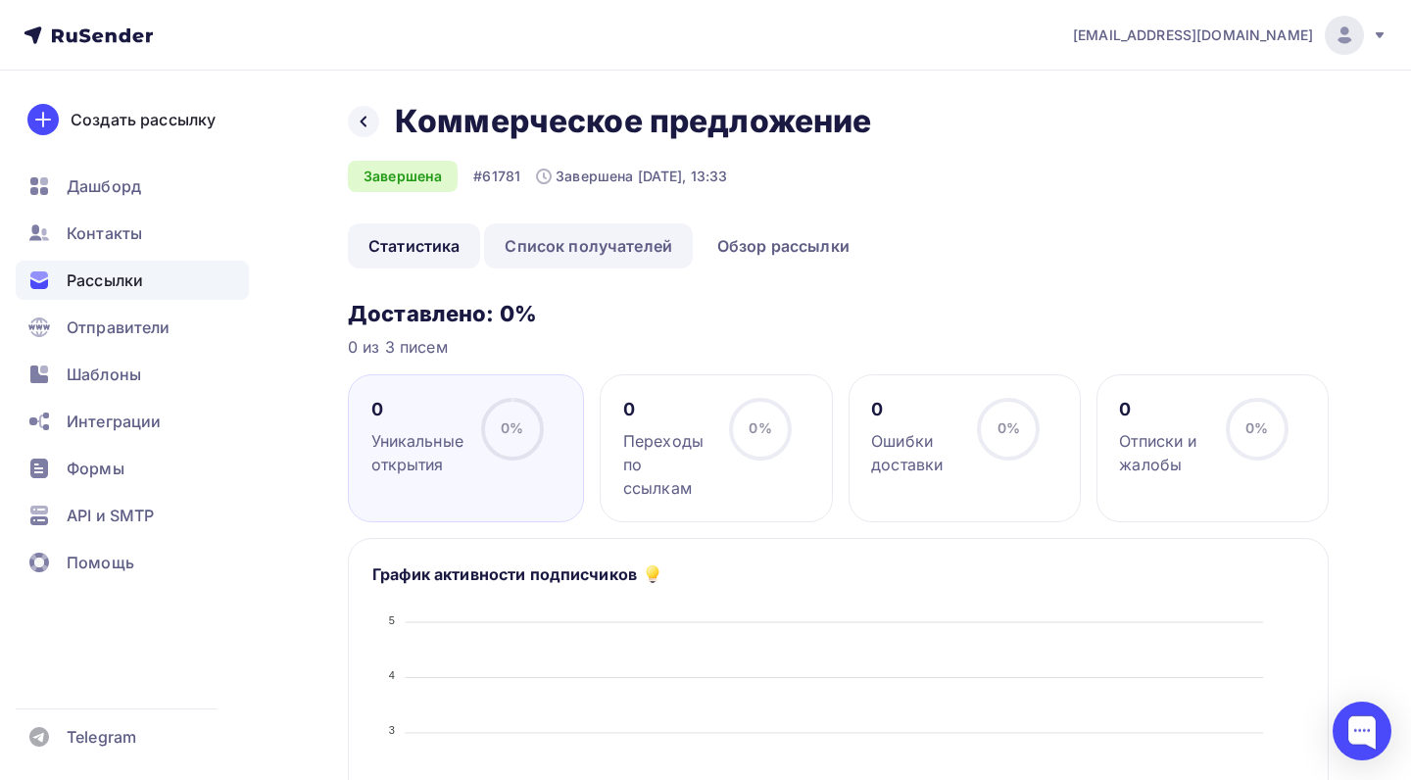
click at [366, 123] on icon at bounding box center [364, 122] width 16 height 16
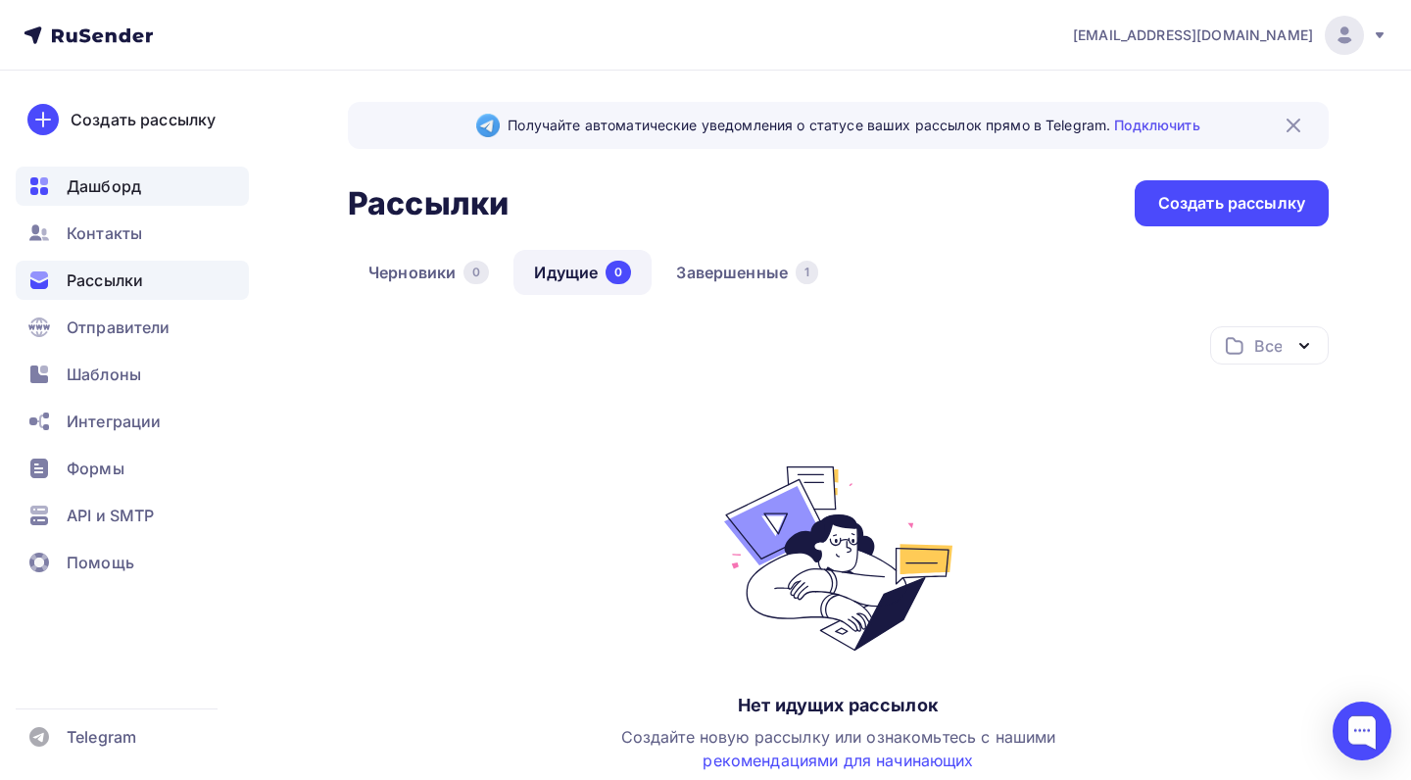
click at [168, 177] on div "Дашборд" at bounding box center [132, 186] width 233 height 39
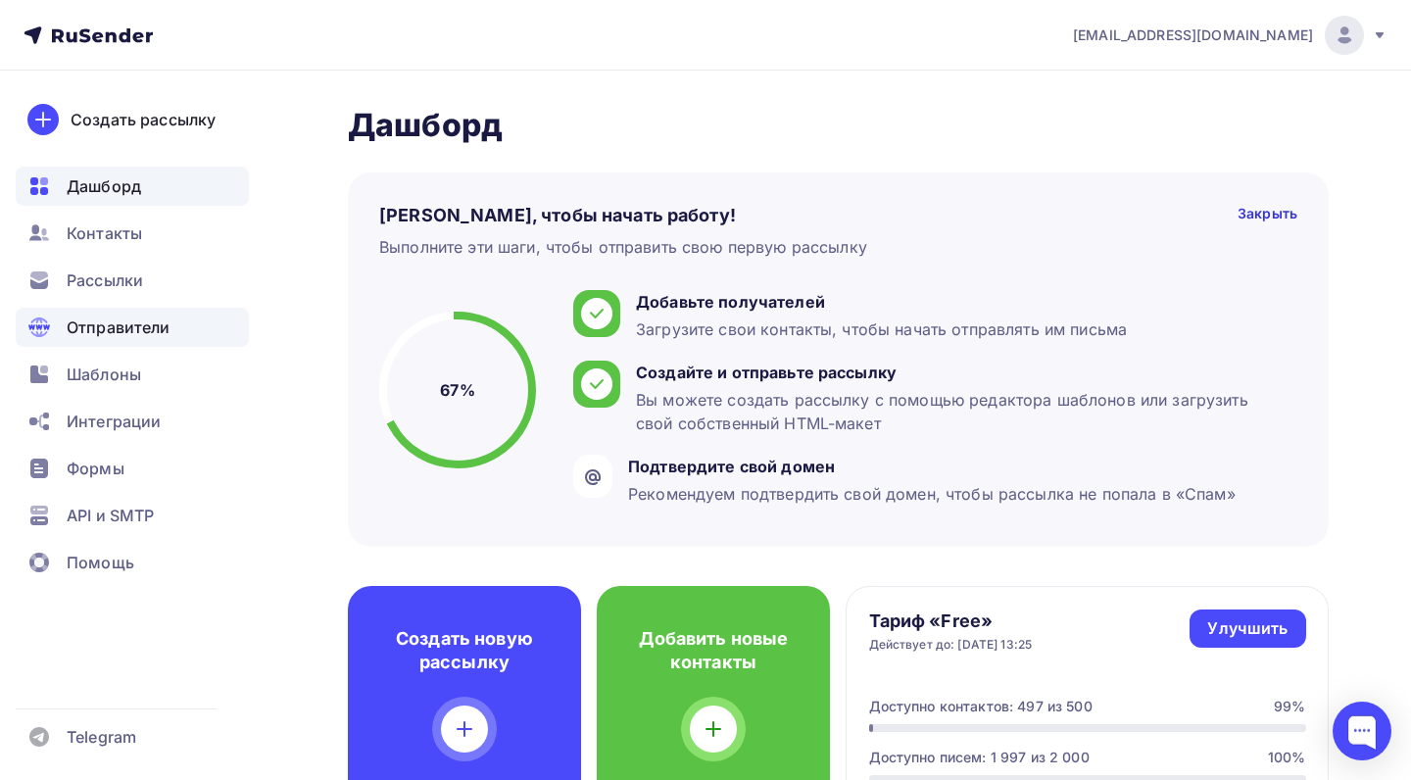
click at [142, 344] on div "Отправители" at bounding box center [132, 327] width 233 height 39
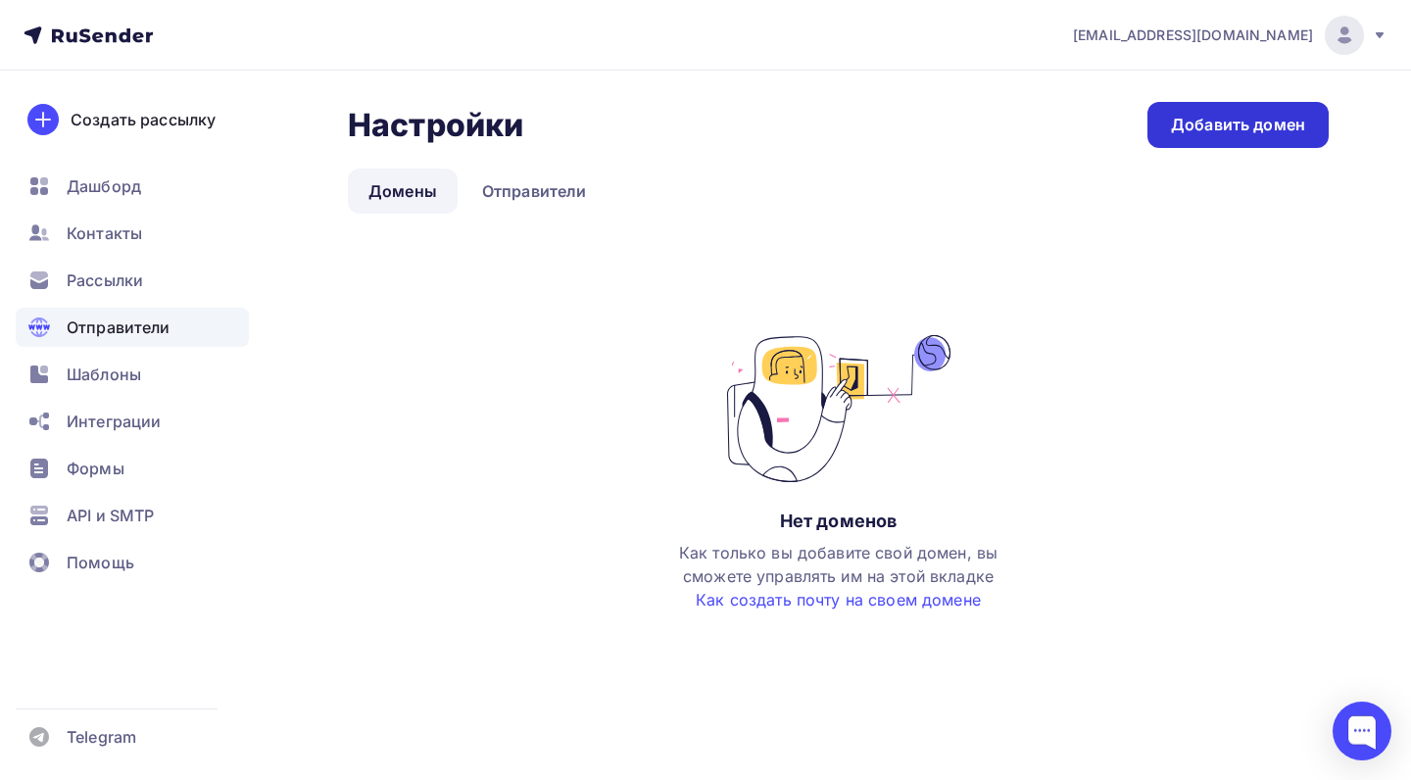
click at [1217, 128] on div "Добавить домен" at bounding box center [1238, 125] width 134 height 23
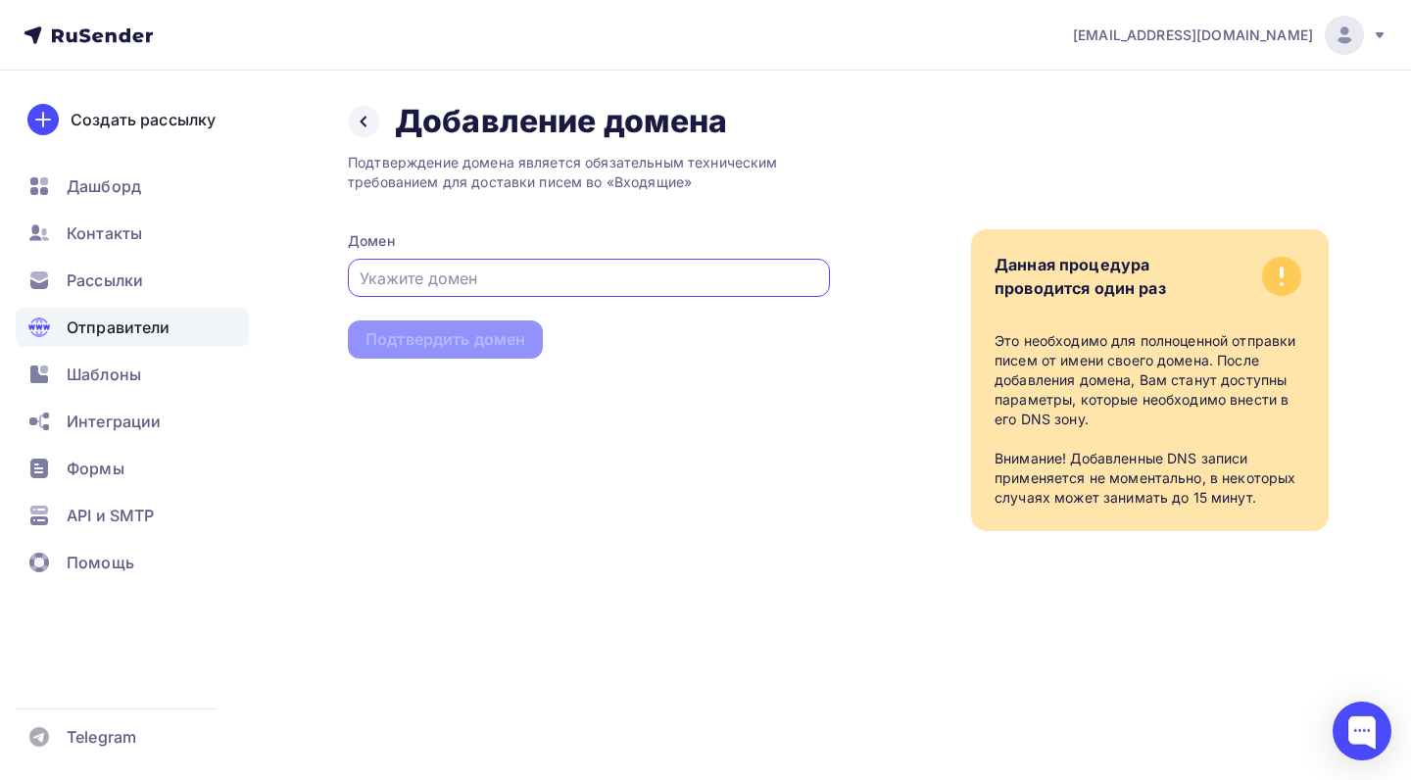
click at [637, 278] on input "text" at bounding box center [590, 279] width 460 height 24
